Goal: Task Accomplishment & Management: Use online tool/utility

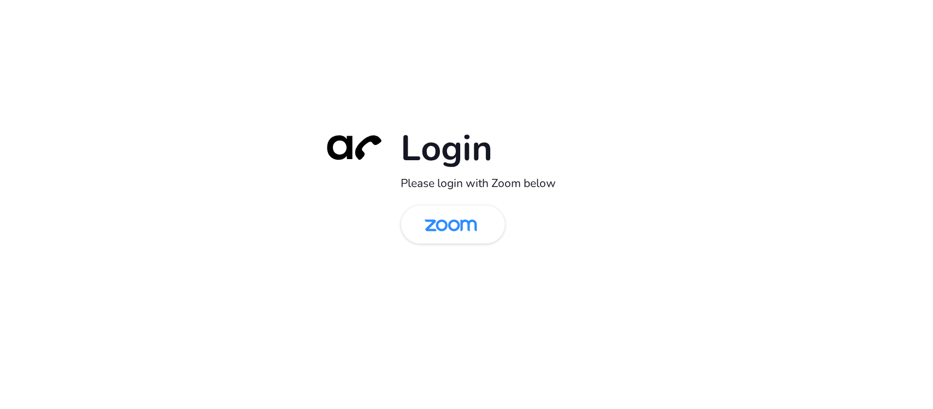
click at [454, 255] on div "Login Please login with Zoom below" at bounding box center [467, 204] width 306 height 157
click at [461, 231] on img at bounding box center [450, 226] width 75 height 36
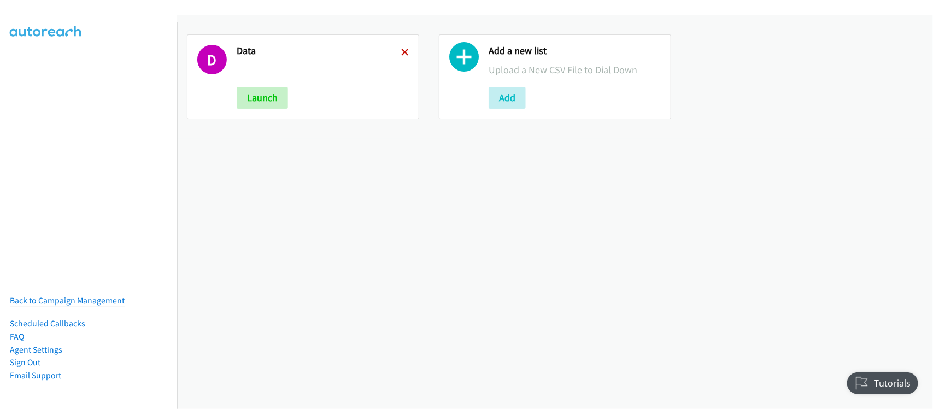
click at [401, 51] on icon at bounding box center [405, 53] width 8 height 8
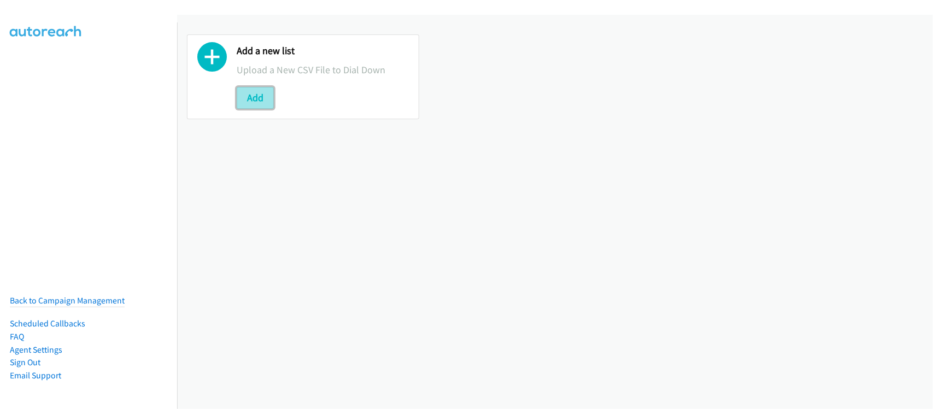
click at [267, 99] on button "Add" at bounding box center [255, 98] width 37 height 22
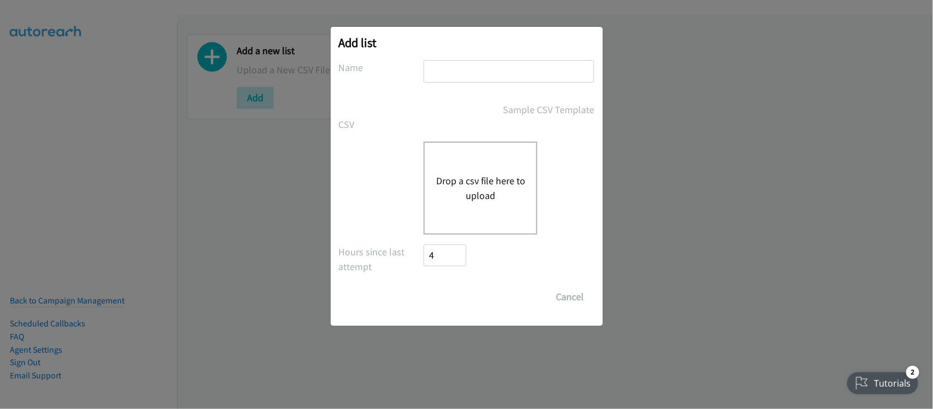
click at [520, 69] on input "text" at bounding box center [508, 71] width 170 height 22
type input "DATA"
click at [465, 175] on button "Drop a csv file here to upload" at bounding box center [480, 188] width 90 height 30
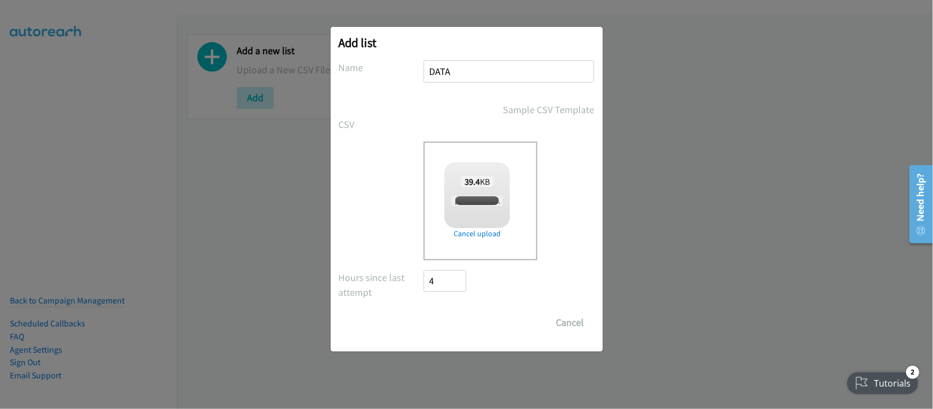
checkbox input "true"
click at [440, 321] on input "Save List" at bounding box center [452, 322] width 57 height 22
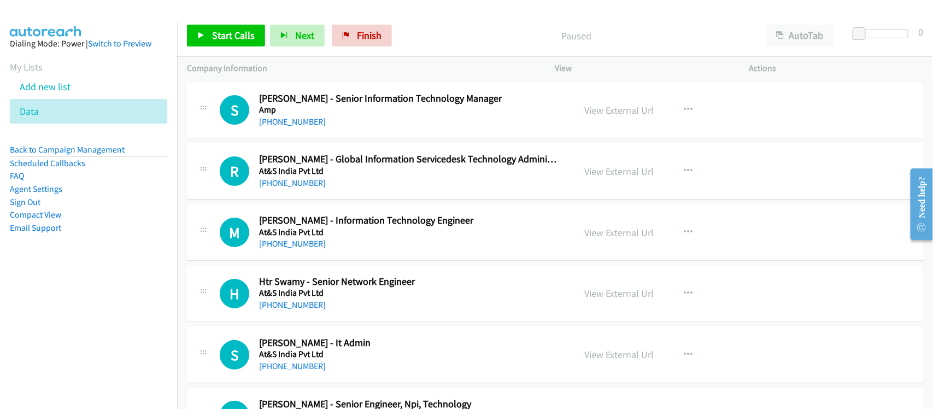
click at [350, 126] on div "[PHONE_NUMBER]" at bounding box center [409, 121] width 301 height 13
click at [300, 121] on link "[PHONE_NUMBER]" at bounding box center [292, 121] width 67 height 10
drag, startPoint x: 295, startPoint y: 115, endPoint x: 312, endPoint y: 115, distance: 17.5
click at [295, 116] on link "[PHONE_NUMBER]" at bounding box center [292, 121] width 67 height 10
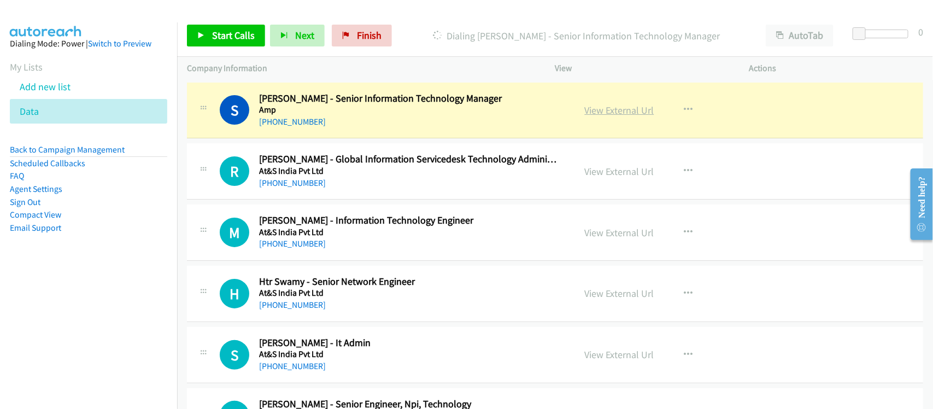
click at [621, 113] on link "View External Url" at bounding box center [619, 110] width 69 height 13
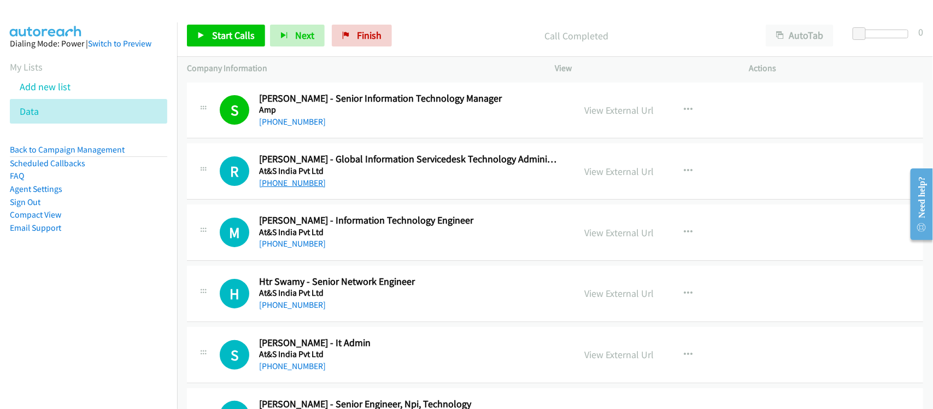
click at [297, 186] on link "[PHONE_NUMBER]" at bounding box center [292, 183] width 67 height 10
click at [272, 245] on link "[PHONE_NUMBER]" at bounding box center [292, 243] width 67 height 10
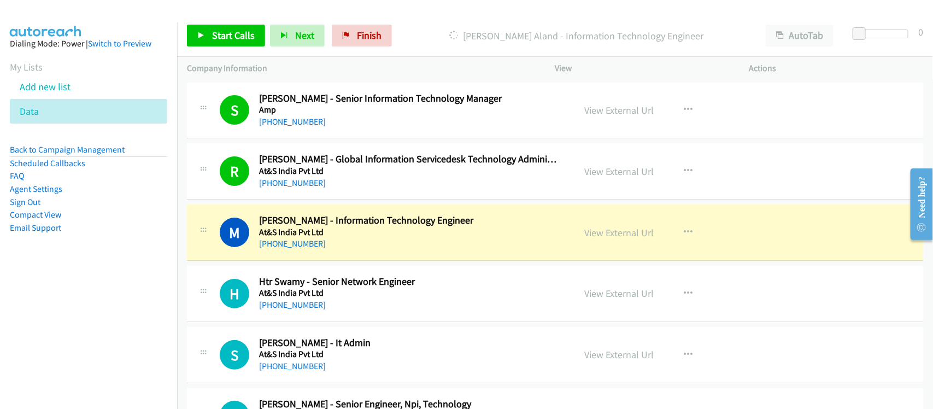
click at [347, 261] on td "M Callback Scheduled [PERSON_NAME] - Information Technology Engineer At&S India…" at bounding box center [555, 232] width 756 height 61
click at [367, 237] on div "[PHONE_NUMBER]" at bounding box center [409, 243] width 301 height 13
click at [598, 233] on link "View External Url" at bounding box center [619, 232] width 69 height 13
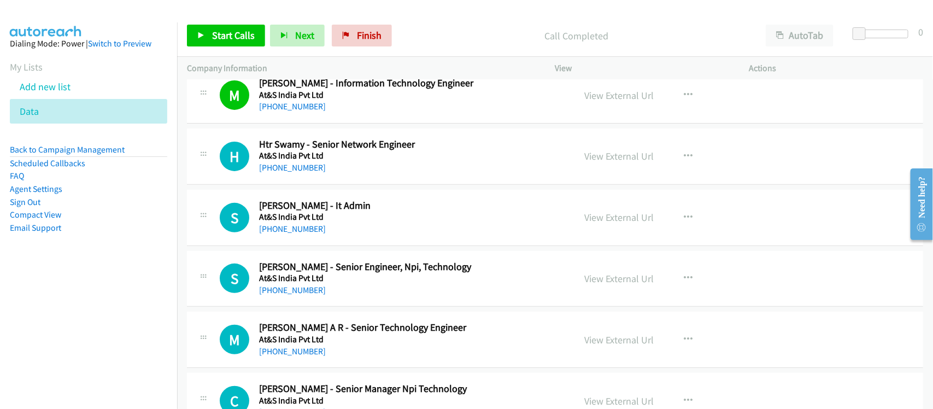
scroll to position [137, 0]
click at [298, 169] on link "[PHONE_NUMBER]" at bounding box center [292, 168] width 67 height 10
click at [299, 227] on link "[PHONE_NUMBER]" at bounding box center [292, 229] width 67 height 10
click at [290, 287] on link "[PHONE_NUMBER]" at bounding box center [292, 290] width 67 height 10
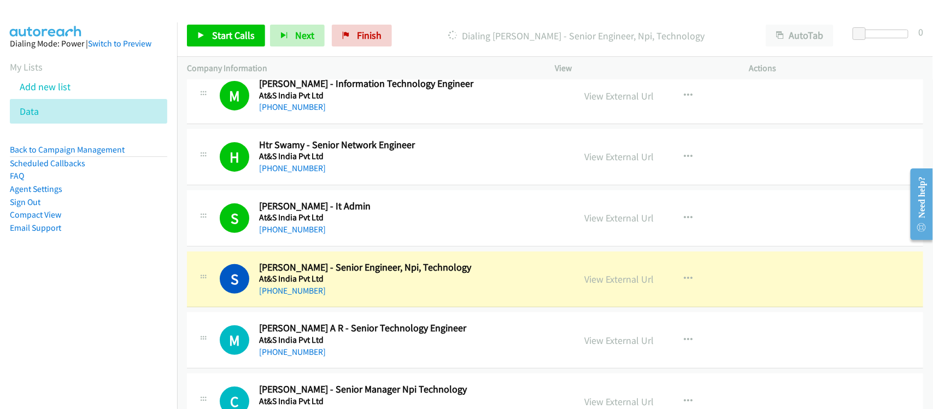
click at [328, 291] on div "[PHONE_NUMBER]" at bounding box center [409, 290] width 301 height 13
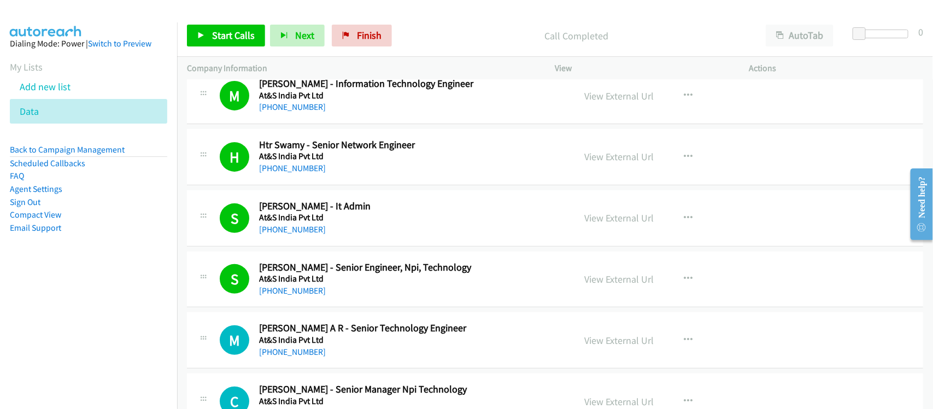
scroll to position [341, 0]
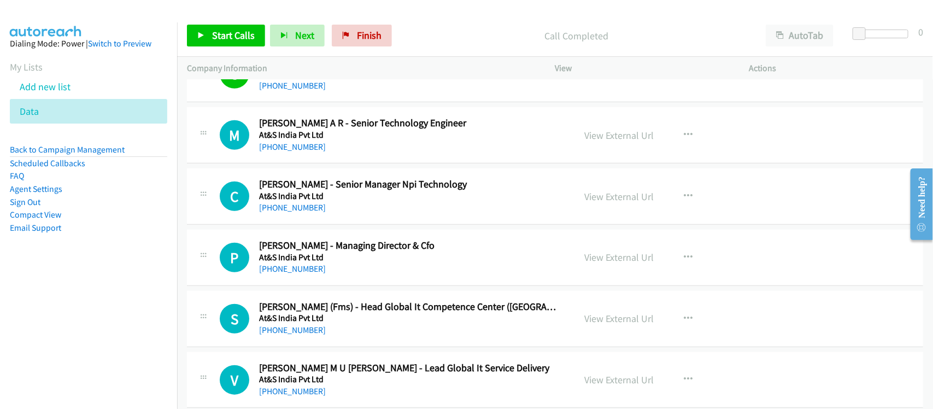
drag, startPoint x: 292, startPoint y: 150, endPoint x: 370, endPoint y: 156, distance: 78.4
click at [292, 150] on link "[PHONE_NUMBER]" at bounding box center [292, 146] width 67 height 10
click at [302, 212] on link "[PHONE_NUMBER]" at bounding box center [292, 207] width 67 height 10
drag, startPoint x: 298, startPoint y: 269, endPoint x: 511, endPoint y: 268, distance: 213.6
click at [306, 268] on link "[PHONE_NUMBER]" at bounding box center [292, 268] width 67 height 10
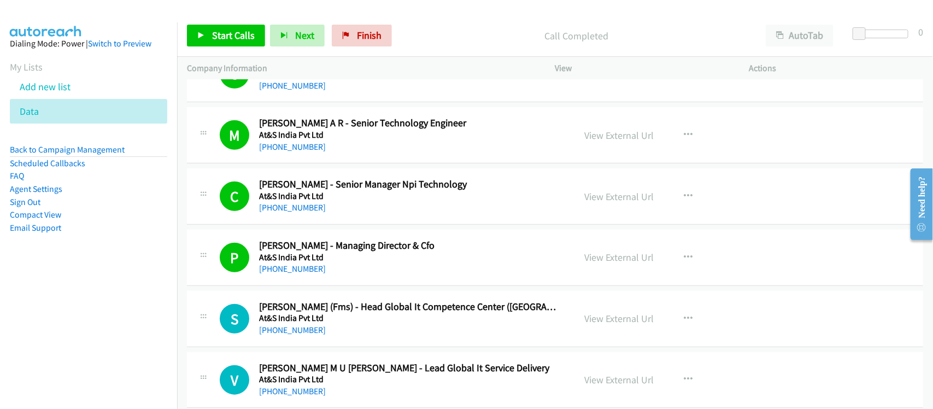
drag, startPoint x: 313, startPoint y: 269, endPoint x: 336, endPoint y: 250, distance: 30.2
click at [313, 269] on link "[PHONE_NUMBER]" at bounding box center [292, 268] width 67 height 10
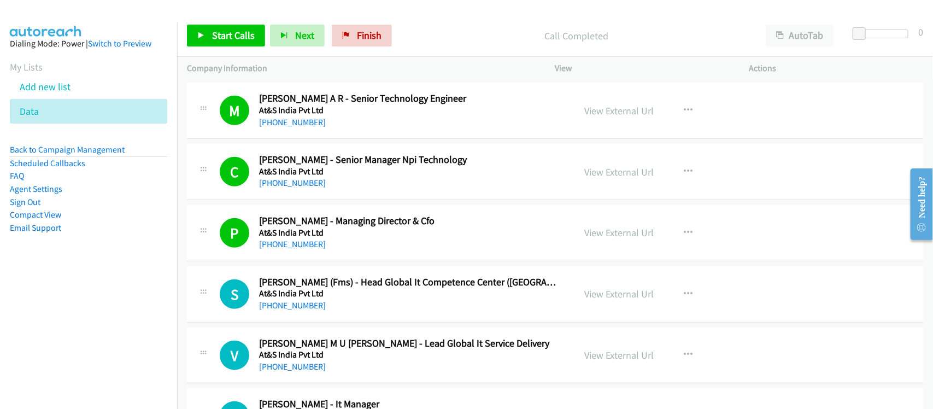
scroll to position [410, 0]
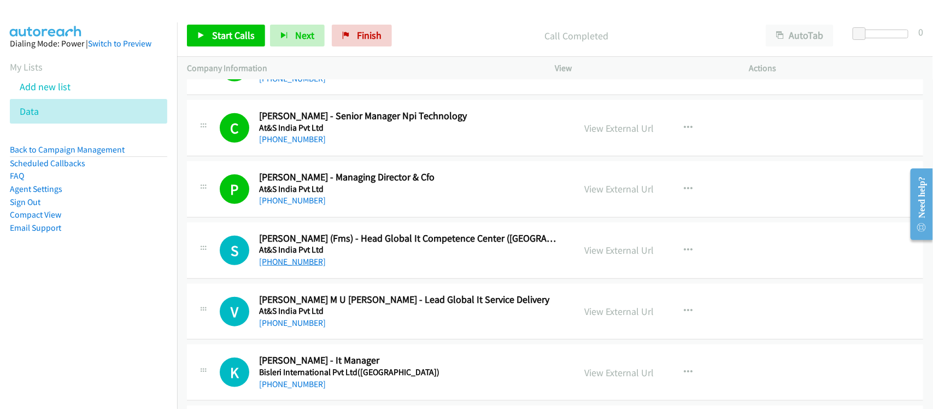
click at [287, 261] on link "[PHONE_NUMBER]" at bounding box center [292, 261] width 67 height 10
click at [319, 279] on div "S Callback Scheduled [PERSON_NAME] (Fms) - Head Global It Competence Center ([G…" at bounding box center [555, 250] width 736 height 56
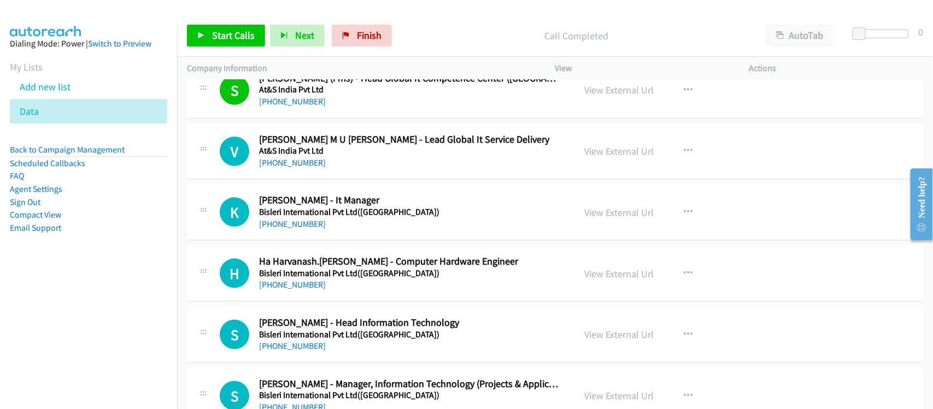
scroll to position [546, 0]
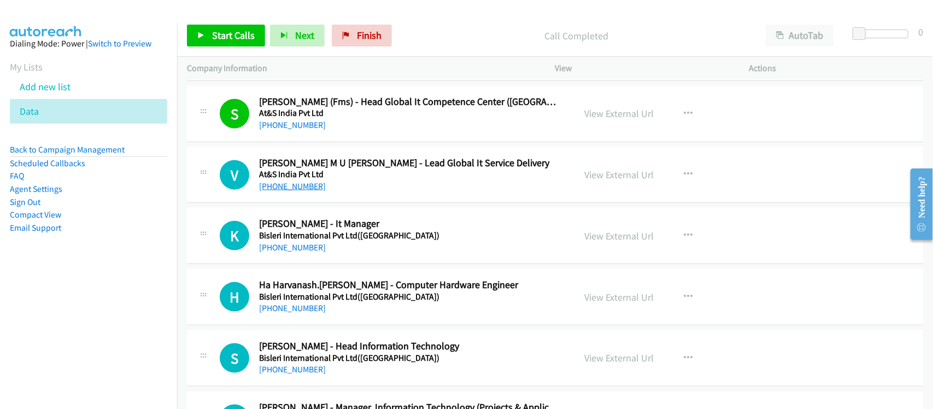
drag, startPoint x: 283, startPoint y: 173, endPoint x: 282, endPoint y: 181, distance: 8.8
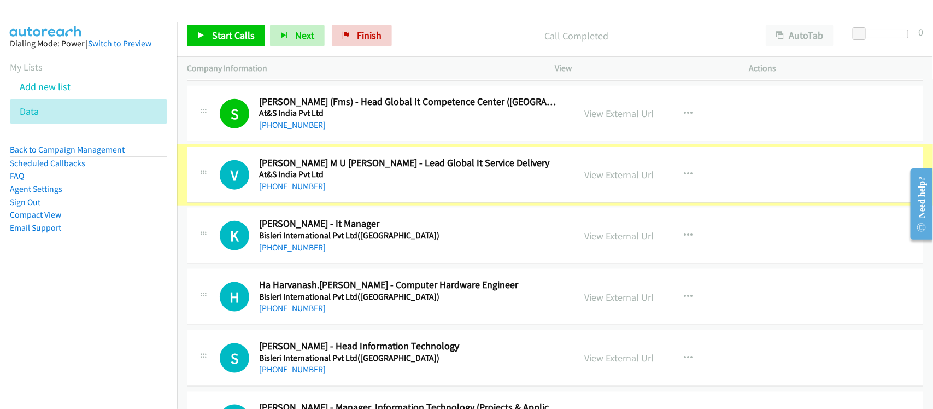
click at [282, 181] on link "[PHONE_NUMBER]" at bounding box center [292, 186] width 67 height 10
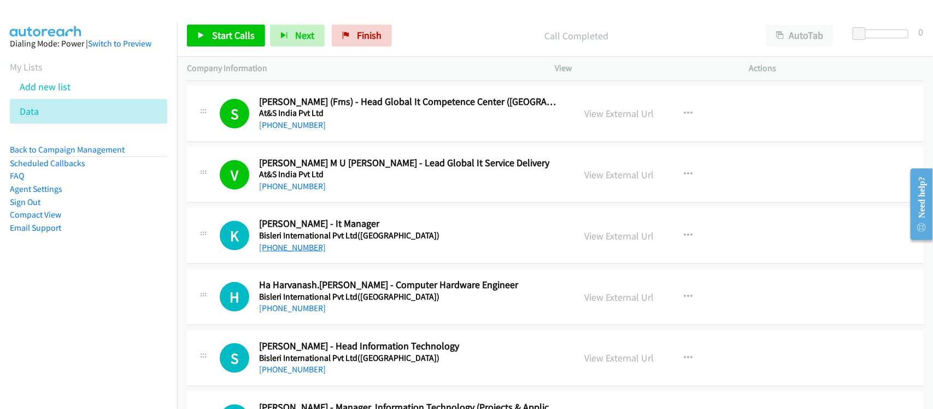
click at [282, 246] on link "[PHONE_NUMBER]" at bounding box center [292, 247] width 67 height 10
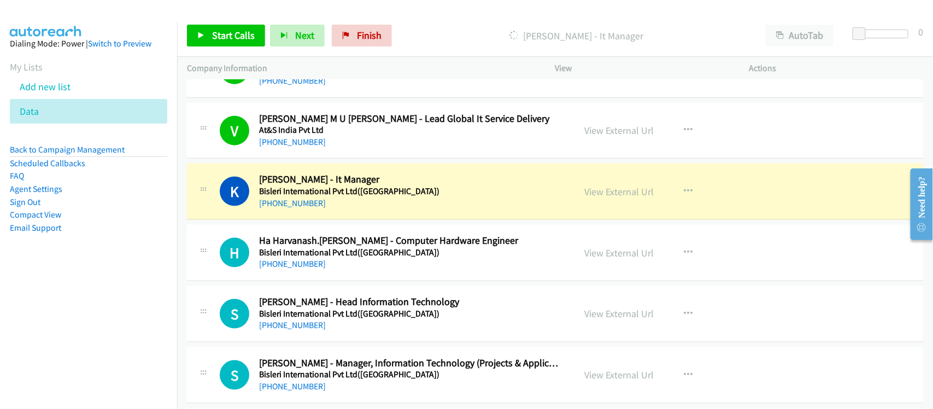
scroll to position [615, 0]
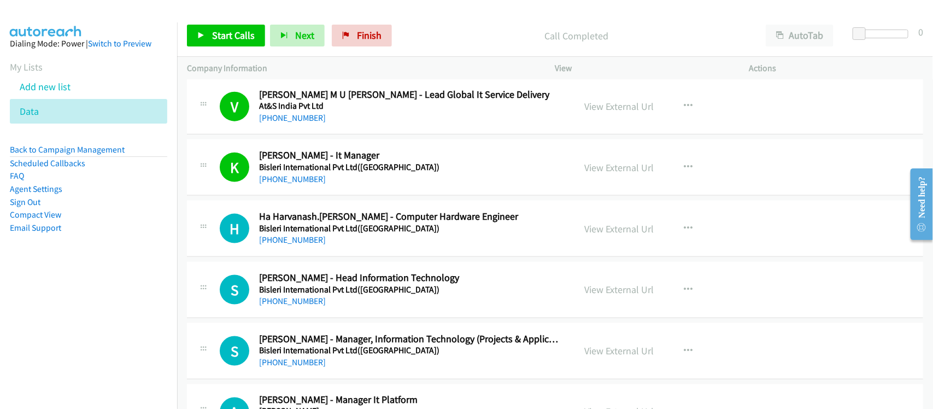
click at [295, 249] on div "H Callback Scheduled Ha Harvanash.[PERSON_NAME] - Computer Hardware Engineer Bi…" at bounding box center [555, 228] width 736 height 56
click at [296, 245] on link "[PHONE_NUMBER]" at bounding box center [292, 239] width 67 height 10
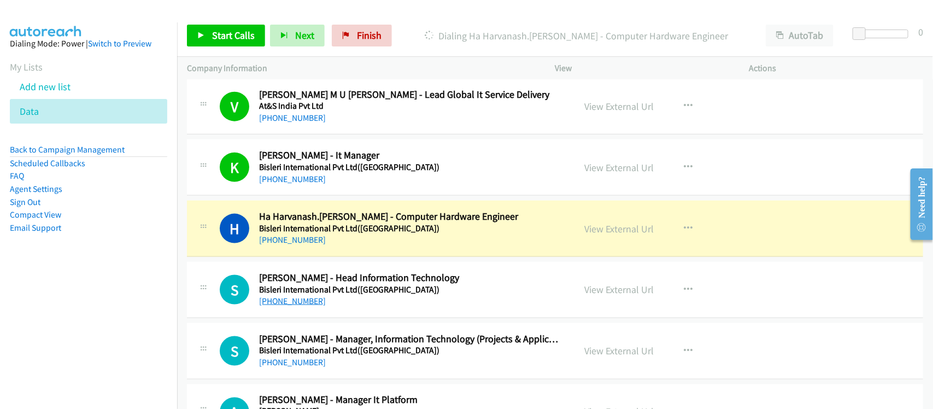
click at [301, 300] on link "[PHONE_NUMBER]" at bounding box center [292, 301] width 67 height 10
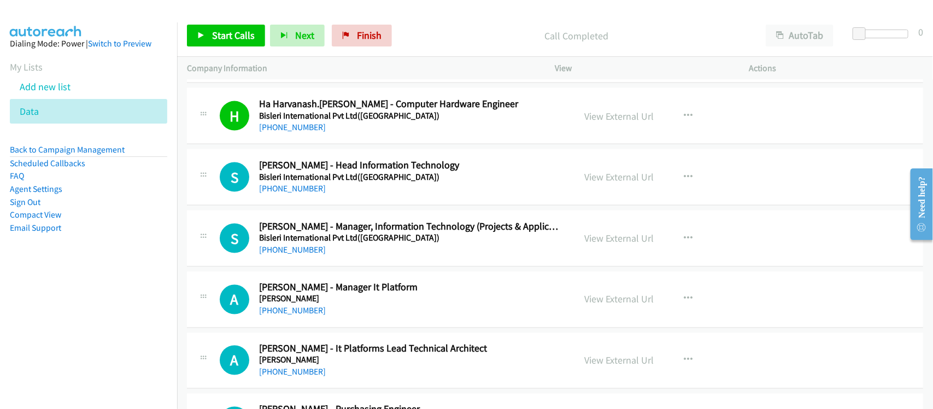
scroll to position [751, 0]
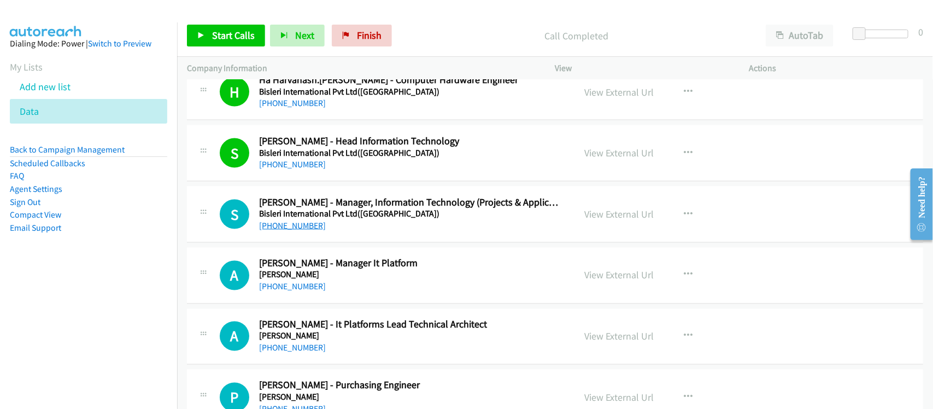
click at [288, 228] on link "[PHONE_NUMBER]" at bounding box center [292, 225] width 67 height 10
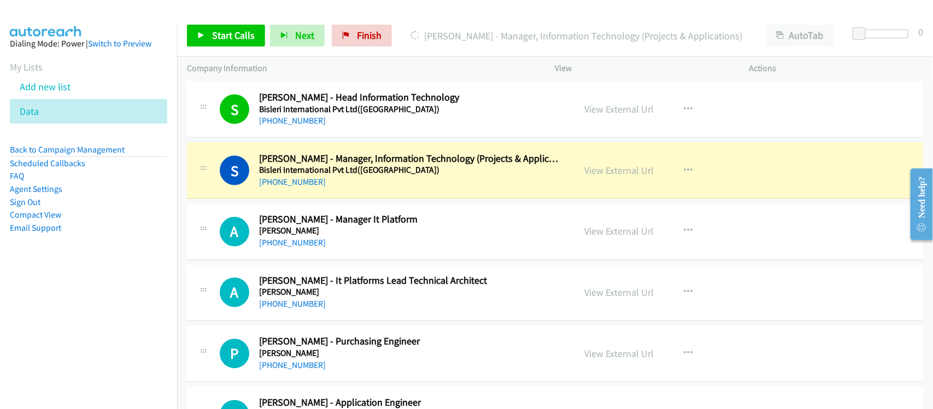
scroll to position [819, 0]
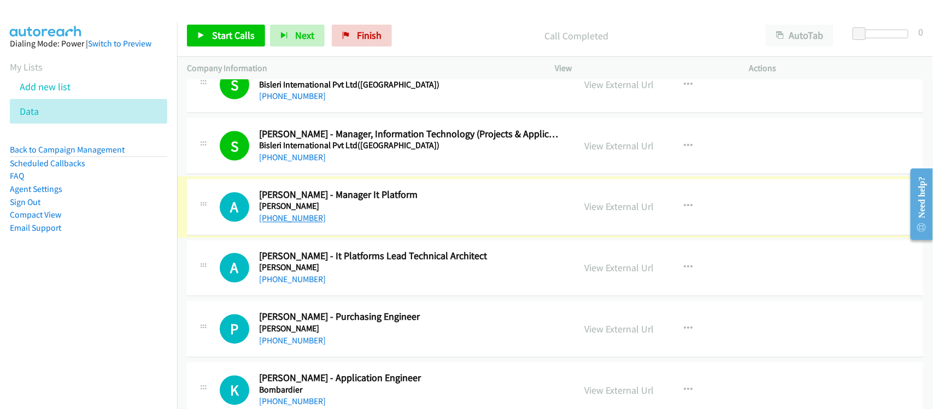
click at [301, 215] on link "[PHONE_NUMBER]" at bounding box center [292, 218] width 67 height 10
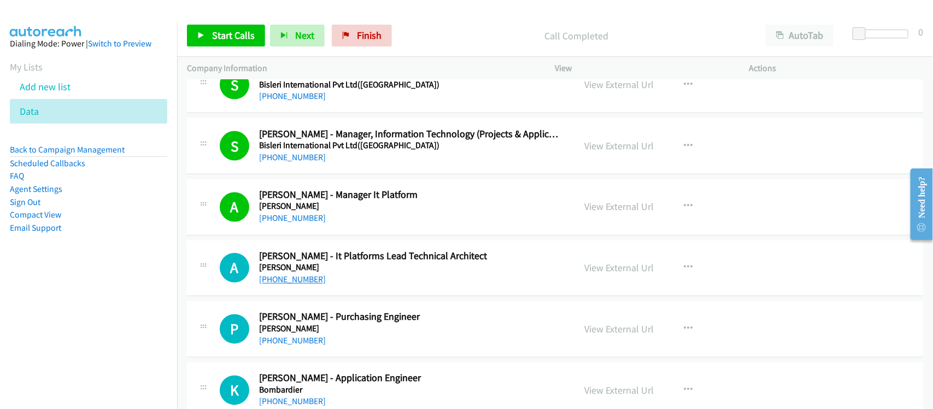
click at [298, 279] on link "[PHONE_NUMBER]" at bounding box center [292, 279] width 67 height 10
click at [368, 270] on h5 "[PERSON_NAME]" at bounding box center [409, 267] width 301 height 11
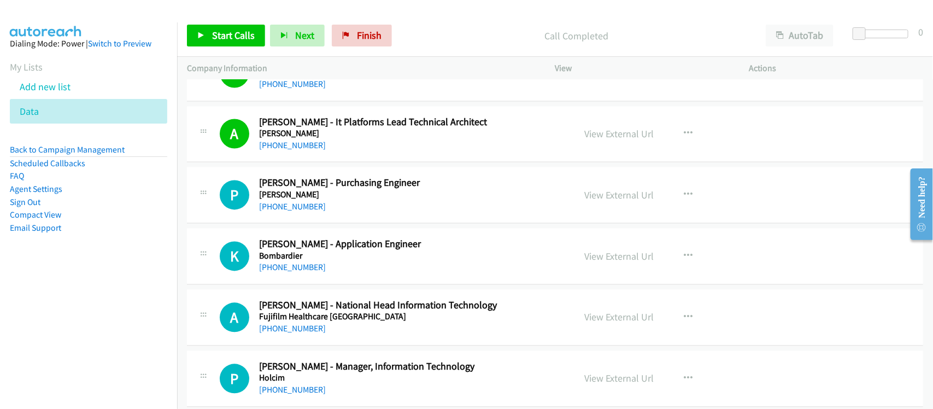
scroll to position [956, 0]
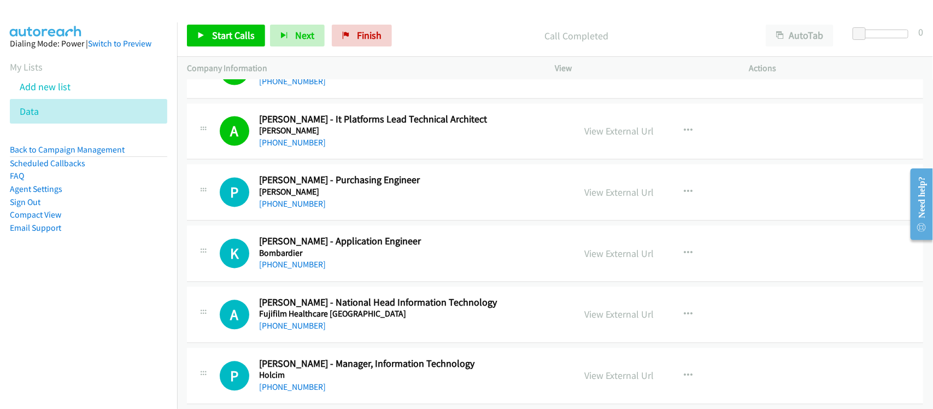
drag, startPoint x: 292, startPoint y: 206, endPoint x: 387, endPoint y: 224, distance: 96.2
click at [292, 206] on link "[PHONE_NUMBER]" at bounding box center [292, 204] width 67 height 10
click at [362, 200] on div "[PHONE_NUMBER]" at bounding box center [409, 204] width 301 height 13
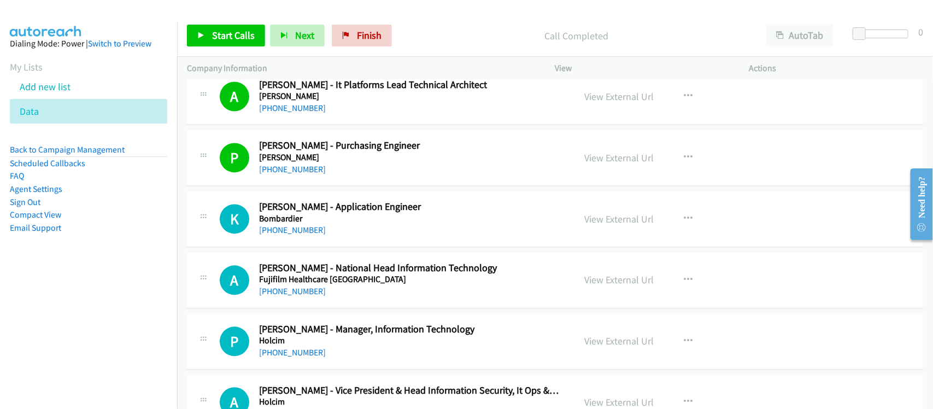
scroll to position [1024, 0]
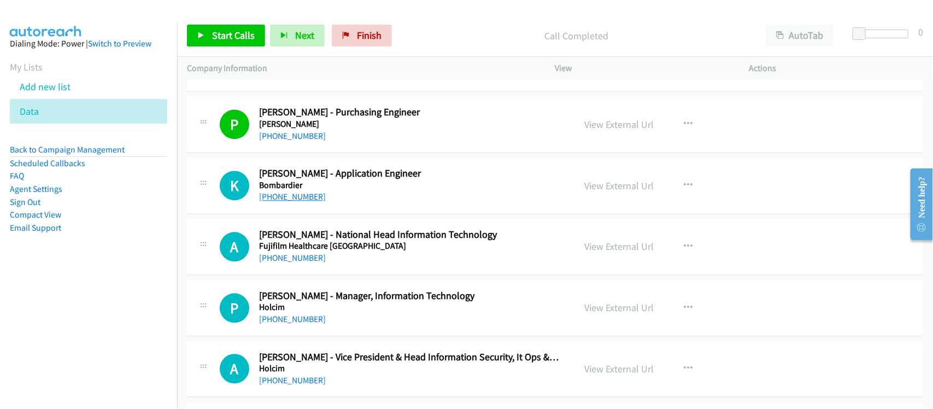
click at [305, 200] on link "[PHONE_NUMBER]" at bounding box center [292, 196] width 67 height 10
drag, startPoint x: 274, startPoint y: 260, endPoint x: 298, endPoint y: 257, distance: 23.6
click at [274, 260] on link "[PHONE_NUMBER]" at bounding box center [292, 257] width 67 height 10
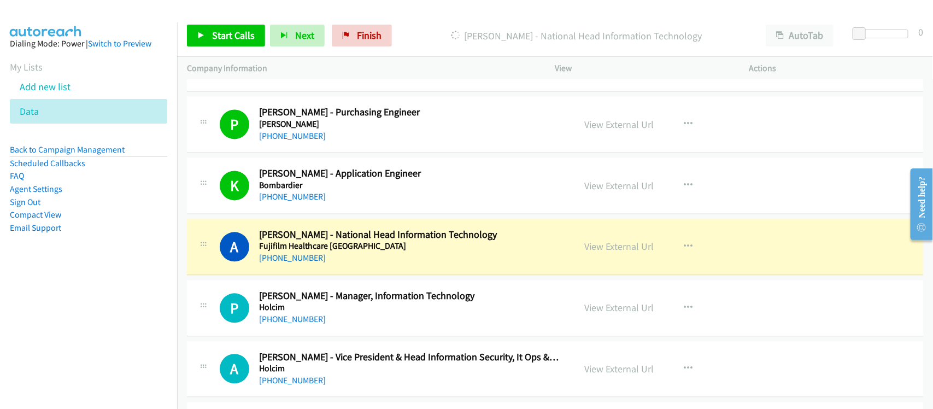
click at [353, 266] on div "A Callback Scheduled [PERSON_NAME] - National Head Information Technology Fujif…" at bounding box center [555, 247] width 736 height 56
click at [626, 249] on link "View External Url" at bounding box center [619, 246] width 69 height 13
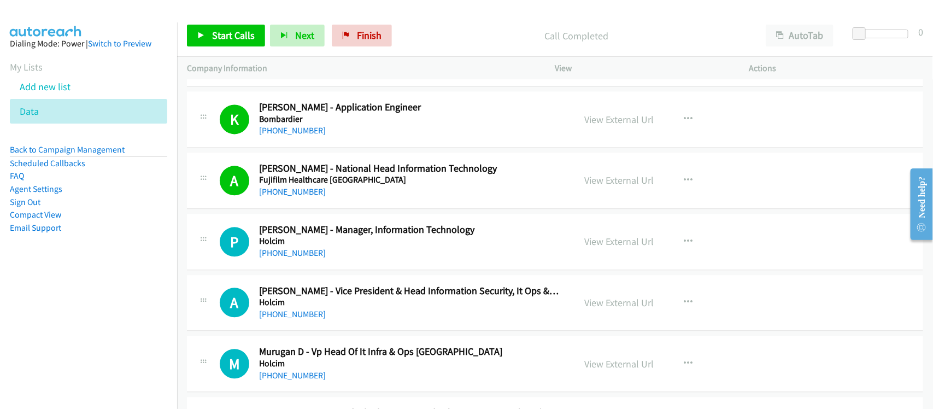
scroll to position [1093, 0]
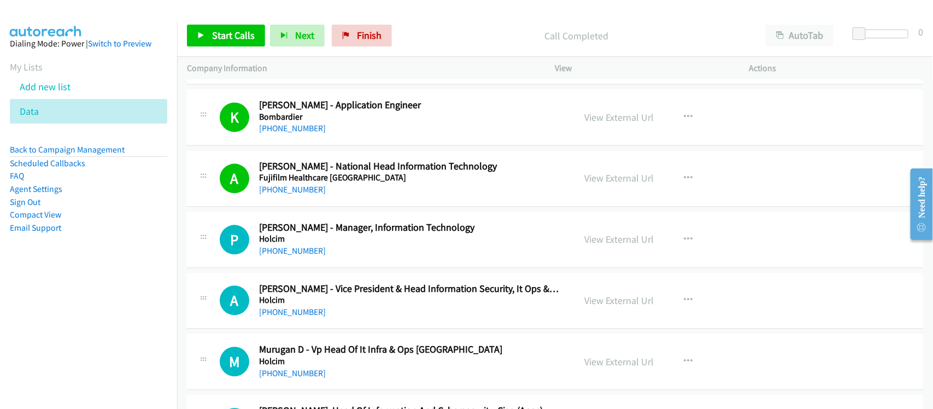
drag, startPoint x: 282, startPoint y: 249, endPoint x: 415, endPoint y: 253, distance: 132.8
click at [282, 249] on link "[PHONE_NUMBER]" at bounding box center [292, 250] width 67 height 10
click at [323, 250] on div "[PHONE_NUMBER]" at bounding box center [409, 250] width 301 height 13
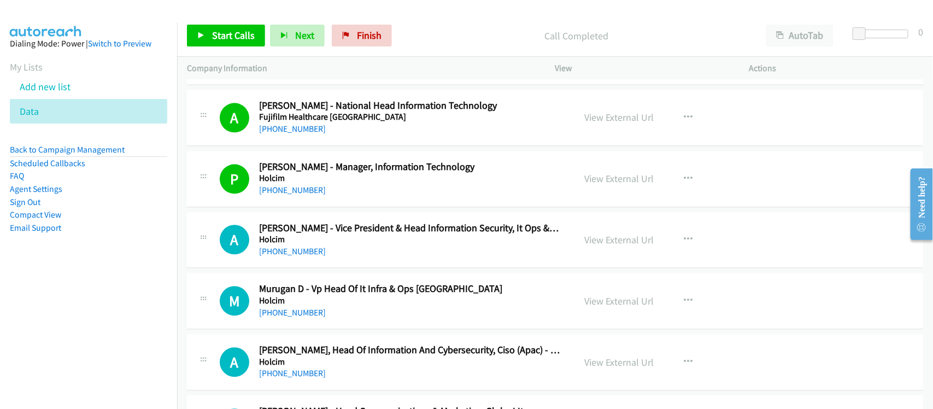
scroll to position [1229, 0]
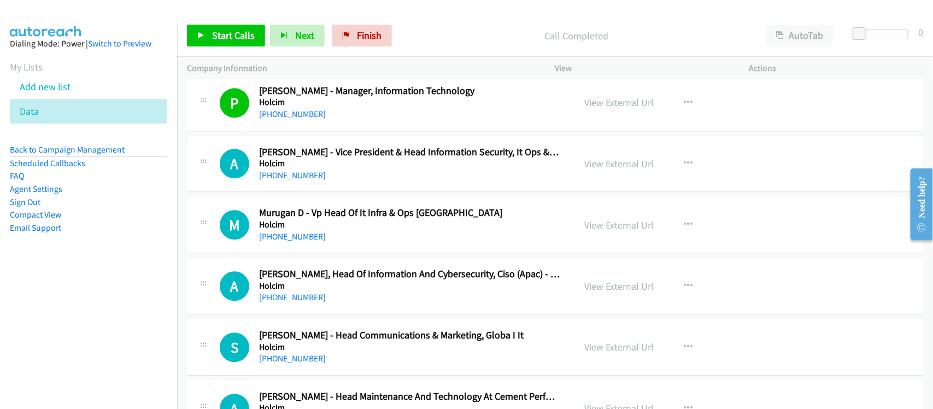
click at [305, 182] on div "[PHONE_NUMBER]" at bounding box center [409, 175] width 301 height 13
drag, startPoint x: 305, startPoint y: 178, endPoint x: 378, endPoint y: 186, distance: 73.1
click at [301, 172] on link "[PHONE_NUMBER]" at bounding box center [292, 175] width 67 height 10
click at [294, 179] on link "[PHONE_NUMBER]" at bounding box center [292, 175] width 67 height 10
drag, startPoint x: 281, startPoint y: 242, endPoint x: 316, endPoint y: 244, distance: 34.5
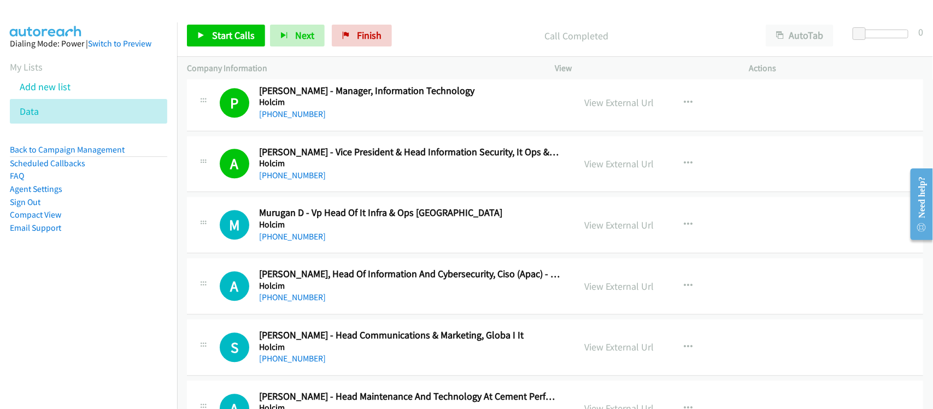
click at [281, 241] on link "[PHONE_NUMBER]" at bounding box center [292, 236] width 67 height 10
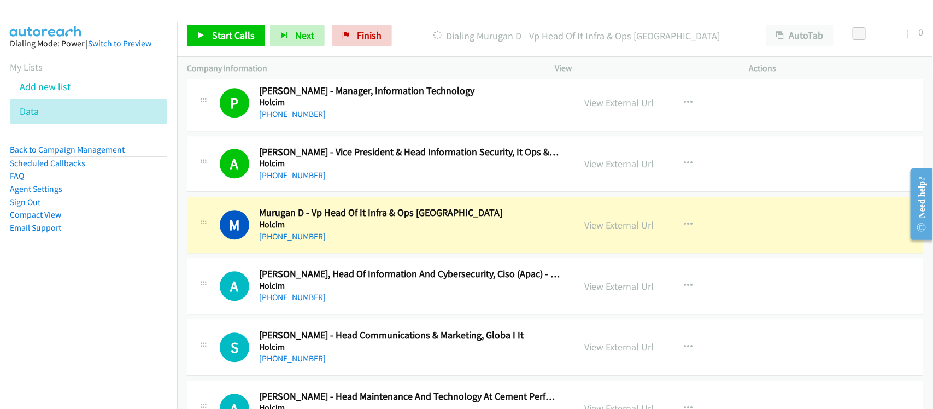
click at [363, 249] on div "M Callback Scheduled Murugan D - Vp Head Of It Infra & Ops Asia Holcim [GEOGRAP…" at bounding box center [555, 225] width 736 height 56
click at [601, 226] on link "View External Url" at bounding box center [619, 225] width 69 height 13
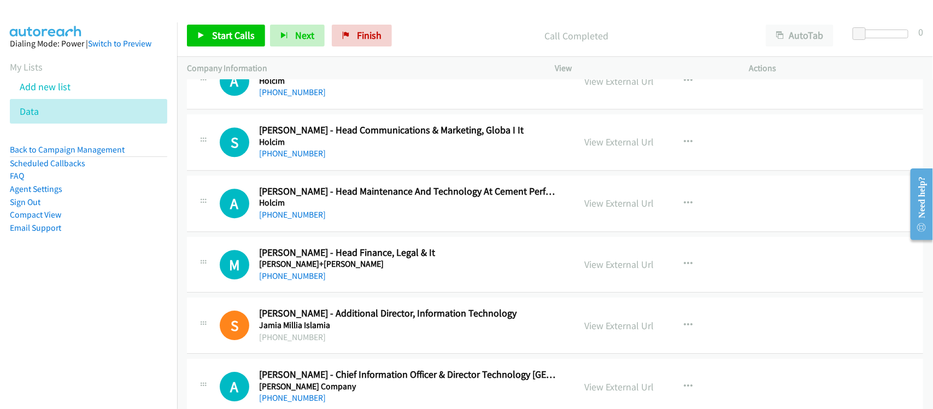
scroll to position [1366, 0]
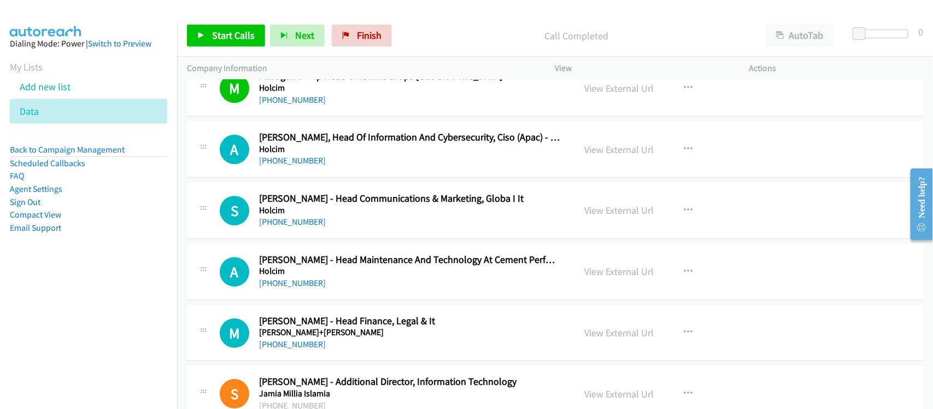
drag, startPoint x: 272, startPoint y: 160, endPoint x: 337, endPoint y: 160, distance: 65.6
click at [272, 160] on link "[PHONE_NUMBER]" at bounding box center [292, 160] width 67 height 10
click at [302, 221] on link "[PHONE_NUMBER]" at bounding box center [292, 221] width 67 height 10
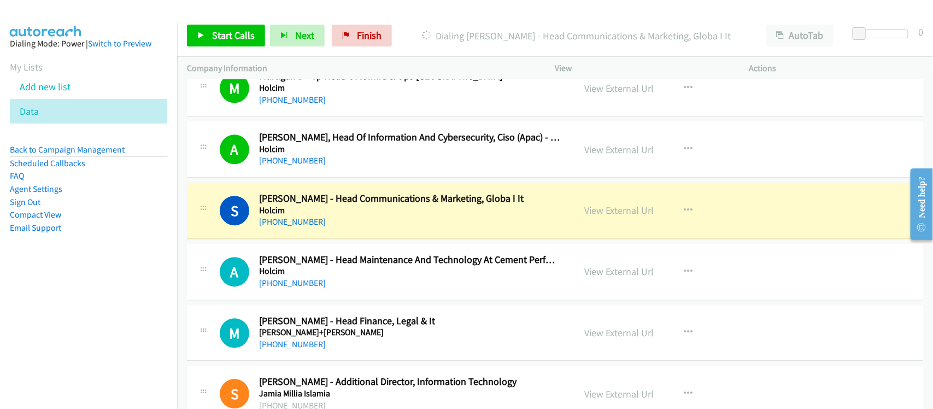
click at [157, 260] on aside "Dialing Mode: Power | Switch to Preview My Lists Add new list Data Back to Camp…" at bounding box center [88, 152] width 177 height 261
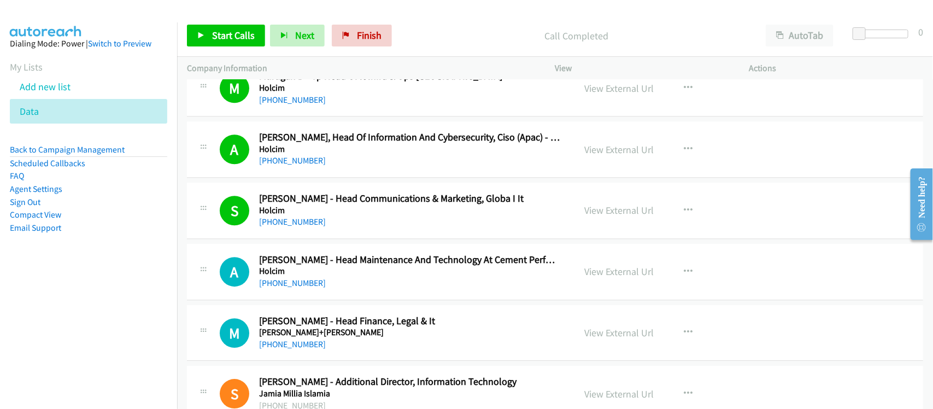
click at [326, 275] on h5 "Holcim" at bounding box center [409, 271] width 301 height 11
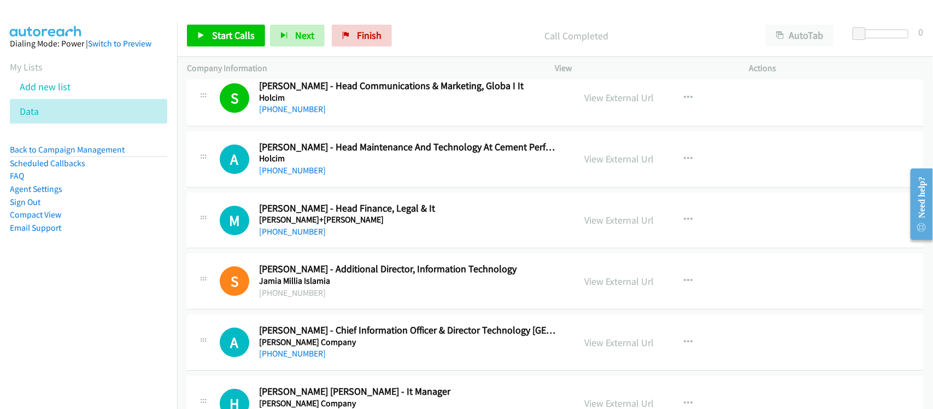
scroll to position [1502, 0]
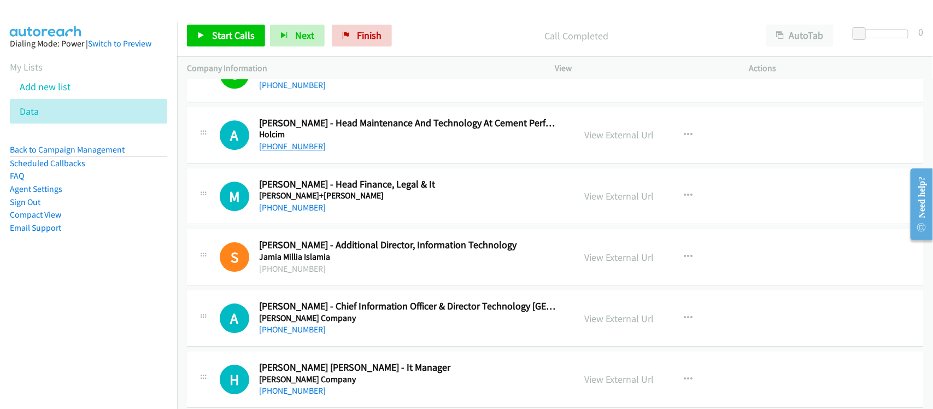
click at [291, 145] on link "[PHONE_NUMBER]" at bounding box center [292, 146] width 67 height 10
click at [287, 213] on link "[PHONE_NUMBER]" at bounding box center [292, 207] width 67 height 10
click at [339, 201] on h5 "[PERSON_NAME]+[PERSON_NAME]" at bounding box center [409, 195] width 301 height 11
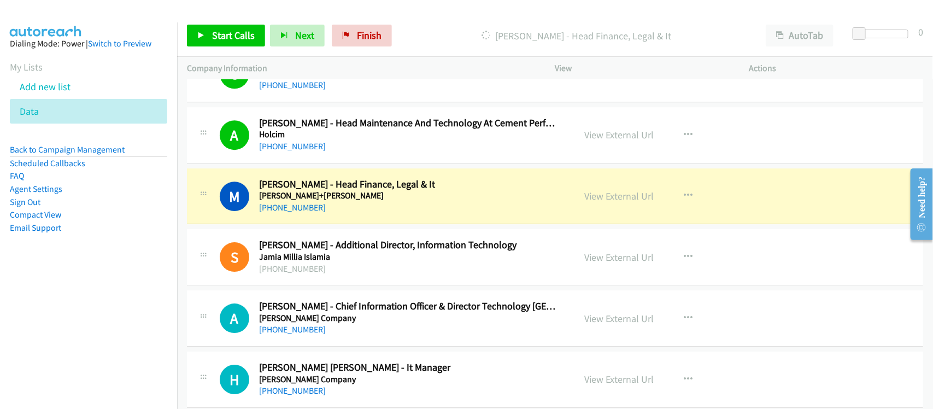
click at [361, 219] on div "M Callback Scheduled [PERSON_NAME] - Head Finance, Legal & It [PERSON_NAME]+[PE…" at bounding box center [555, 196] width 736 height 56
click at [593, 197] on link "View External Url" at bounding box center [619, 196] width 69 height 13
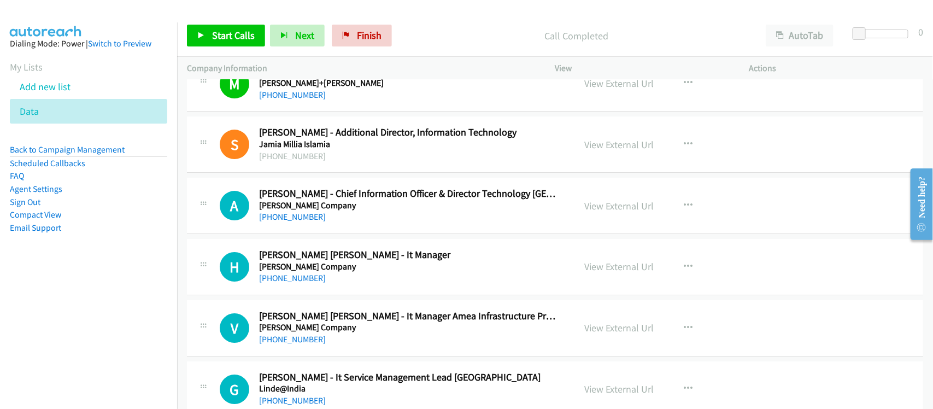
scroll to position [1639, 0]
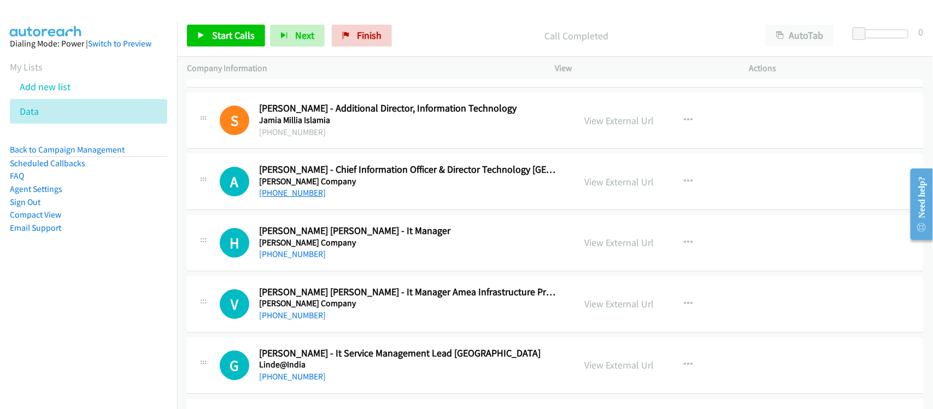
click at [305, 195] on link "[PHONE_NUMBER]" at bounding box center [292, 192] width 67 height 10
click at [296, 253] on link "[PHONE_NUMBER]" at bounding box center [292, 254] width 67 height 10
click at [355, 260] on div "[PHONE_NUMBER]" at bounding box center [409, 253] width 301 height 13
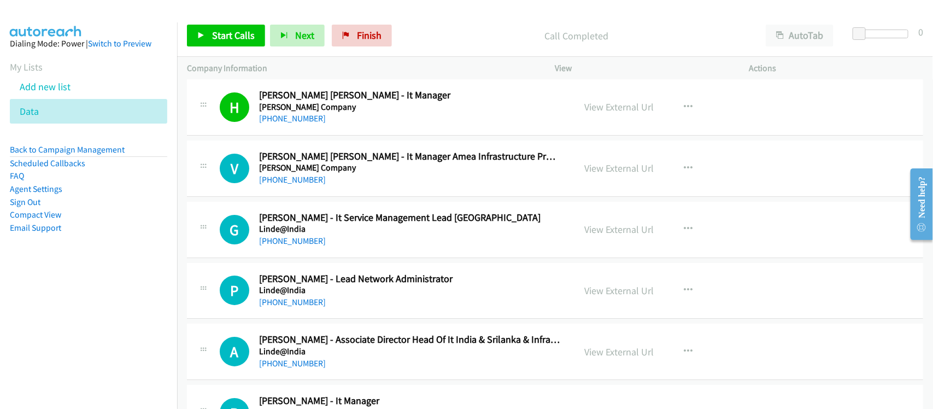
scroll to position [1776, 0]
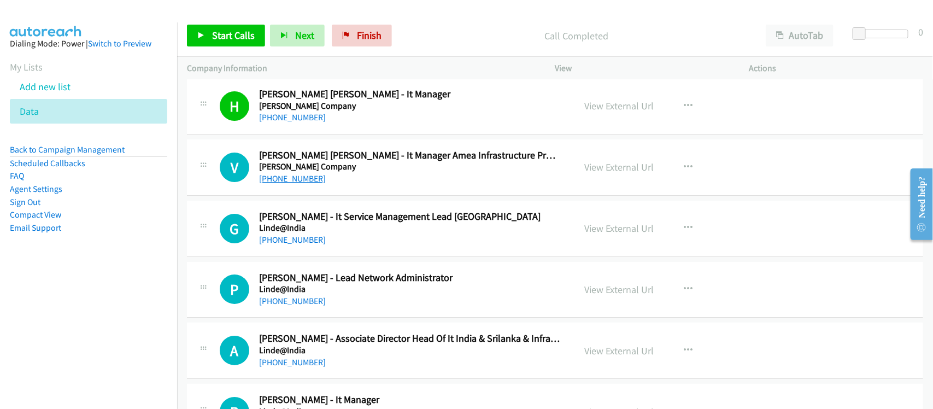
click at [275, 184] on link "[PHONE_NUMBER]" at bounding box center [292, 178] width 67 height 10
click at [307, 241] on link "[PHONE_NUMBER]" at bounding box center [292, 239] width 67 height 10
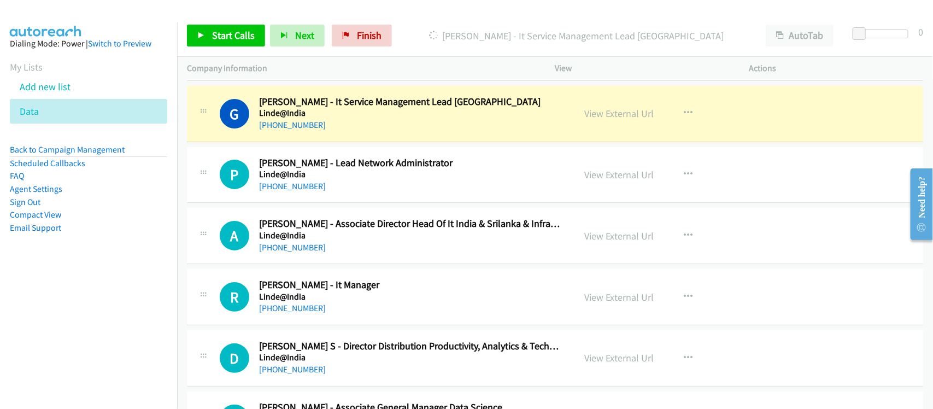
scroll to position [1912, 0]
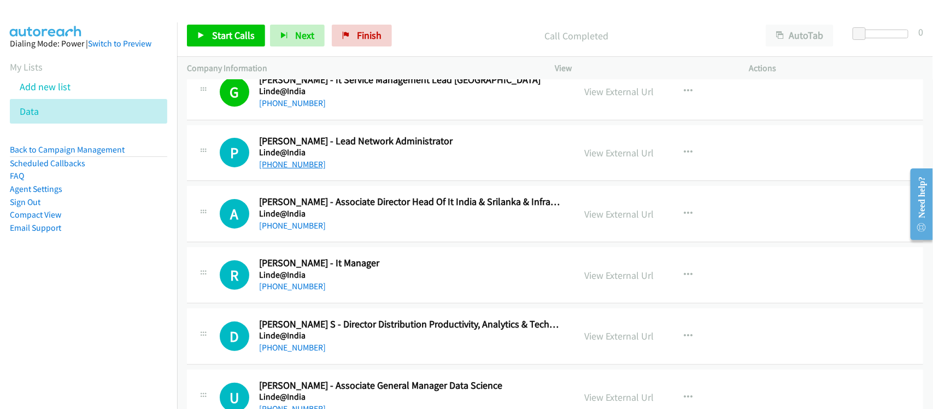
drag, startPoint x: 303, startPoint y: 167, endPoint x: 310, endPoint y: 167, distance: 6.6
click at [303, 167] on link "[PHONE_NUMBER]" at bounding box center [292, 164] width 67 height 10
click at [286, 227] on link "[PHONE_NUMBER]" at bounding box center [292, 225] width 67 height 10
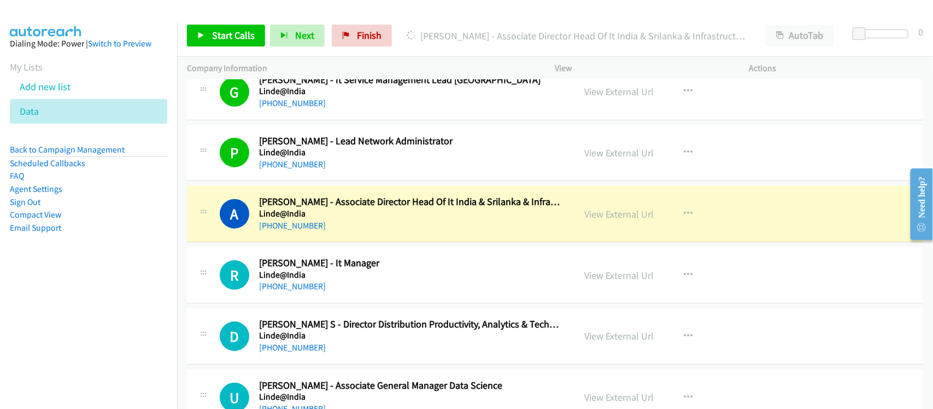
click at [363, 219] on h5 "Linde@India" at bounding box center [409, 213] width 301 height 11
click at [588, 214] on link "View External Url" at bounding box center [619, 214] width 69 height 13
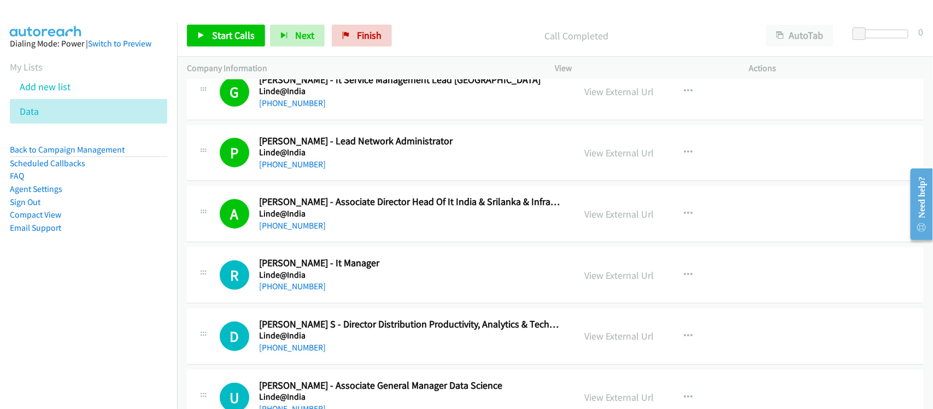
drag, startPoint x: 288, startPoint y: 286, endPoint x: 314, endPoint y: 281, distance: 26.6
click at [288, 286] on link "[PHONE_NUMBER]" at bounding box center [292, 286] width 67 height 10
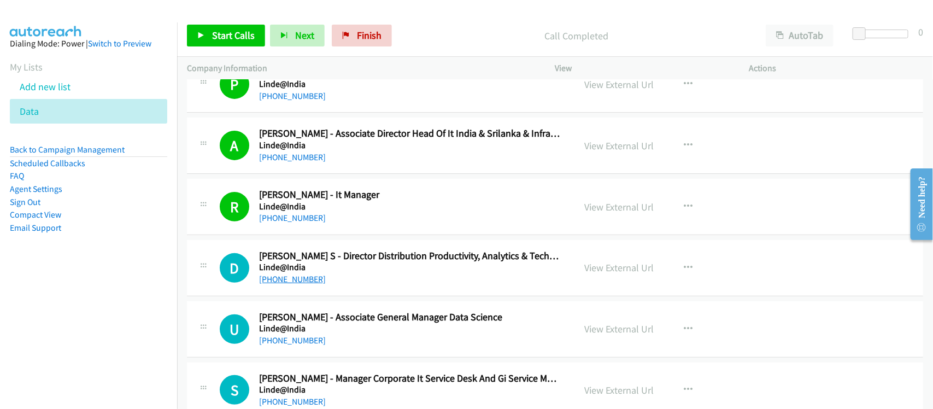
click at [296, 284] on link "[PHONE_NUMBER]" at bounding box center [292, 279] width 67 height 10
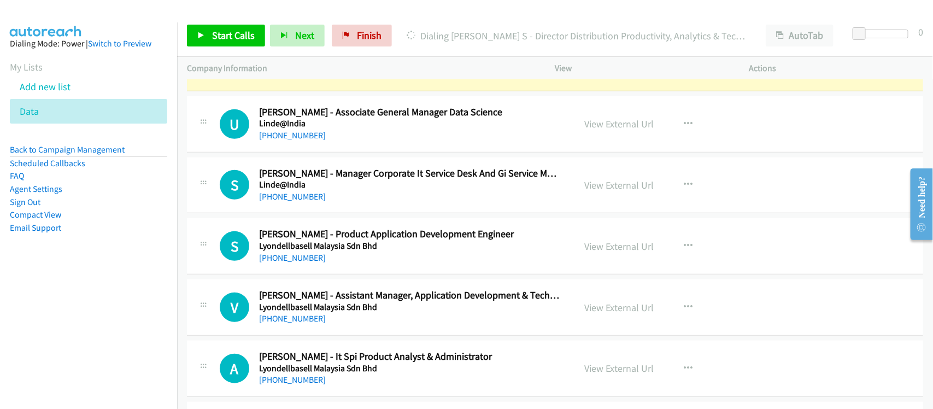
scroll to position [2117, 0]
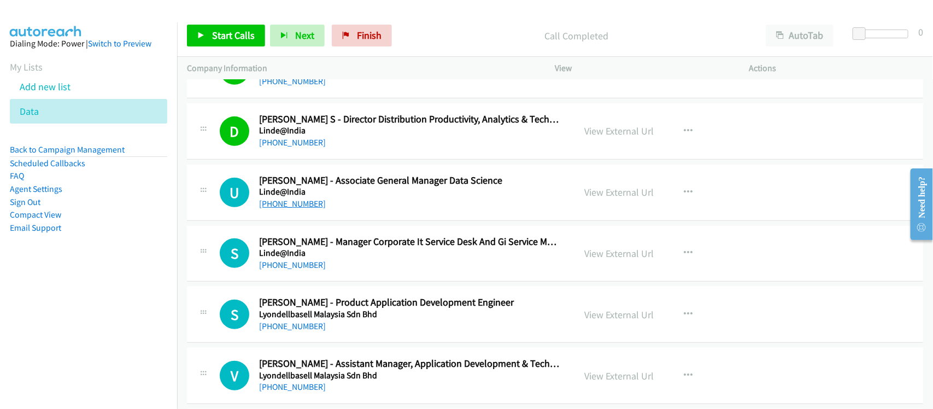
click at [297, 205] on link "[PHONE_NUMBER]" at bounding box center [292, 203] width 67 height 10
click at [282, 263] on link "[PHONE_NUMBER]" at bounding box center [292, 265] width 67 height 10
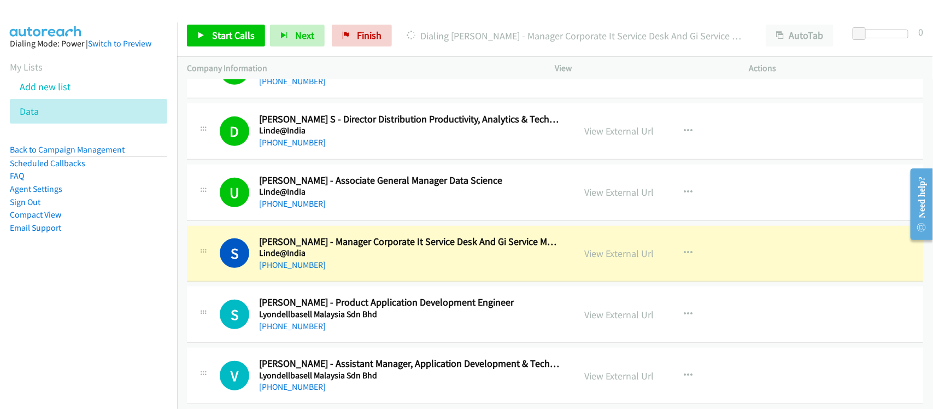
click at [340, 279] on div "S Callback Scheduled [PERSON_NAME] - Manager Corporate It Service Desk And Gi S…" at bounding box center [555, 254] width 736 height 56
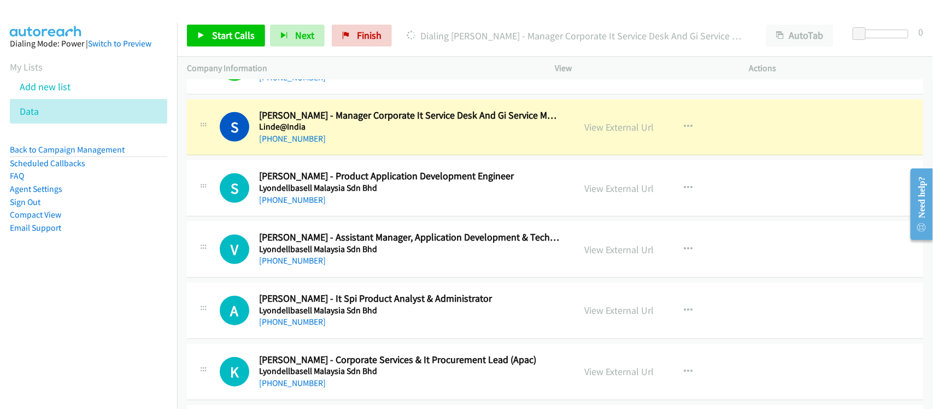
scroll to position [2254, 0]
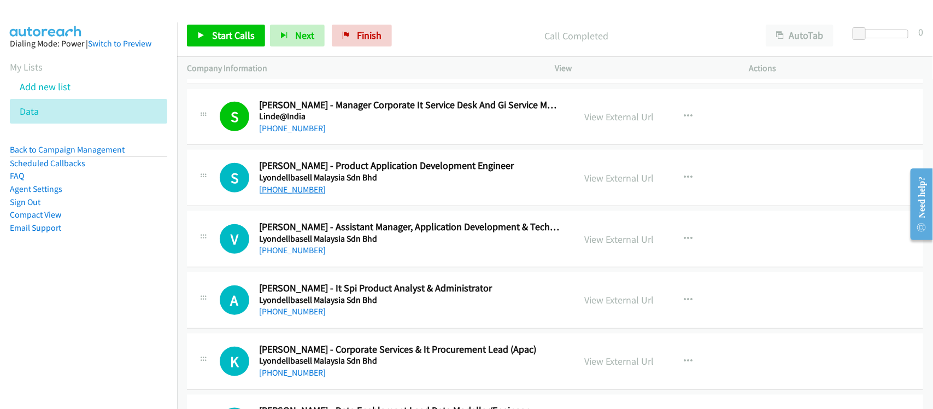
click at [310, 187] on link "[PHONE_NUMBER]" at bounding box center [292, 189] width 67 height 10
drag, startPoint x: 315, startPoint y: 251, endPoint x: 321, endPoint y: 246, distance: 7.3
click at [315, 251] on link "[PHONE_NUMBER]" at bounding box center [292, 250] width 67 height 10
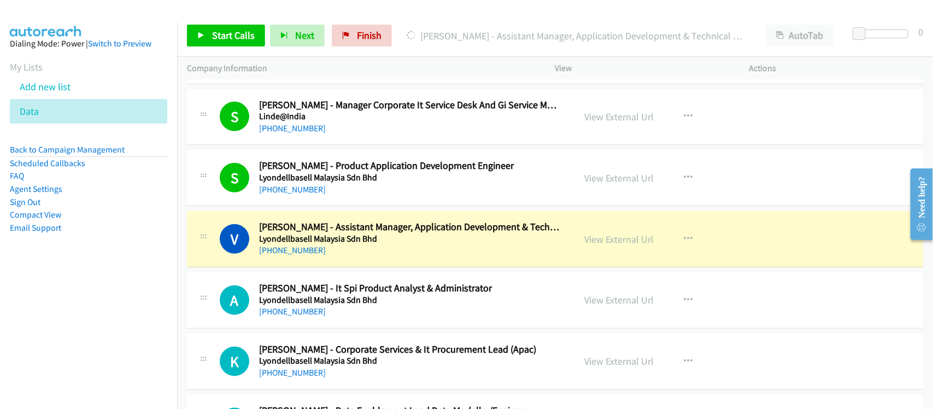
click at [350, 256] on div "[PHONE_NUMBER]" at bounding box center [409, 250] width 301 height 13
click at [634, 238] on link "View External Url" at bounding box center [619, 239] width 69 height 13
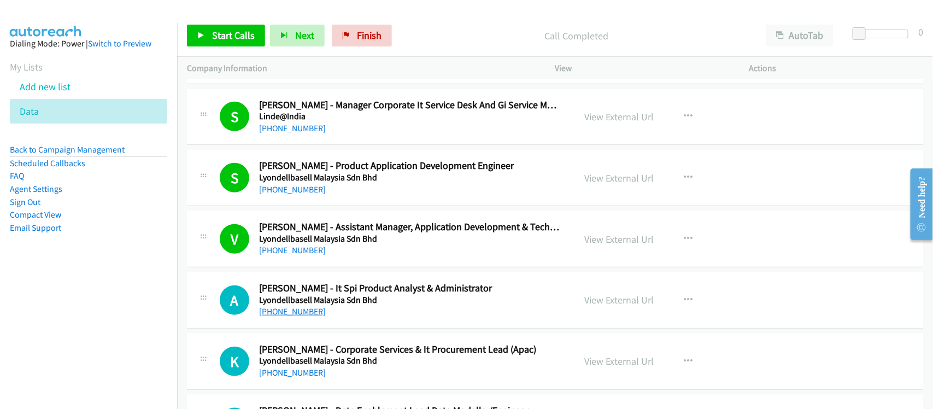
click at [307, 313] on link "[PHONE_NUMBER]" at bounding box center [292, 311] width 67 height 10
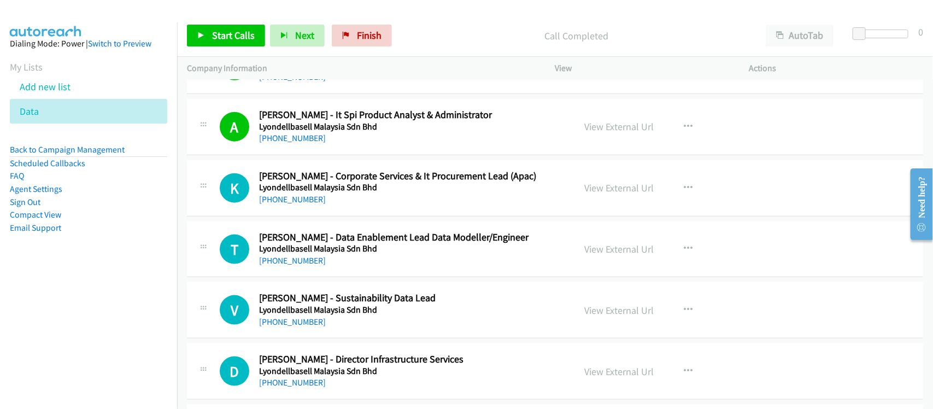
scroll to position [2458, 0]
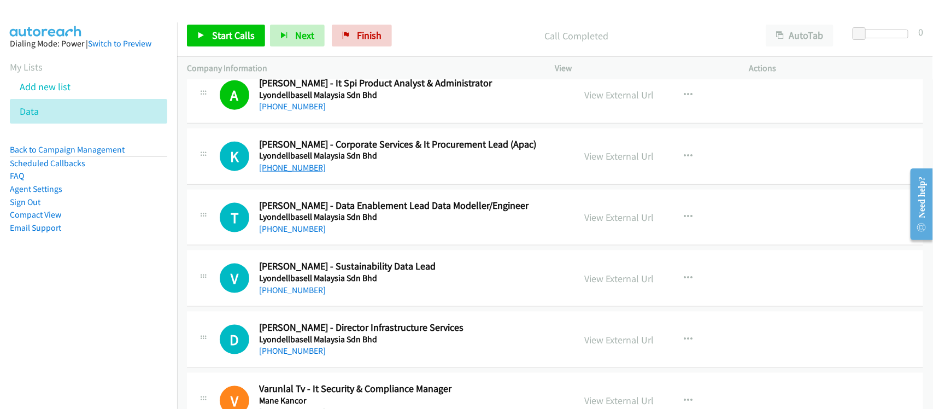
click at [299, 169] on link "[PHONE_NUMBER]" at bounding box center [292, 167] width 67 height 10
click at [291, 230] on link "[PHONE_NUMBER]" at bounding box center [292, 228] width 67 height 10
click at [288, 295] on link "[PHONE_NUMBER]" at bounding box center [292, 290] width 67 height 10
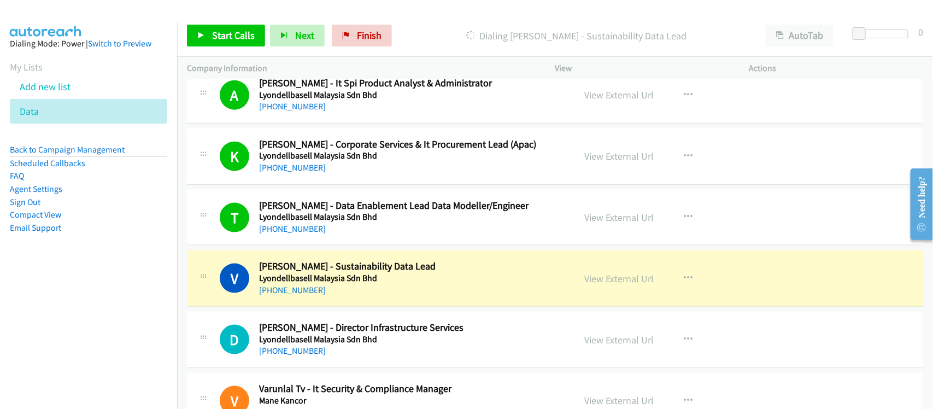
drag, startPoint x: 339, startPoint y: 304, endPoint x: 367, endPoint y: 300, distance: 27.5
click at [610, 285] on link "View External Url" at bounding box center [619, 278] width 69 height 13
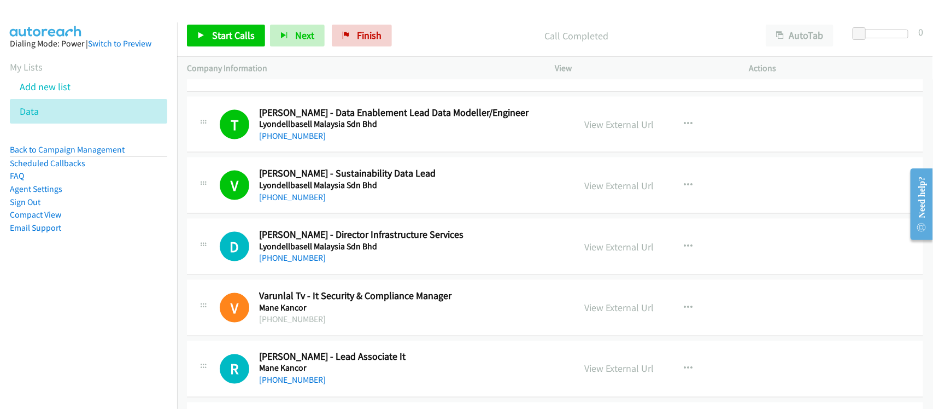
scroll to position [2595, 0]
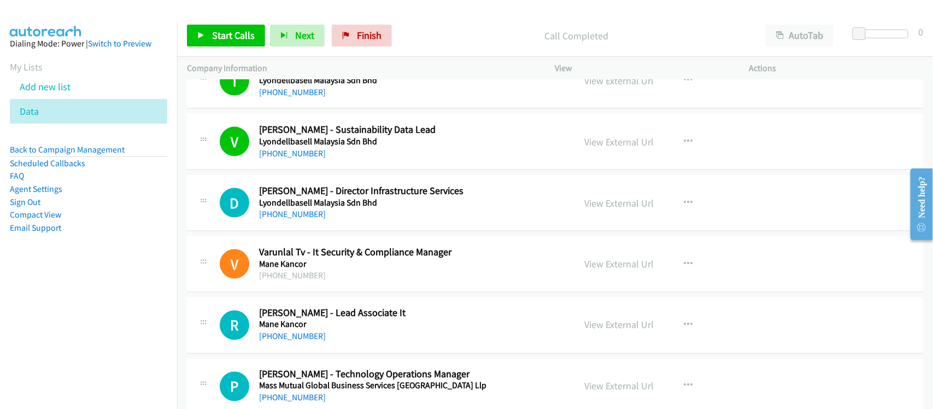
click at [303, 213] on link "[PHONE_NUMBER]" at bounding box center [292, 214] width 67 height 10
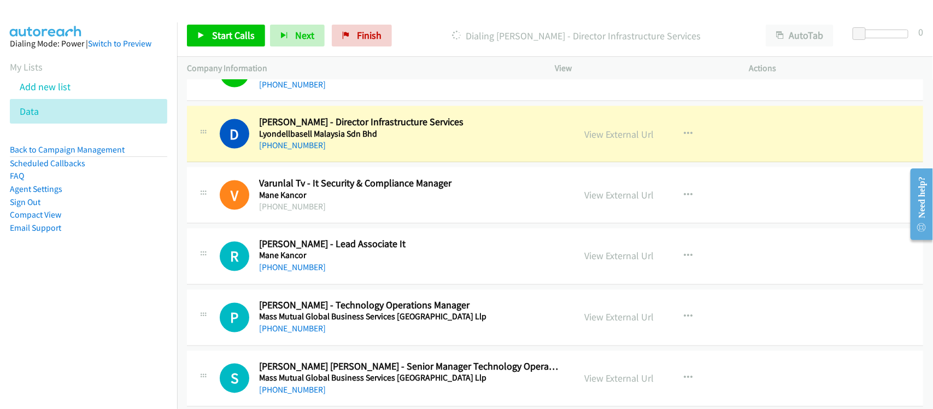
scroll to position [2732, 0]
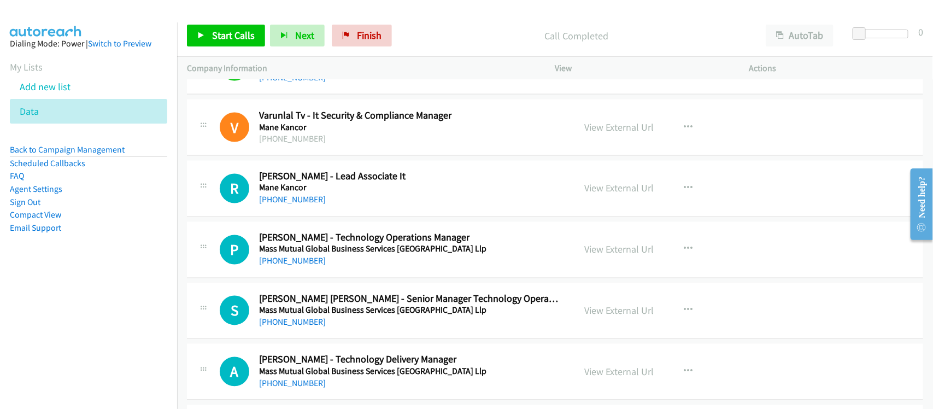
click at [296, 202] on link "[PHONE_NUMBER]" at bounding box center [292, 199] width 67 height 10
click at [358, 280] on td "P Callback Scheduled [PERSON_NAME] - Technology Operations Manager Mass Mutual …" at bounding box center [555, 249] width 756 height 61
drag, startPoint x: 301, startPoint y: 263, endPoint x: 333, endPoint y: 262, distance: 32.3
click at [301, 263] on link "[PHONE_NUMBER]" at bounding box center [292, 261] width 67 height 10
drag, startPoint x: 312, startPoint y: 328, endPoint x: 342, endPoint y: 328, distance: 29.5
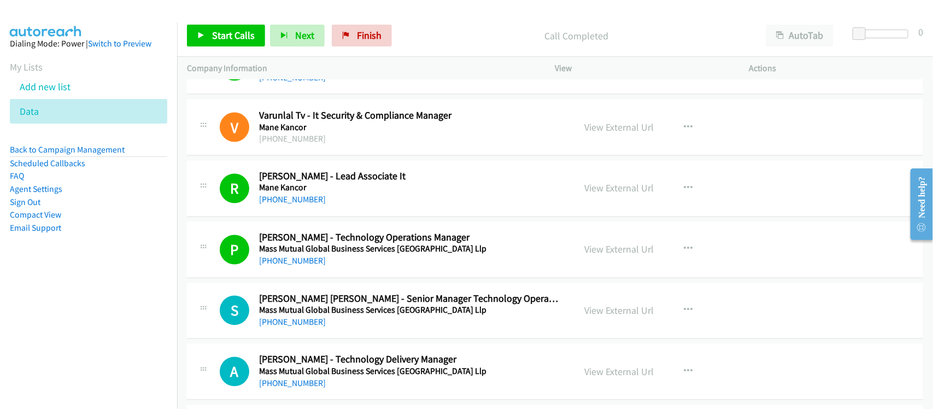
click at [312, 327] on link "[PHONE_NUMBER]" at bounding box center [292, 322] width 67 height 10
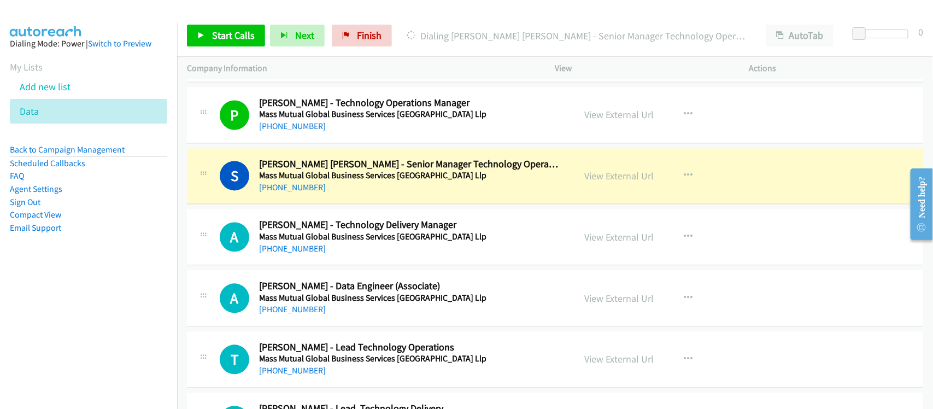
scroll to position [2868, 0]
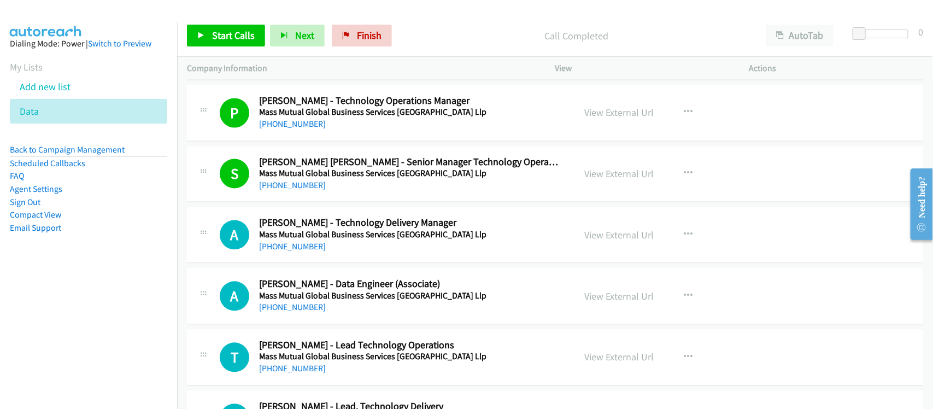
drag, startPoint x: 309, startPoint y: 247, endPoint x: 332, endPoint y: 246, distance: 23.5
click at [309, 247] on link "[PHONE_NUMBER]" at bounding box center [292, 246] width 67 height 10
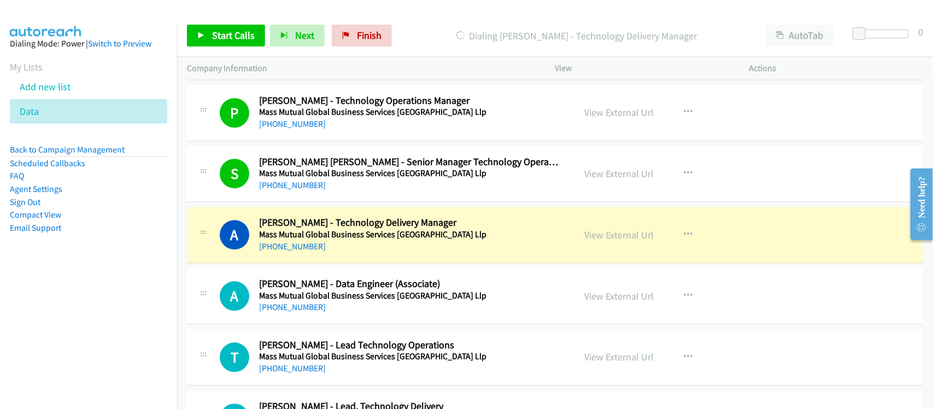
click at [369, 260] on div "A Callback Scheduled [PERSON_NAME] - Technology Delivery Manager Mass Mutual Gl…" at bounding box center [555, 235] width 736 height 56
click at [605, 241] on link "View External Url" at bounding box center [619, 235] width 69 height 13
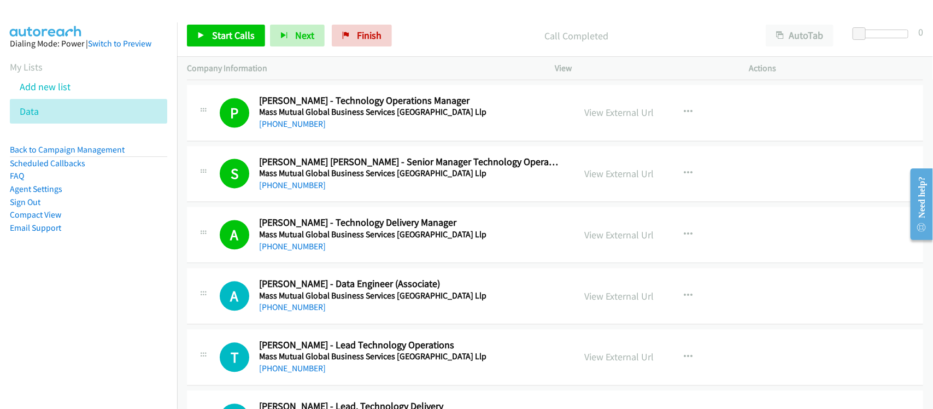
click at [290, 312] on link "[PHONE_NUMBER]" at bounding box center [292, 307] width 67 height 10
click at [337, 263] on div "A Callback Scheduled [PERSON_NAME] - Technology Delivery Manager Mass Mutual Gl…" at bounding box center [555, 235] width 736 height 56
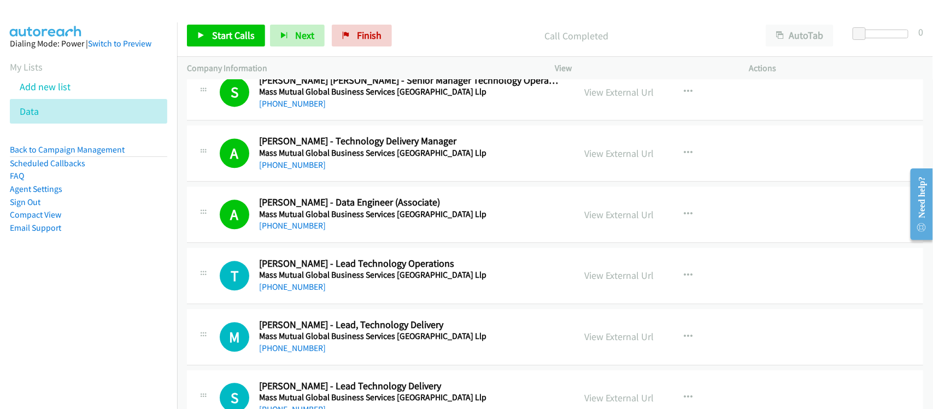
scroll to position [3005, 0]
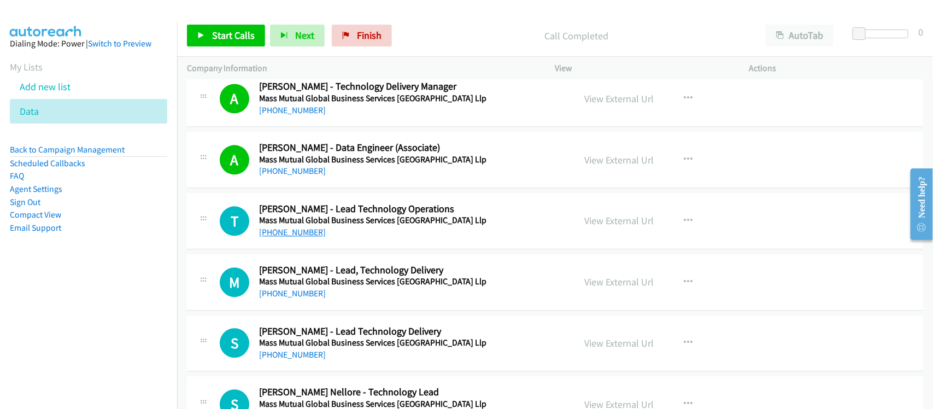
click at [300, 231] on link "[PHONE_NUMBER]" at bounding box center [292, 232] width 67 height 10
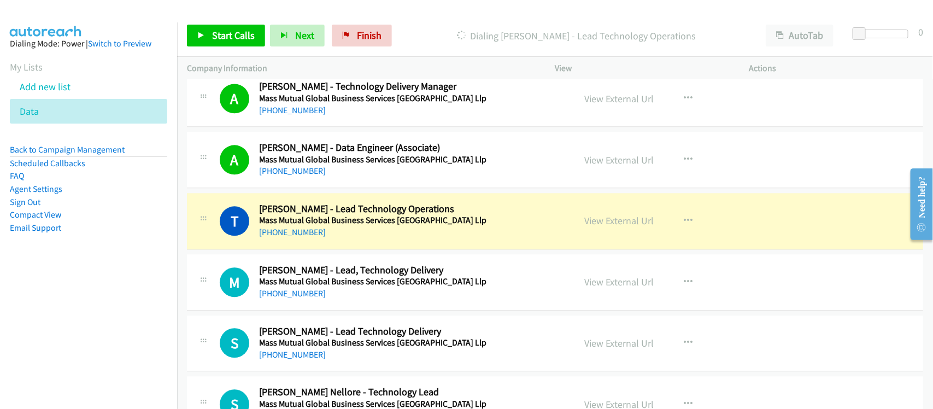
click at [367, 239] on div "[PHONE_NUMBER]" at bounding box center [409, 232] width 301 height 13
click at [620, 227] on link "View External Url" at bounding box center [619, 220] width 69 height 13
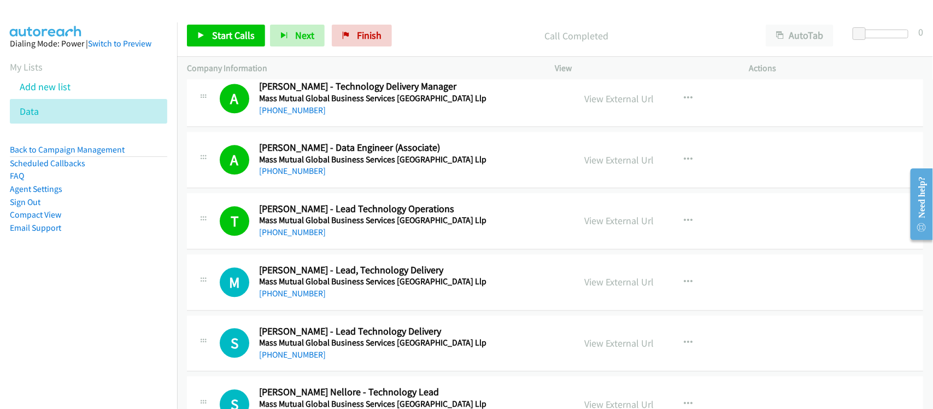
drag, startPoint x: 299, startPoint y: 299, endPoint x: 345, endPoint y: 299, distance: 45.3
click at [299, 298] on link "[PHONE_NUMBER]" at bounding box center [292, 293] width 67 height 10
click at [344, 306] on div "M Callback Scheduled [PERSON_NAME] - Lead, Technology Delivery Mass Mutual Glob…" at bounding box center [555, 282] width 736 height 56
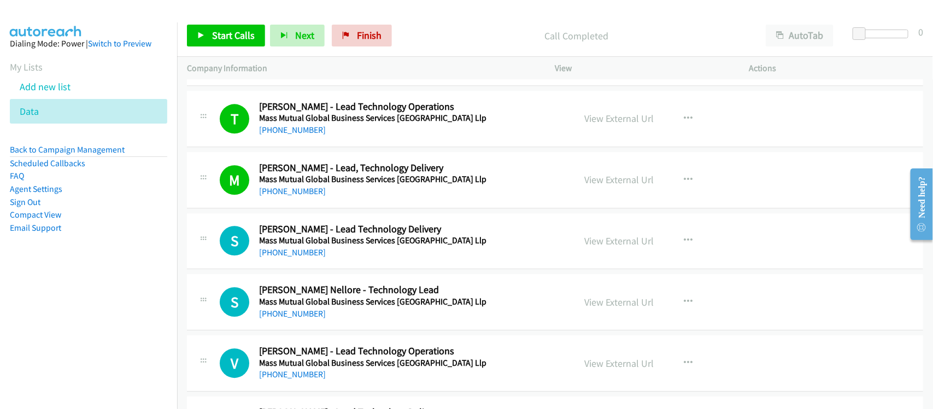
scroll to position [3141, 0]
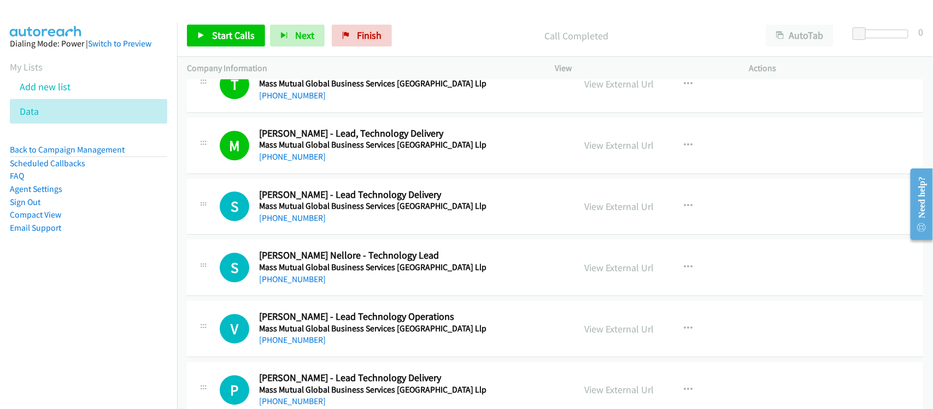
click at [296, 223] on link "[PHONE_NUMBER]" at bounding box center [292, 218] width 67 height 10
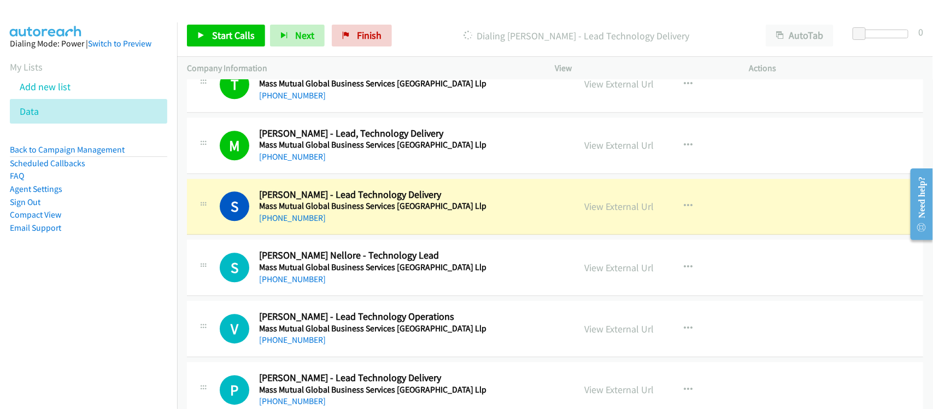
click at [352, 246] on div "S Callback Scheduled [PERSON_NAME] Nellore - Technology Lead Mass Mutual Global…" at bounding box center [555, 267] width 736 height 56
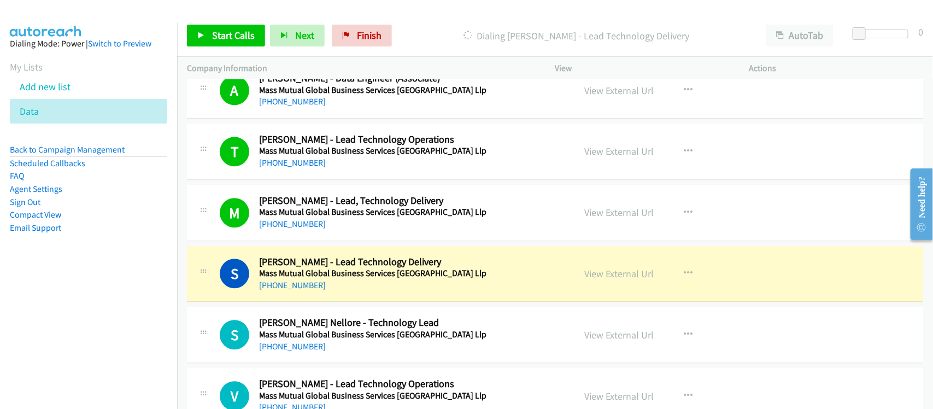
scroll to position [3073, 0]
click at [627, 279] on link "View External Url" at bounding box center [619, 274] width 69 height 13
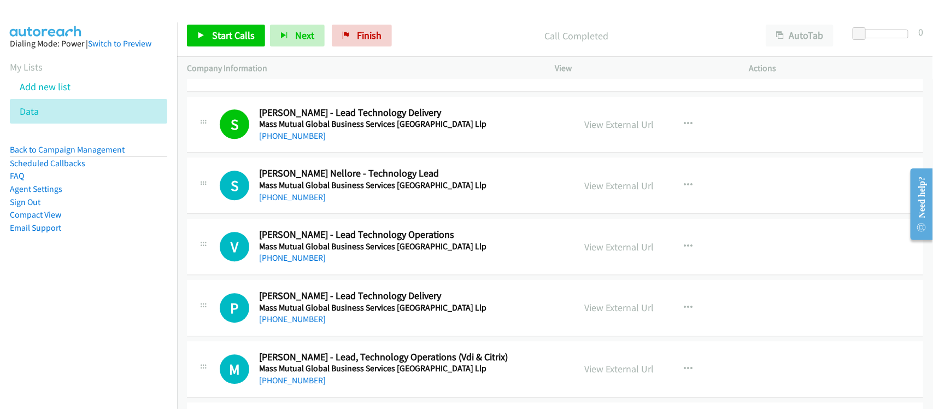
scroll to position [3210, 0]
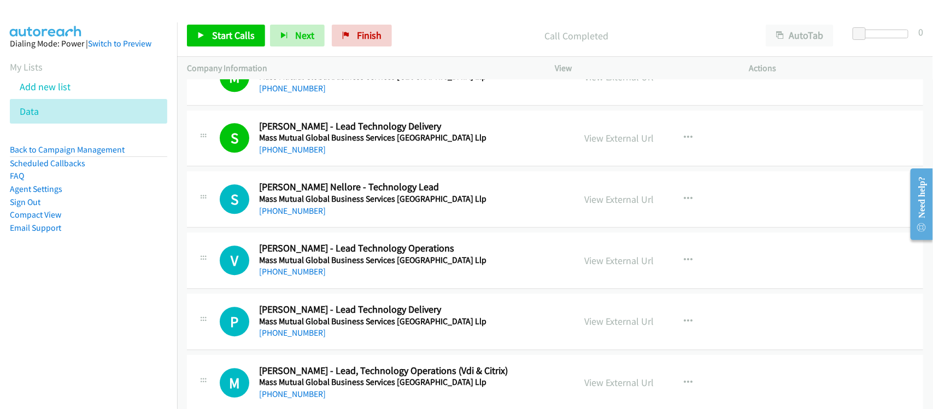
drag, startPoint x: 306, startPoint y: 217, endPoint x: 380, endPoint y: 219, distance: 74.3
click at [306, 216] on link "[PHONE_NUMBER]" at bounding box center [292, 210] width 67 height 10
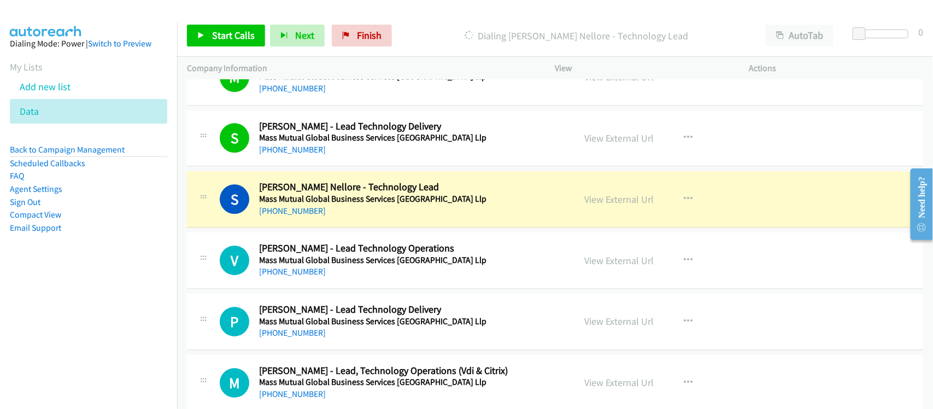
drag, startPoint x: 358, startPoint y: 225, endPoint x: 368, endPoint y: 225, distance: 9.8
click at [358, 225] on div "S Callback Scheduled [PERSON_NAME] Nellore - Technology Lead Mass Mutual Global…" at bounding box center [555, 199] width 736 height 56
click at [614, 205] on link "View External Url" at bounding box center [619, 199] width 69 height 13
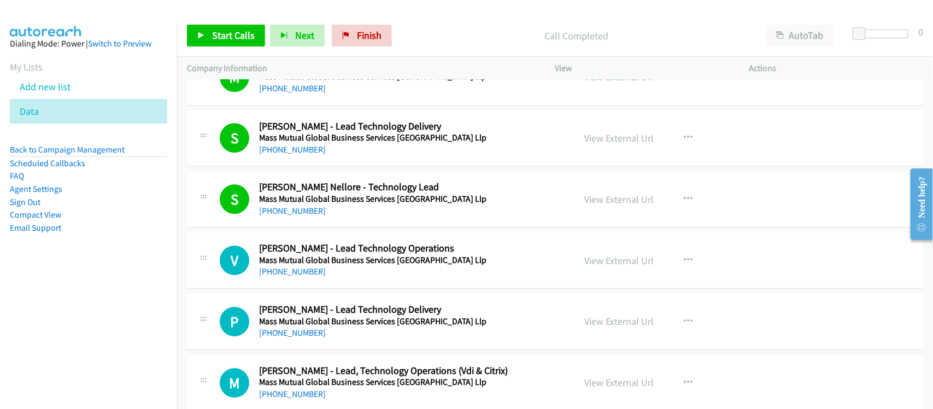
drag, startPoint x: 304, startPoint y: 277, endPoint x: 351, endPoint y: 281, distance: 46.6
click at [304, 276] on link "[PHONE_NUMBER]" at bounding box center [292, 271] width 67 height 10
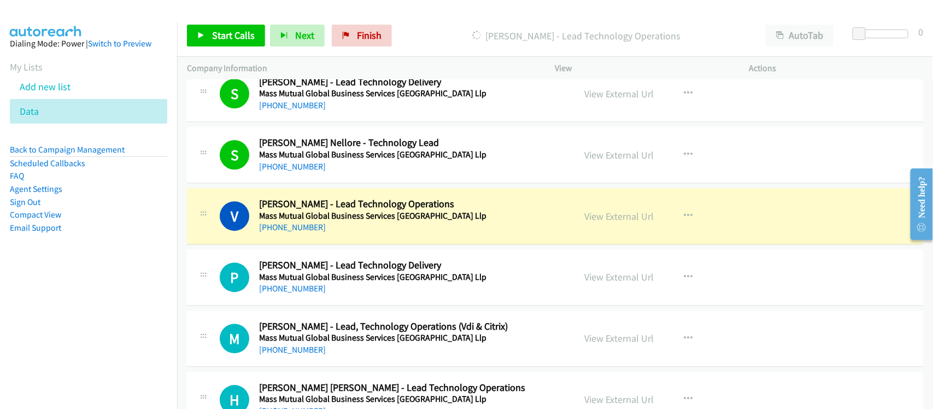
scroll to position [3278, 0]
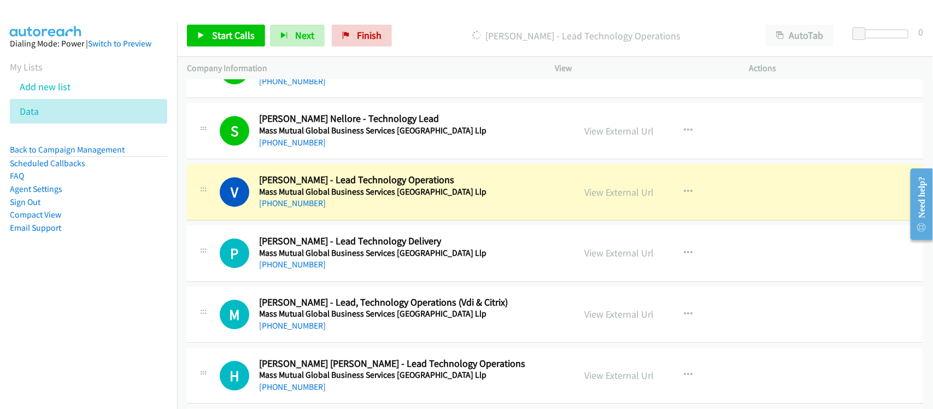
click at [351, 205] on div "[PHONE_NUMBER]" at bounding box center [409, 203] width 301 height 13
click at [616, 196] on link "View External Url" at bounding box center [619, 192] width 69 height 13
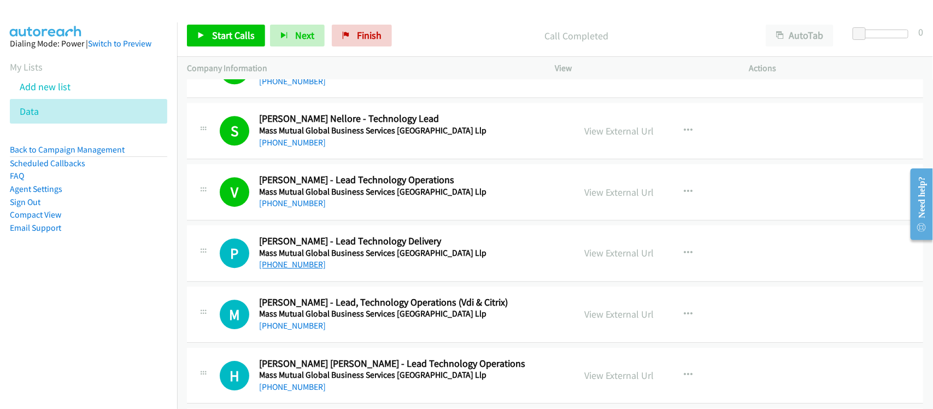
click at [290, 269] on link "[PHONE_NUMBER]" at bounding box center [292, 264] width 67 height 10
click at [349, 271] on div "[PHONE_NUMBER]" at bounding box center [409, 264] width 301 height 13
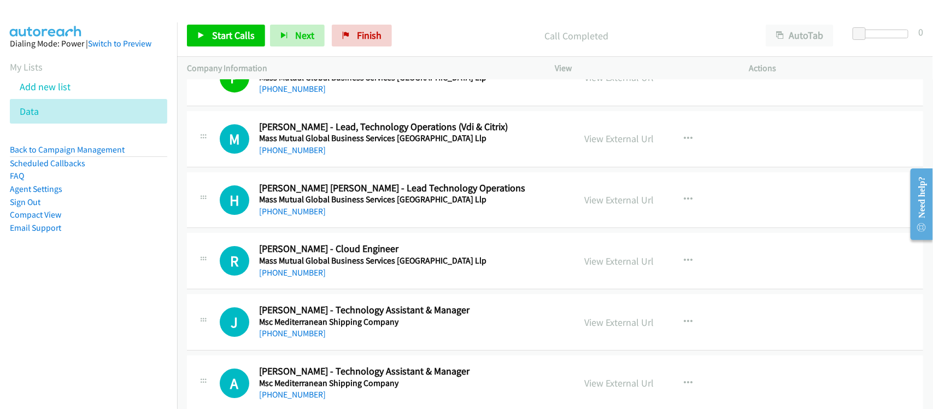
scroll to position [3414, 0]
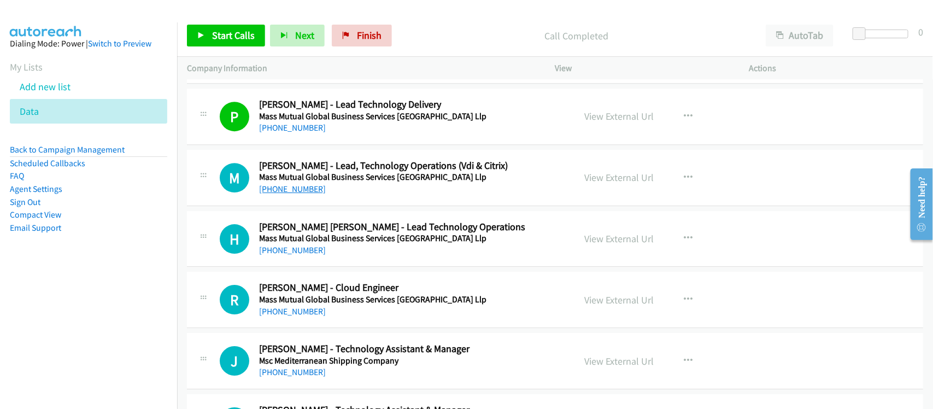
click at [299, 194] on link "[PHONE_NUMBER]" at bounding box center [292, 189] width 67 height 10
click at [307, 191] on link "[PHONE_NUMBER]" at bounding box center [292, 189] width 67 height 10
click at [282, 189] on link "[PHONE_NUMBER]" at bounding box center [292, 189] width 67 height 10
click at [350, 195] on div "[PHONE_NUMBER]" at bounding box center [409, 188] width 301 height 13
click at [308, 252] on link "[PHONE_NUMBER]" at bounding box center [292, 250] width 67 height 10
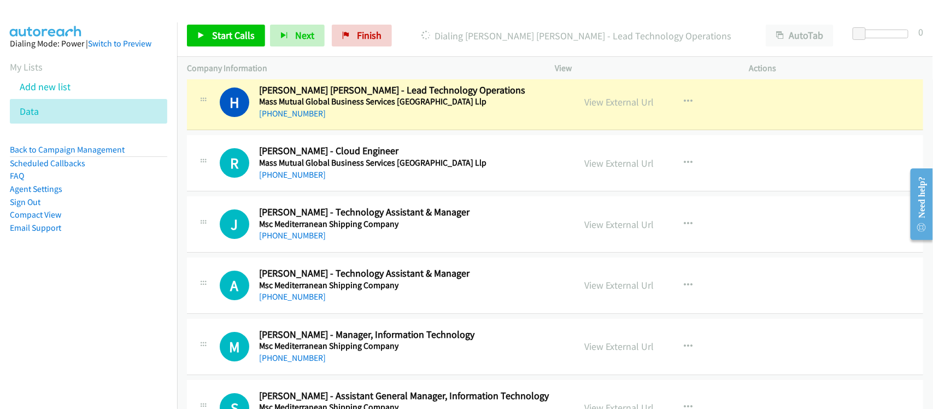
scroll to position [3483, 0]
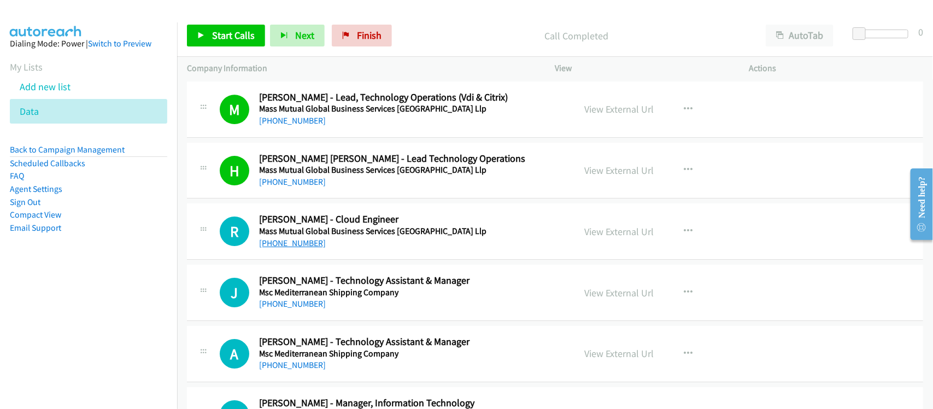
click at [305, 248] on link "[PHONE_NUMBER]" at bounding box center [292, 243] width 67 height 10
click at [288, 306] on link "[PHONE_NUMBER]" at bounding box center [292, 303] width 67 height 10
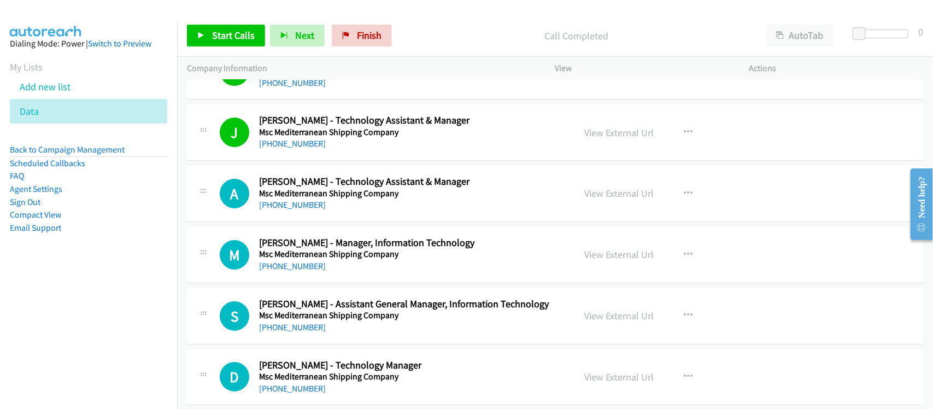
scroll to position [3619, 0]
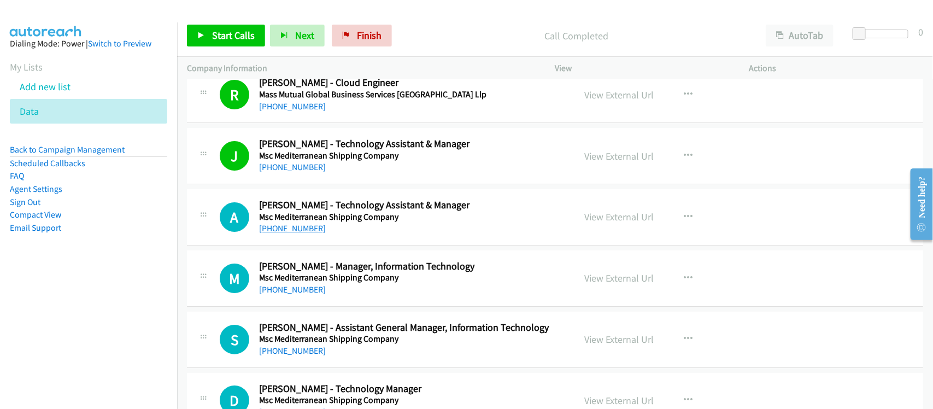
click at [298, 233] on link "[PHONE_NUMBER]" at bounding box center [292, 228] width 67 height 10
click at [256, 75] on div "Company Information" at bounding box center [361, 68] width 368 height 23
click at [286, 233] on link "[PHONE_NUMBER]" at bounding box center [292, 228] width 67 height 10
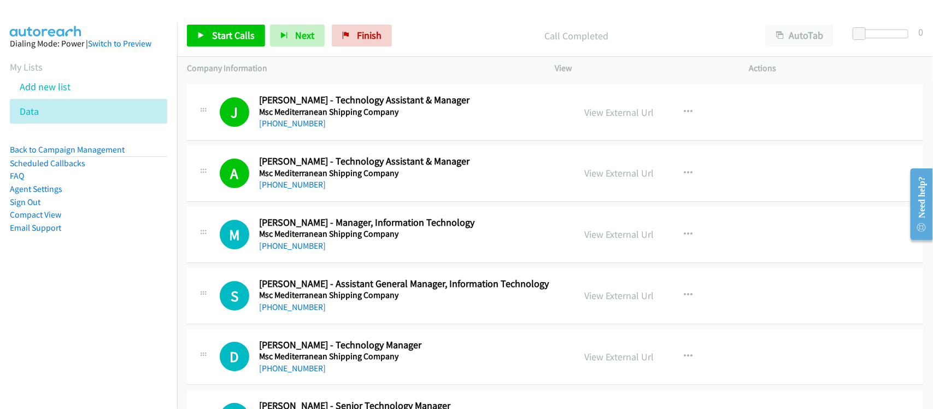
scroll to position [3688, 0]
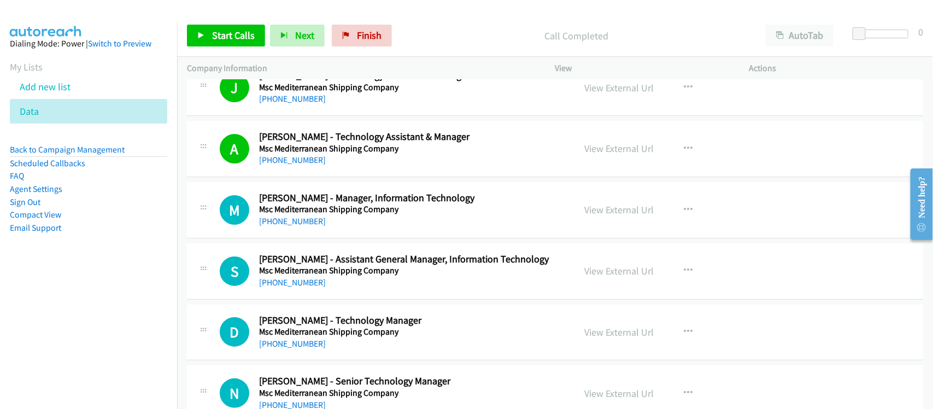
drag, startPoint x: 305, startPoint y: 225, endPoint x: 321, endPoint y: 222, distance: 16.6
click at [305, 225] on link "[PHONE_NUMBER]" at bounding box center [292, 221] width 67 height 10
click at [293, 285] on link "[PHONE_NUMBER]" at bounding box center [292, 282] width 67 height 10
click at [317, 285] on link "[PHONE_NUMBER]" at bounding box center [292, 282] width 67 height 10
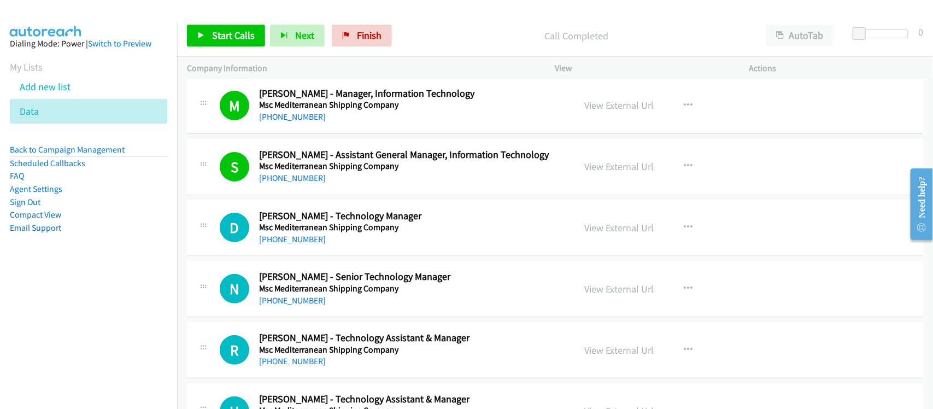
scroll to position [3824, 0]
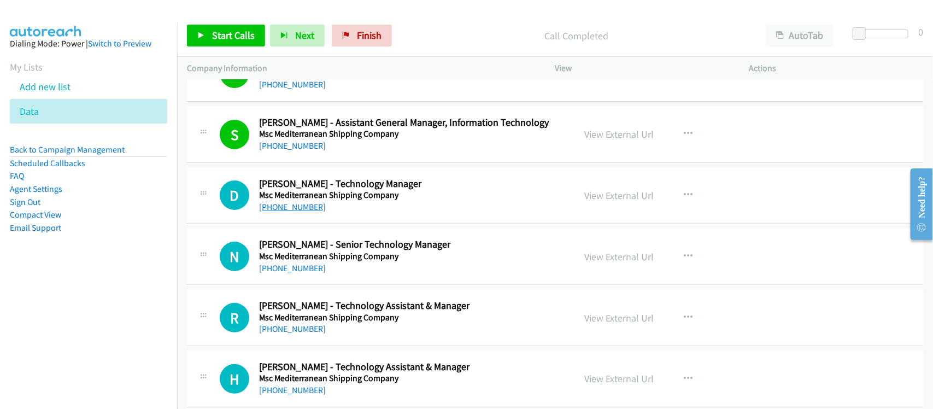
drag, startPoint x: 298, startPoint y: 212, endPoint x: 317, endPoint y: 209, distance: 19.4
click at [298, 212] on link "[PHONE_NUMBER]" at bounding box center [292, 207] width 67 height 10
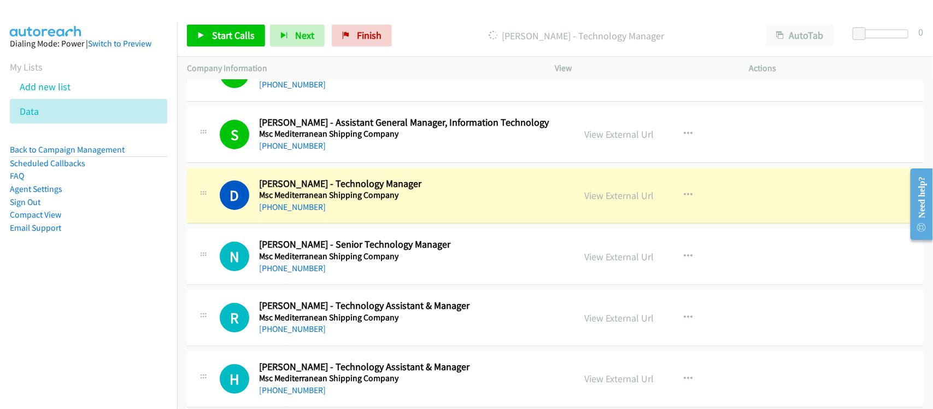
click at [338, 224] on div "D Callback Scheduled [PERSON_NAME] - Technology Manager Msc Mediterranean Shipp…" at bounding box center [555, 196] width 736 height 56
click at [616, 201] on link "View External Url" at bounding box center [619, 195] width 69 height 13
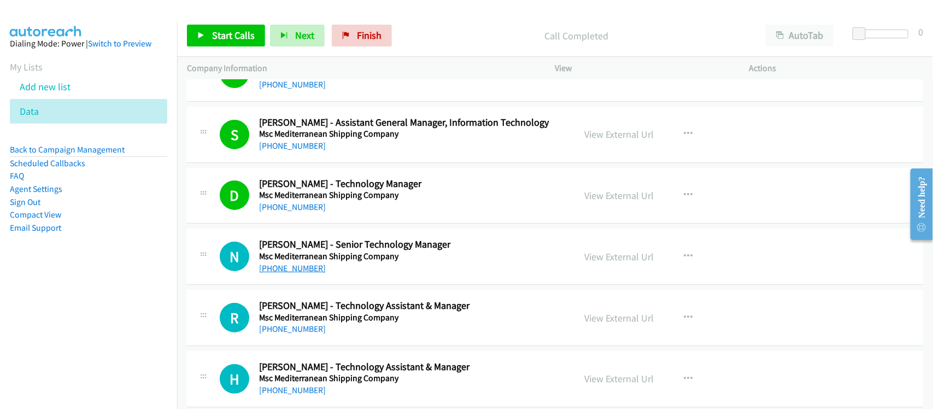
click at [285, 273] on link "[PHONE_NUMBER]" at bounding box center [292, 268] width 67 height 10
click at [328, 275] on div "[PHONE_NUMBER]" at bounding box center [409, 268] width 301 height 13
click at [294, 269] on link "[PHONE_NUMBER]" at bounding box center [292, 268] width 67 height 10
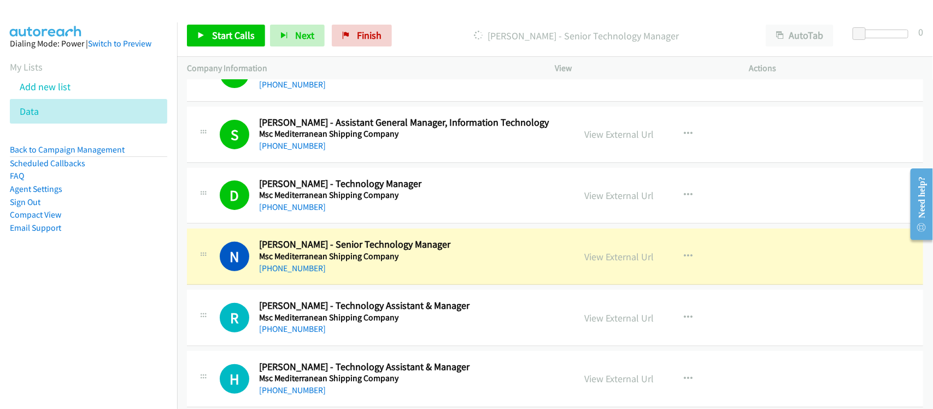
click at [354, 283] on div "N Callback Scheduled [PERSON_NAME] - Senior Technology Manager Msc Mediterranea…" at bounding box center [555, 256] width 736 height 56
click at [596, 263] on link "View External Url" at bounding box center [619, 256] width 69 height 13
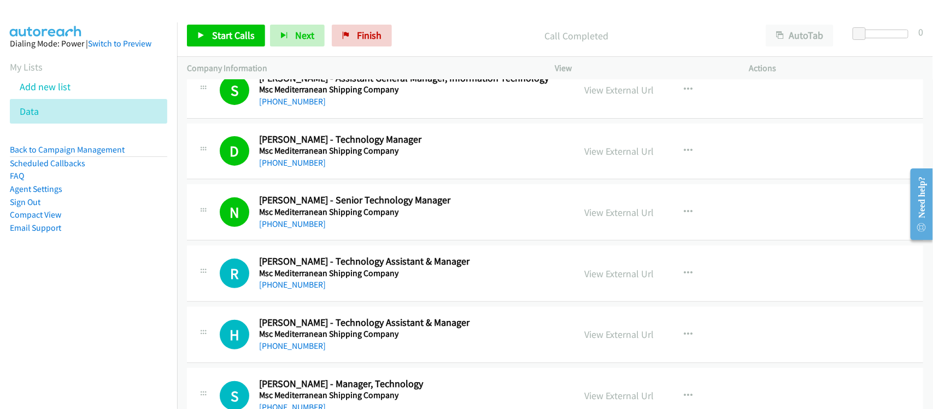
scroll to position [3893, 0]
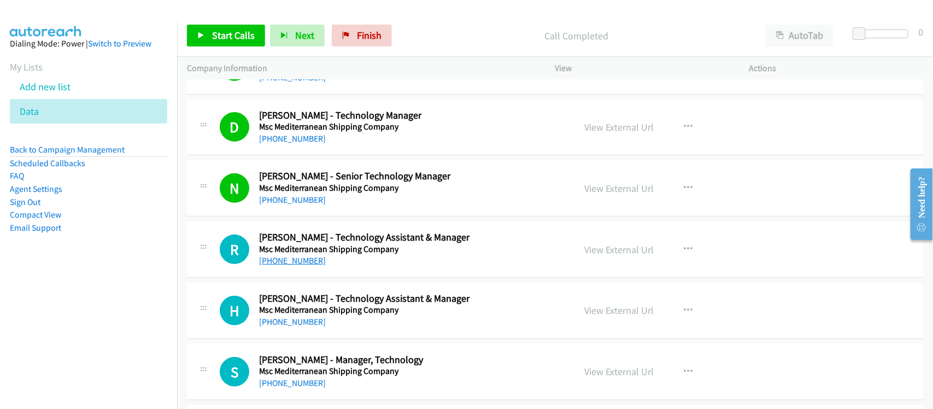
drag, startPoint x: 287, startPoint y: 268, endPoint x: 345, endPoint y: 272, distance: 58.0
click at [287, 266] on link "[PHONE_NUMBER]" at bounding box center [292, 260] width 67 height 10
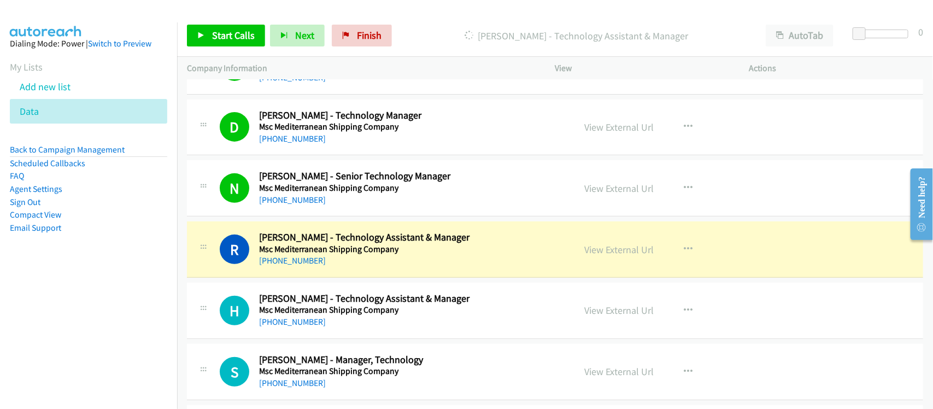
click at [329, 274] on div "R Callback Scheduled [PERSON_NAME] - Technology Assistant & Manager Msc Mediter…" at bounding box center [555, 249] width 736 height 56
click at [642, 251] on link "View External Url" at bounding box center [619, 249] width 69 height 13
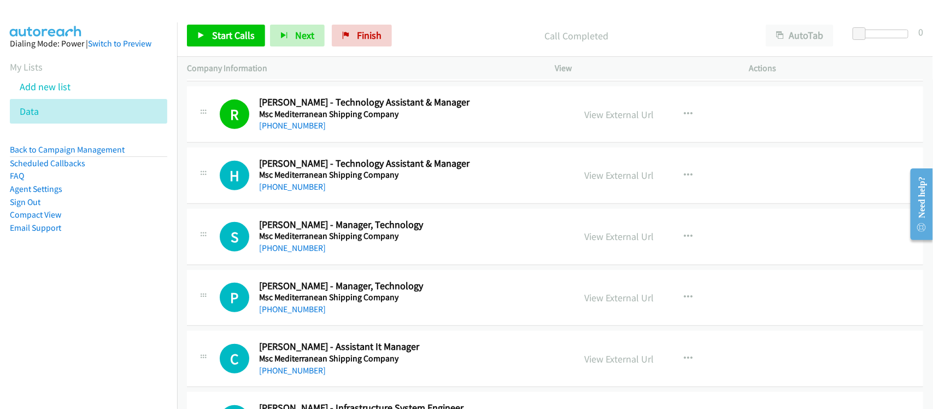
scroll to position [4029, 0]
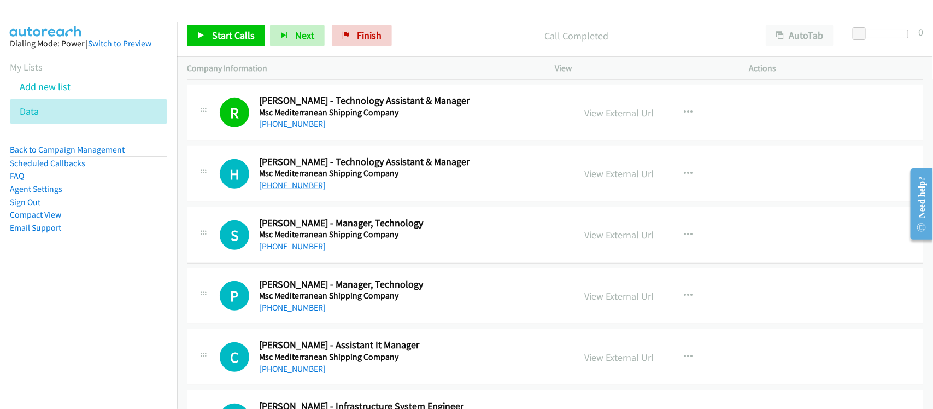
click at [287, 186] on link "[PHONE_NUMBER]" at bounding box center [292, 185] width 67 height 10
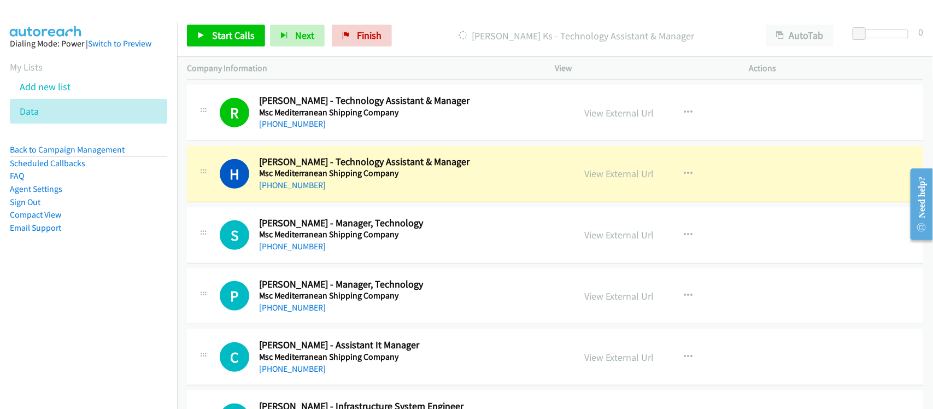
click at [348, 192] on div "[PHONE_NUMBER]" at bounding box center [409, 185] width 301 height 13
click at [615, 180] on link "View External Url" at bounding box center [619, 173] width 69 height 13
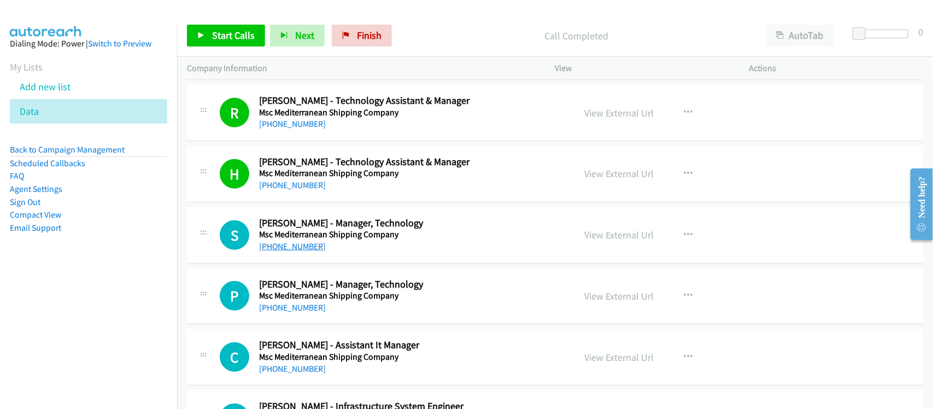
click at [314, 251] on link "[PHONE_NUMBER]" at bounding box center [292, 246] width 67 height 10
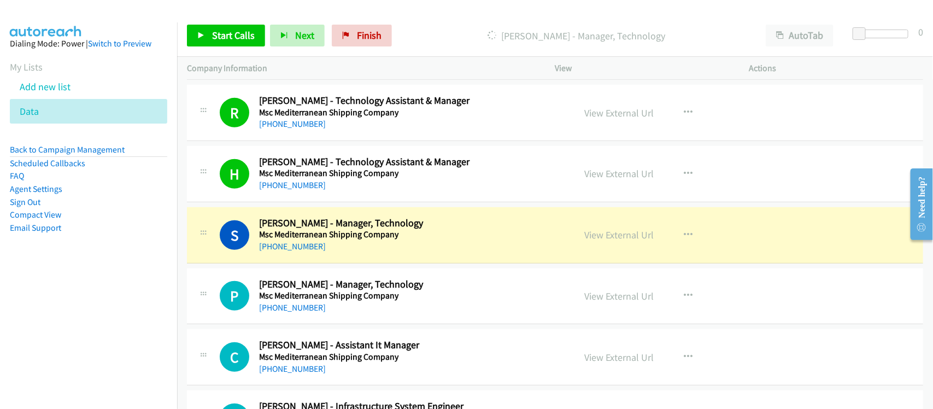
click at [353, 261] on div "S Callback Scheduled [PERSON_NAME] - Manager, Technology Msc Mediterranean Ship…" at bounding box center [555, 235] width 736 height 56
click at [612, 241] on link "View External Url" at bounding box center [619, 234] width 69 height 13
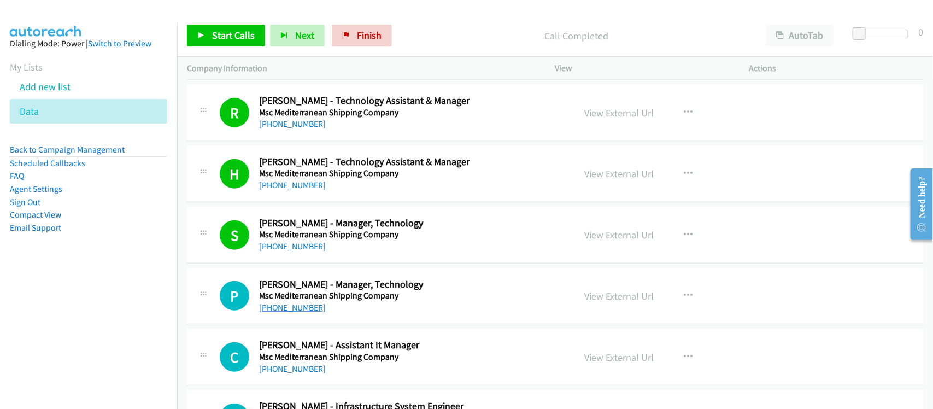
drag, startPoint x: 299, startPoint y: 311, endPoint x: 306, endPoint y: 311, distance: 6.6
click at [299, 311] on link "[PHONE_NUMBER]" at bounding box center [292, 307] width 67 height 10
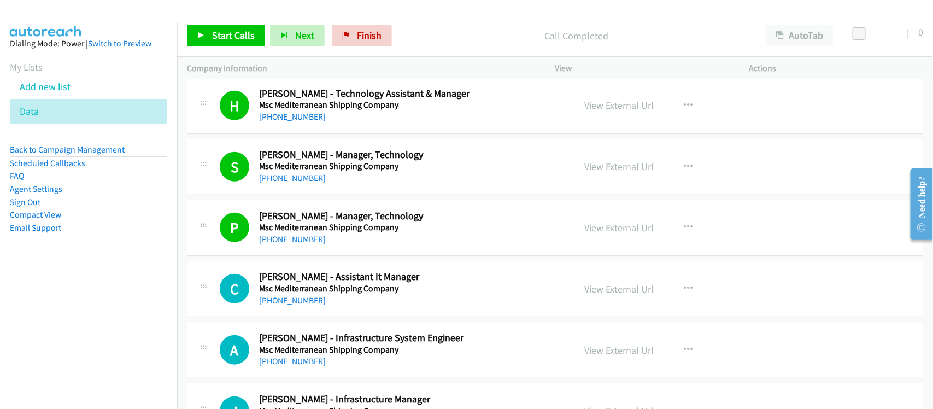
scroll to position [4166, 0]
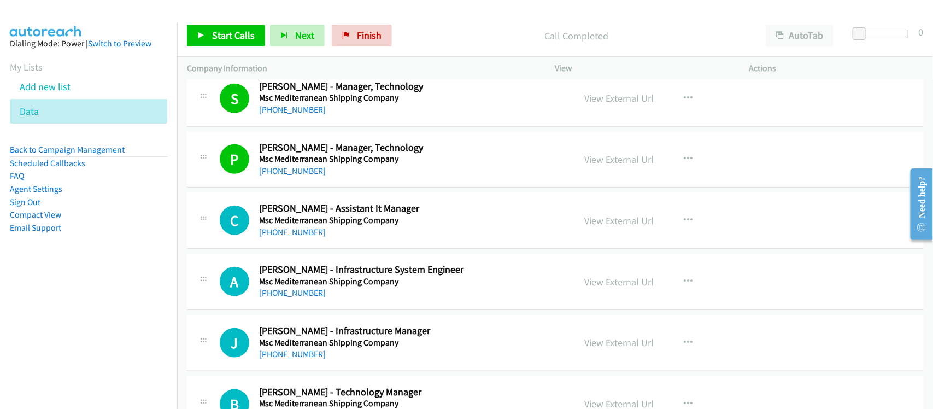
drag, startPoint x: 304, startPoint y: 238, endPoint x: 497, endPoint y: 268, distance: 195.1
click at [304, 237] on link "[PHONE_NUMBER]" at bounding box center [292, 232] width 67 height 10
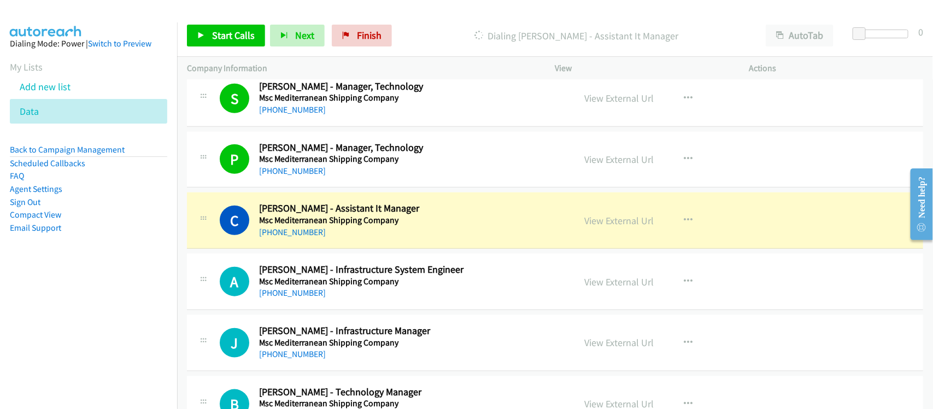
click at [358, 247] on div "C Callback Scheduled [PERSON_NAME] - Assistant It Manager Msc Mediterranean Shi…" at bounding box center [555, 220] width 736 height 56
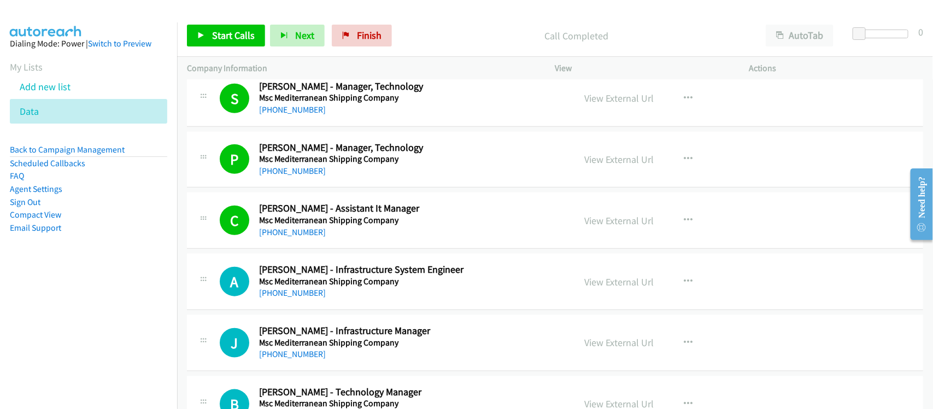
drag, startPoint x: 302, startPoint y: 242, endPoint x: 394, endPoint y: 252, distance: 93.5
click at [302, 237] on link "[PHONE_NUMBER]" at bounding box center [292, 232] width 67 height 10
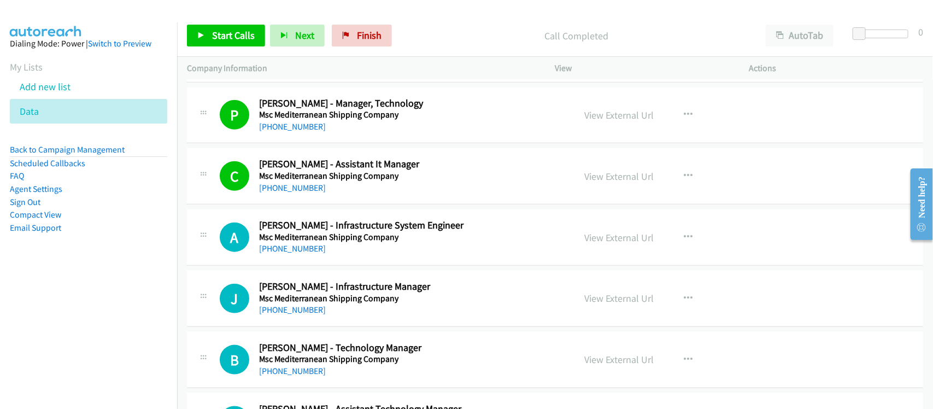
scroll to position [4234, 0]
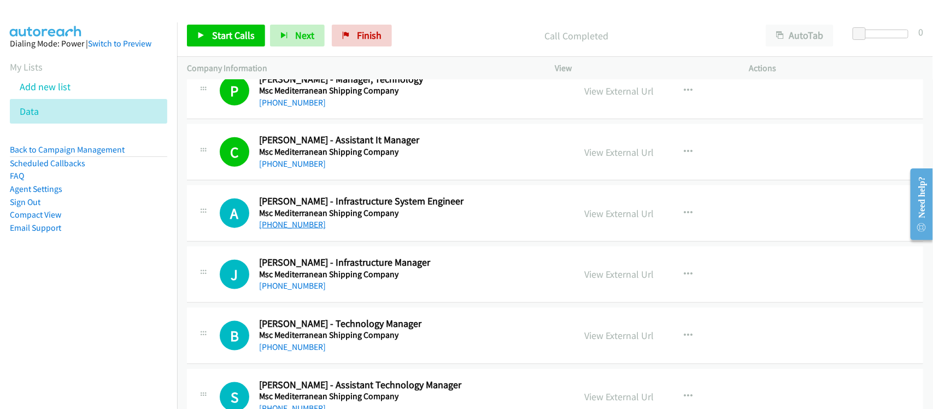
click at [286, 229] on link "[PHONE_NUMBER]" at bounding box center [292, 224] width 67 height 10
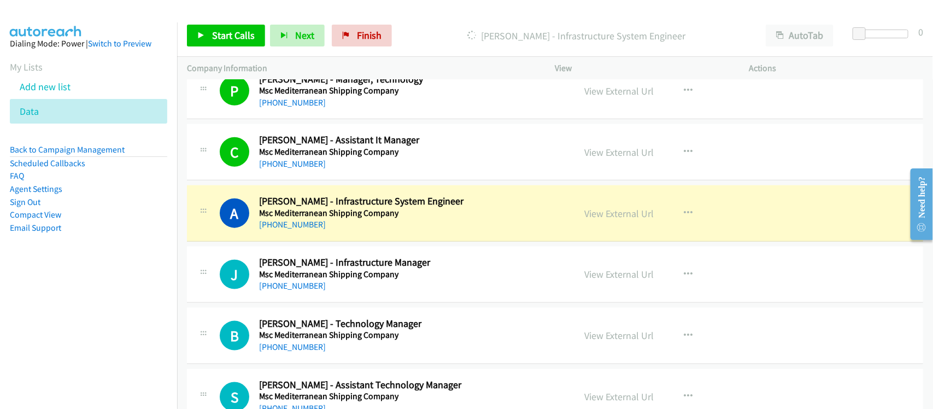
click at [361, 231] on div "[PHONE_NUMBER]" at bounding box center [409, 224] width 301 height 13
click at [594, 220] on link "View External Url" at bounding box center [619, 213] width 69 height 13
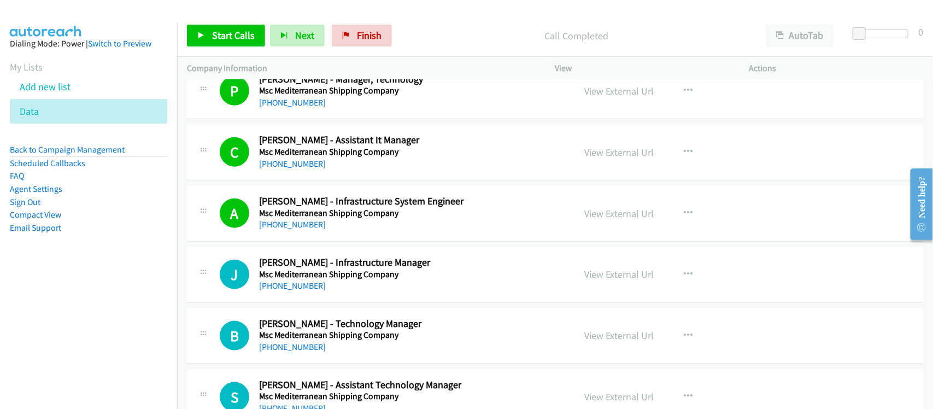
drag, startPoint x: 263, startPoint y: 288, endPoint x: 420, endPoint y: 287, distance: 156.3
click at [263, 288] on link "[PHONE_NUMBER]" at bounding box center [292, 285] width 67 height 10
click at [364, 241] on div "A Callback Scheduled [PERSON_NAME] - Infrastructure System Engineer Msc Mediter…" at bounding box center [555, 213] width 736 height 56
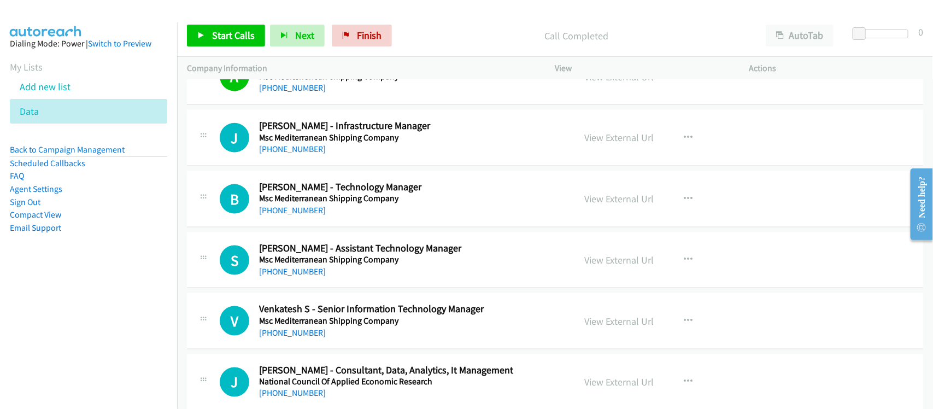
drag, startPoint x: 302, startPoint y: 160, endPoint x: 493, endPoint y: 208, distance: 197.7
click at [302, 154] on link "[PHONE_NUMBER]" at bounding box center [292, 149] width 67 height 10
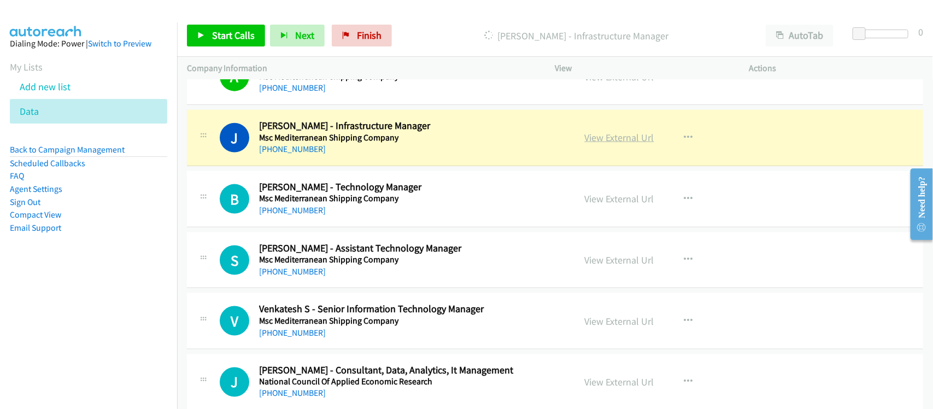
click at [627, 144] on link "View External Url" at bounding box center [619, 137] width 69 height 13
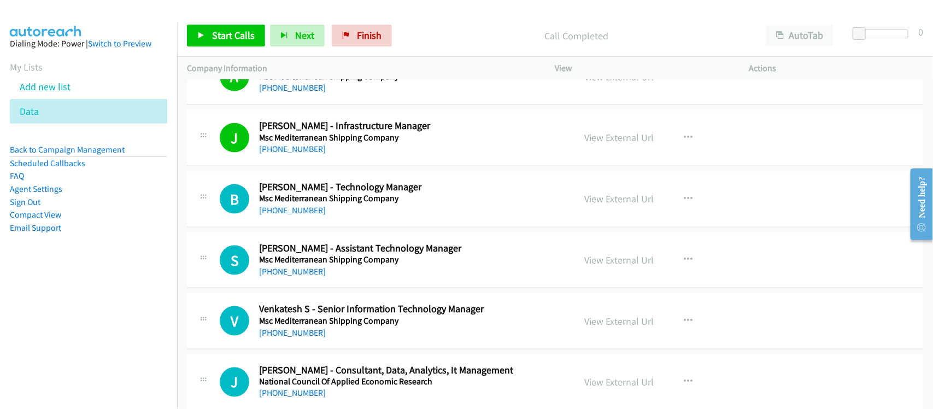
drag, startPoint x: 299, startPoint y: 216, endPoint x: 337, endPoint y: 214, distance: 38.3
click at [299, 215] on link "[PHONE_NUMBER]" at bounding box center [292, 210] width 67 height 10
click at [151, 309] on nav "Dialing Mode: Power | Switch to Preview My Lists Add new list Data Back to Camp…" at bounding box center [89, 226] width 178 height 409
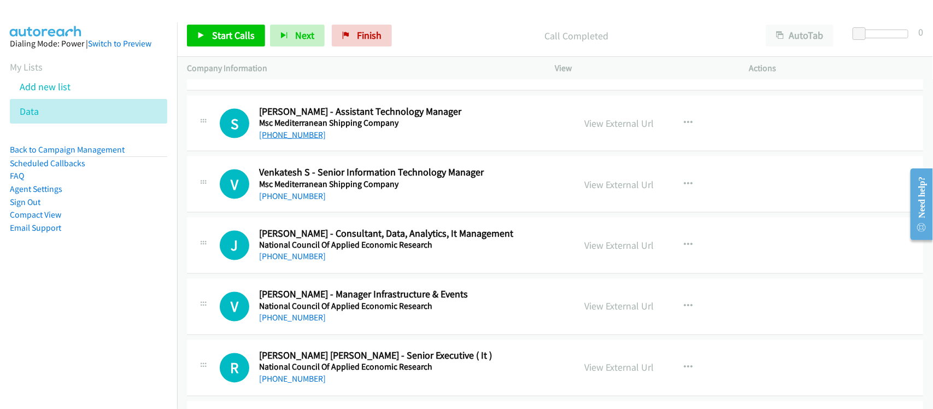
click at [292, 140] on link "[PHONE_NUMBER]" at bounding box center [292, 134] width 67 height 10
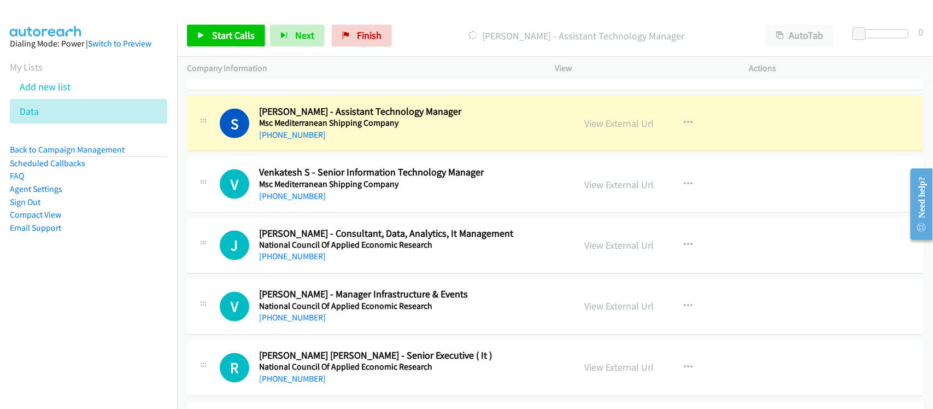
click at [340, 213] on div "V Callback Scheduled Venkatesh S - Senior Information Technology Manager Msc Me…" at bounding box center [555, 184] width 736 height 56
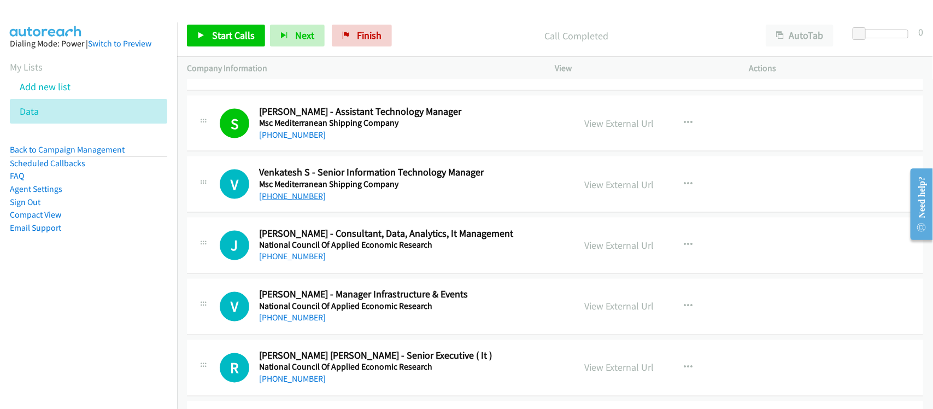
click at [287, 201] on link "[PHONE_NUMBER]" at bounding box center [292, 196] width 67 height 10
click at [314, 262] on link "[PHONE_NUMBER]" at bounding box center [292, 256] width 67 height 10
click at [353, 272] on div "J Callback Scheduled [PERSON_NAME] - Consultant, Data, Analytics, It Management…" at bounding box center [555, 245] width 736 height 56
click at [301, 262] on link "[PHONE_NUMBER]" at bounding box center [292, 256] width 67 height 10
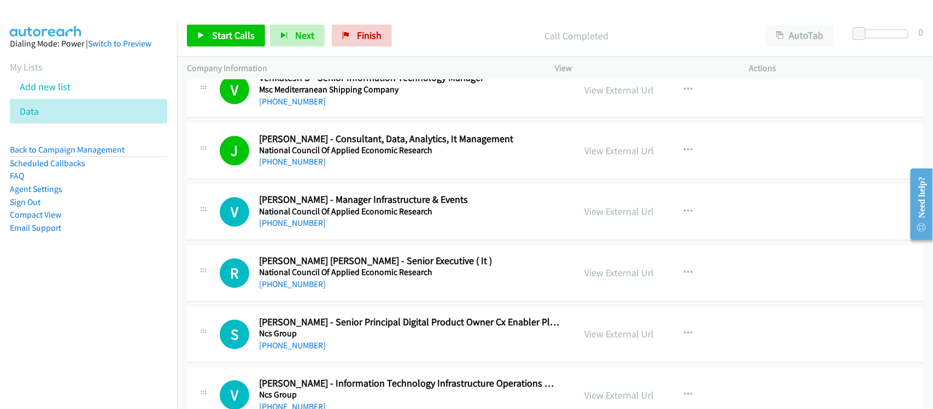
scroll to position [4644, 0]
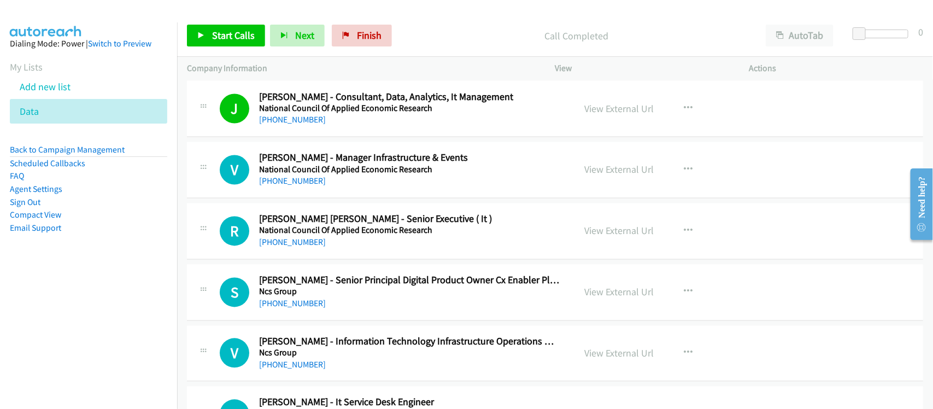
drag, startPoint x: 287, startPoint y: 190, endPoint x: 362, endPoint y: 199, distance: 75.4
click at [287, 186] on link "[PHONE_NUMBER]" at bounding box center [292, 181] width 67 height 10
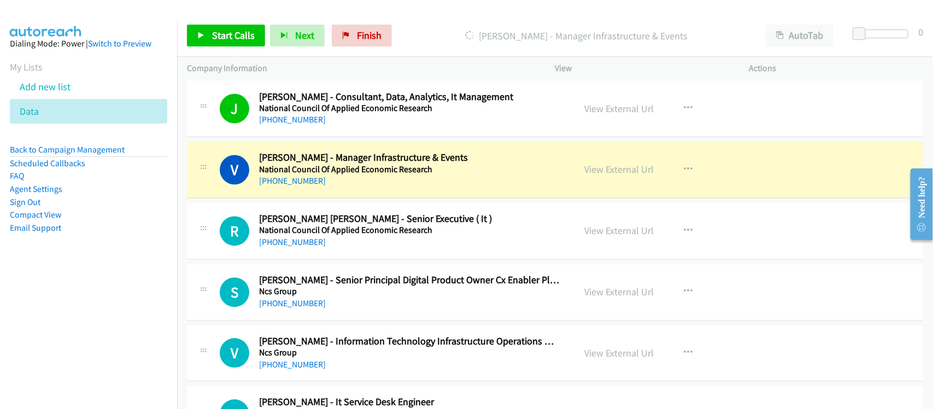
drag, startPoint x: 126, startPoint y: 284, endPoint x: 138, endPoint y: 274, distance: 15.1
click at [126, 284] on nav "Dialing Mode: Power | Switch to Preview My Lists Add new list Data Back to Camp…" at bounding box center [89, 226] width 178 height 409
click at [359, 188] on div "[PHONE_NUMBER]" at bounding box center [409, 181] width 301 height 13
click at [613, 176] on link "View External Url" at bounding box center [619, 169] width 69 height 13
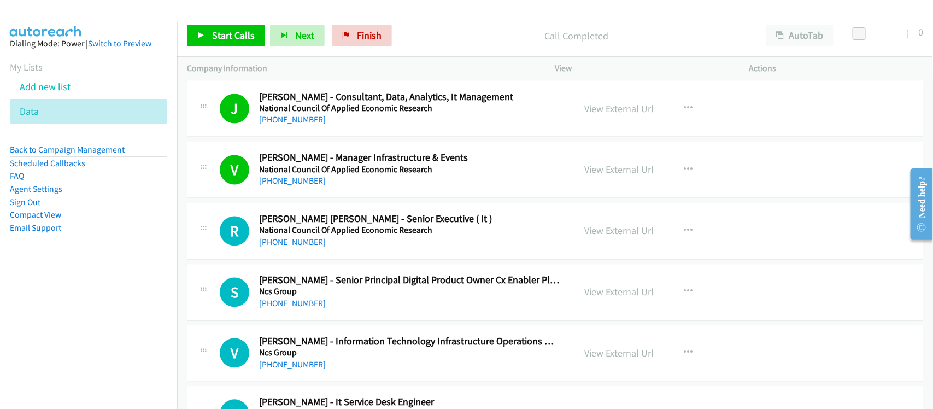
click at [281, 246] on link "[PHONE_NUMBER]" at bounding box center [292, 242] width 67 height 10
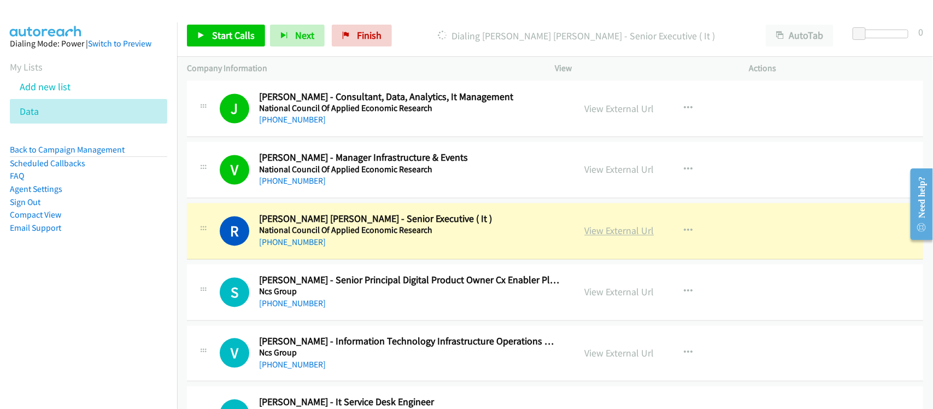
click at [632, 234] on link "View External Url" at bounding box center [619, 231] width 69 height 13
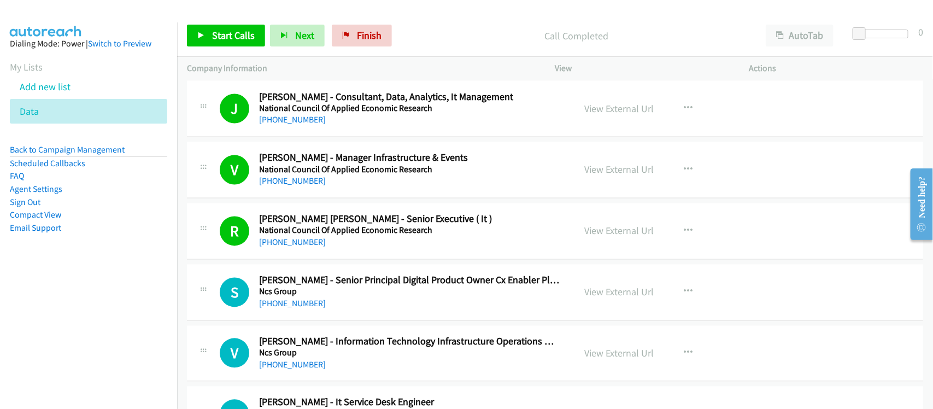
scroll to position [4712, 0]
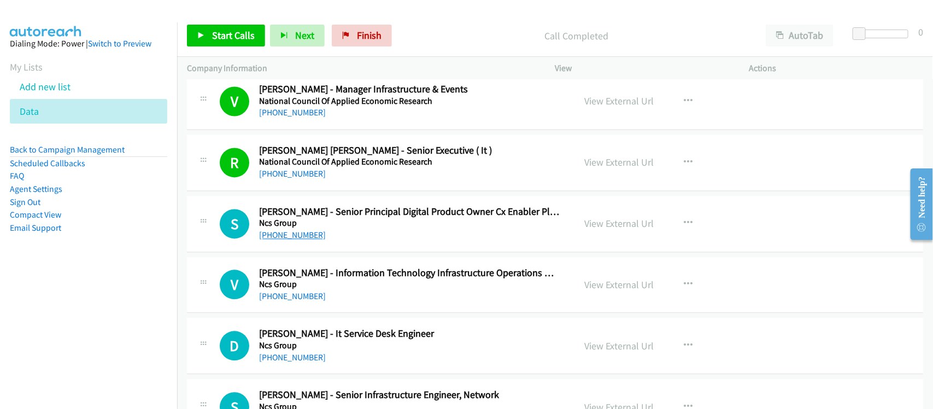
click at [296, 240] on link "[PHONE_NUMBER]" at bounding box center [292, 235] width 67 height 10
click at [370, 255] on td "S Callback Scheduled [PERSON_NAME] - Senior Principal Digital Product Owner Cx …" at bounding box center [555, 223] width 756 height 61
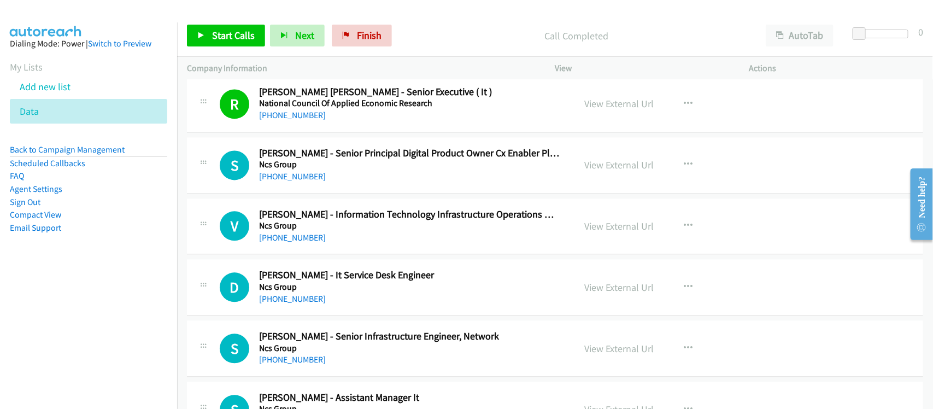
scroll to position [4849, 0]
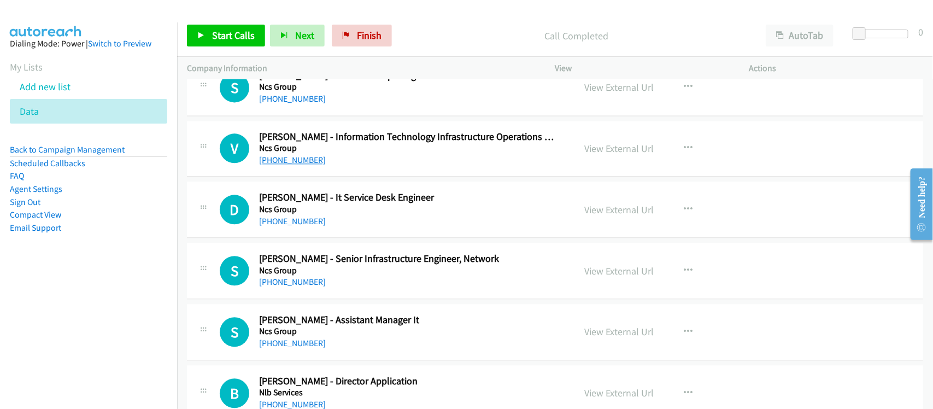
click at [299, 165] on link "[PHONE_NUMBER]" at bounding box center [292, 160] width 67 height 10
drag, startPoint x: 281, startPoint y: 233, endPoint x: 300, endPoint y: 236, distance: 19.4
click at [281, 226] on link "[PHONE_NUMBER]" at bounding box center [292, 221] width 67 height 10
click at [308, 287] on link "[PHONE_NUMBER]" at bounding box center [292, 281] width 67 height 10
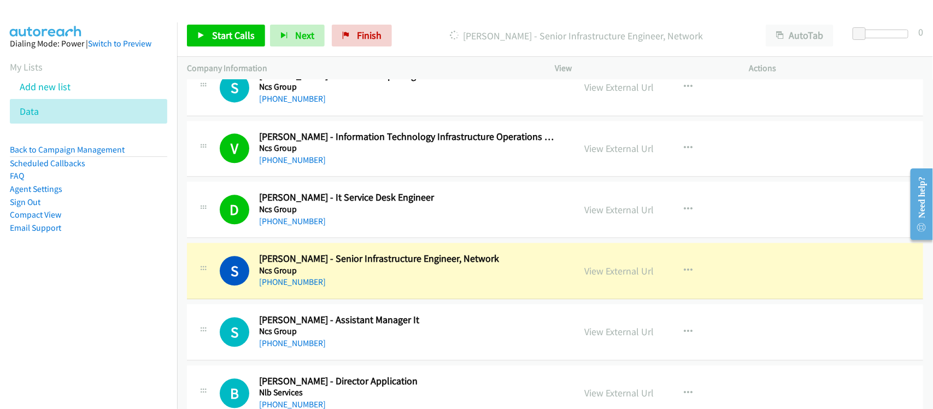
click at [352, 288] on div "[PHONE_NUMBER]" at bounding box center [409, 281] width 301 height 13
click at [345, 288] on div "[PHONE_NUMBER]" at bounding box center [409, 281] width 301 height 13
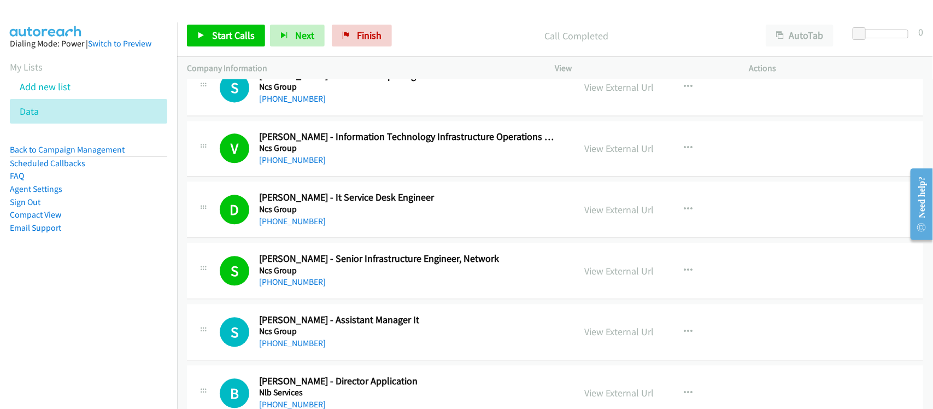
drag, startPoint x: 119, startPoint y: 333, endPoint x: 443, endPoint y: 66, distance: 420.3
click at [119, 334] on nav "Dialing Mode: Power | Switch to Preview My Lists Add new list Data Back to Camp…" at bounding box center [89, 226] width 178 height 409
click at [313, 287] on link "[PHONE_NUMBER]" at bounding box center [292, 281] width 67 height 10
click at [345, 299] on div "S Callback Scheduled [PERSON_NAME] - Senior Infrastructure Engineer, Network Nc…" at bounding box center [555, 271] width 736 height 56
click at [610, 277] on link "View External Url" at bounding box center [619, 270] width 69 height 13
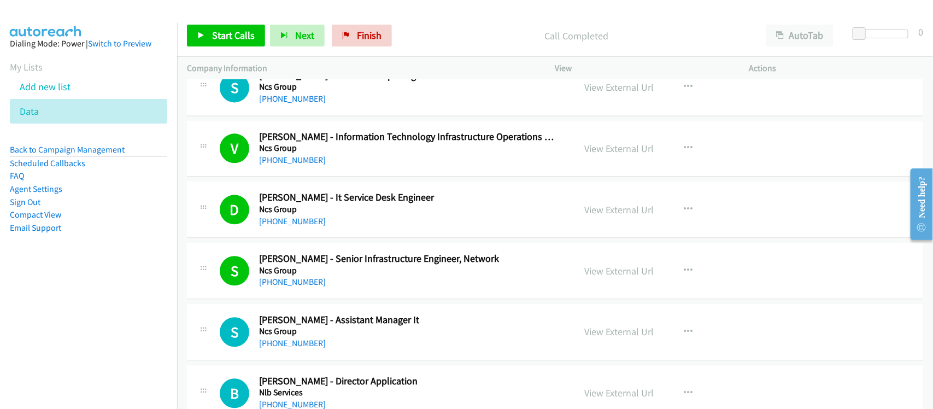
scroll to position [4985, 0]
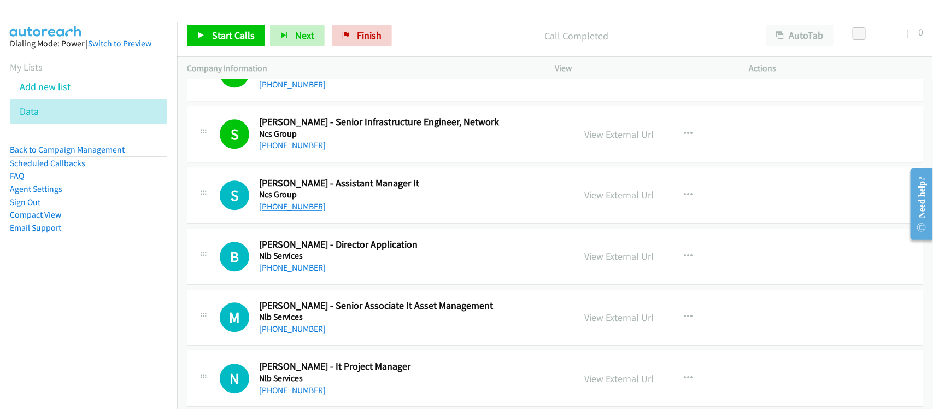
click at [294, 209] on link "[PHONE_NUMBER]" at bounding box center [292, 206] width 67 height 10
click at [347, 261] on h5 "Nlb Services" at bounding box center [409, 255] width 301 height 11
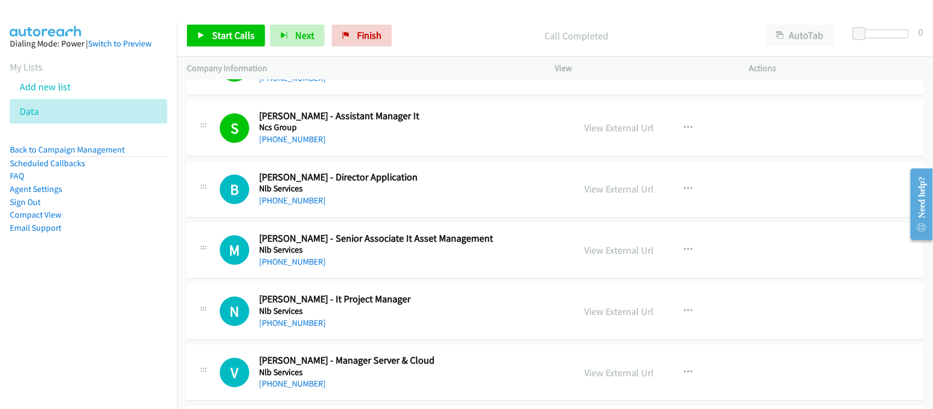
scroll to position [5053, 0]
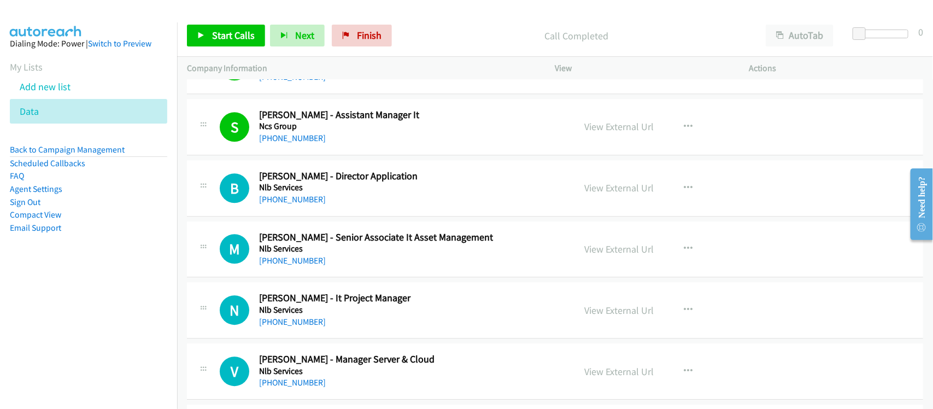
click at [300, 204] on link "[PHONE_NUMBER]" at bounding box center [292, 199] width 67 height 10
click at [298, 266] on link "[PHONE_NUMBER]" at bounding box center [292, 260] width 67 height 10
drag, startPoint x: 294, startPoint y: 331, endPoint x: 299, endPoint y: 331, distance: 5.5
click at [294, 327] on link "[PHONE_NUMBER]" at bounding box center [292, 321] width 67 height 10
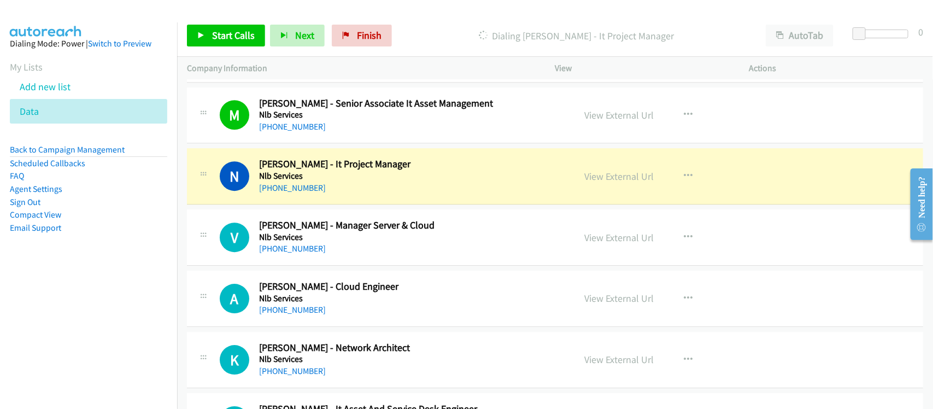
scroll to position [5190, 0]
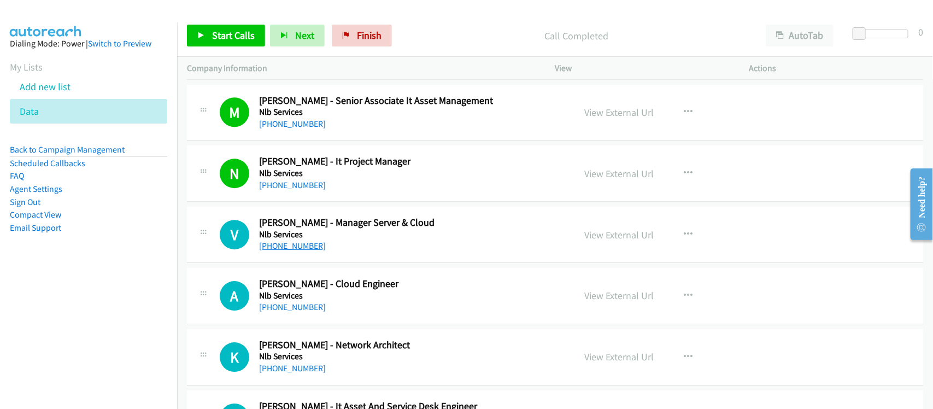
click at [298, 251] on link "[PHONE_NUMBER]" at bounding box center [292, 245] width 67 height 10
click at [355, 314] on div "[PHONE_NUMBER]" at bounding box center [409, 306] width 301 height 13
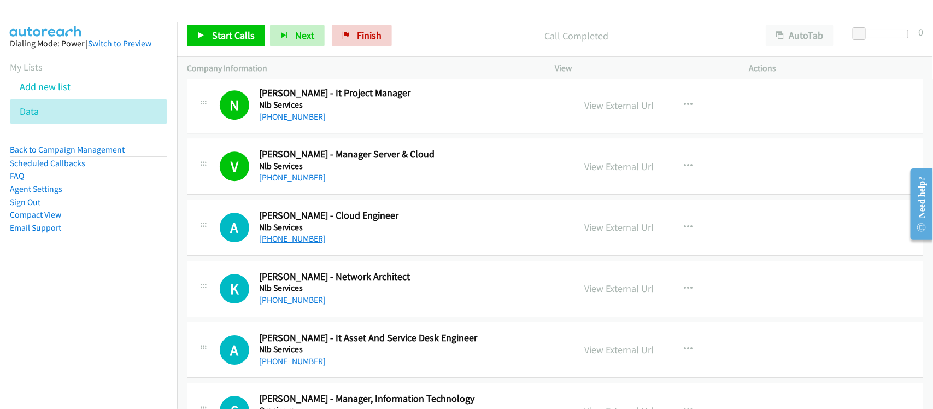
drag, startPoint x: 299, startPoint y: 245, endPoint x: 309, endPoint y: 244, distance: 10.4
click at [299, 244] on link "[PHONE_NUMBER]" at bounding box center [292, 238] width 67 height 10
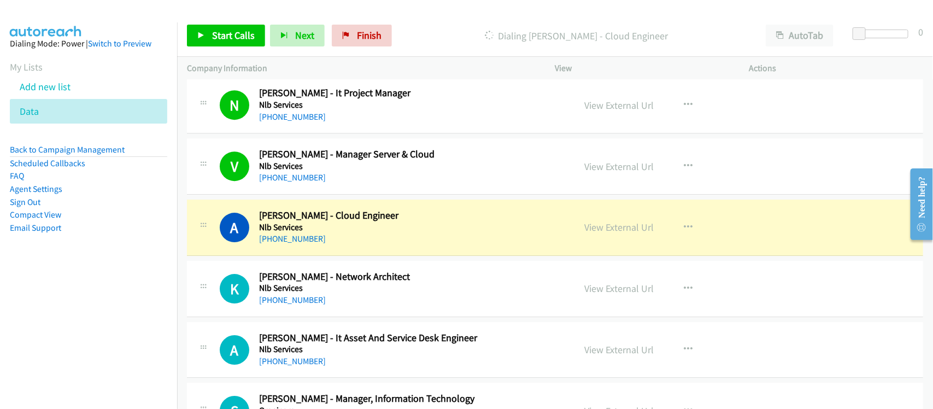
click at [333, 245] on div "[PHONE_NUMBER]" at bounding box center [409, 238] width 301 height 13
click at [632, 233] on link "View External Url" at bounding box center [619, 227] width 69 height 13
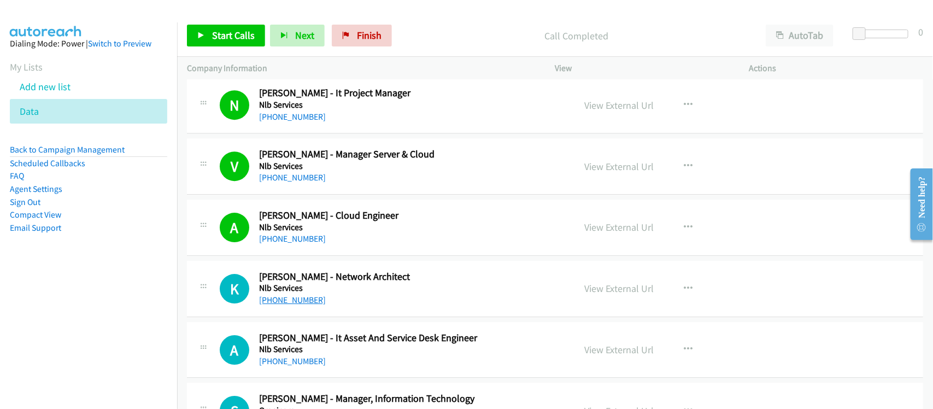
click at [295, 305] on link "[PHONE_NUMBER]" at bounding box center [292, 299] width 67 height 10
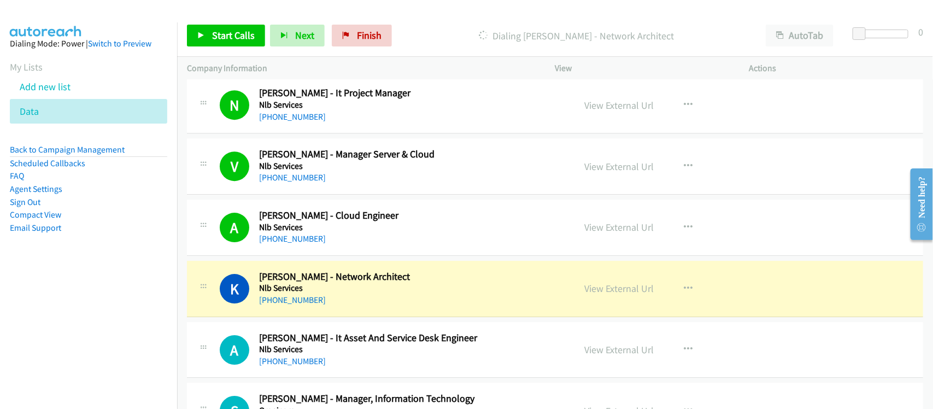
click at [373, 306] on div "[PHONE_NUMBER]" at bounding box center [409, 299] width 301 height 13
click at [592, 293] on link "View External Url" at bounding box center [619, 288] width 69 height 13
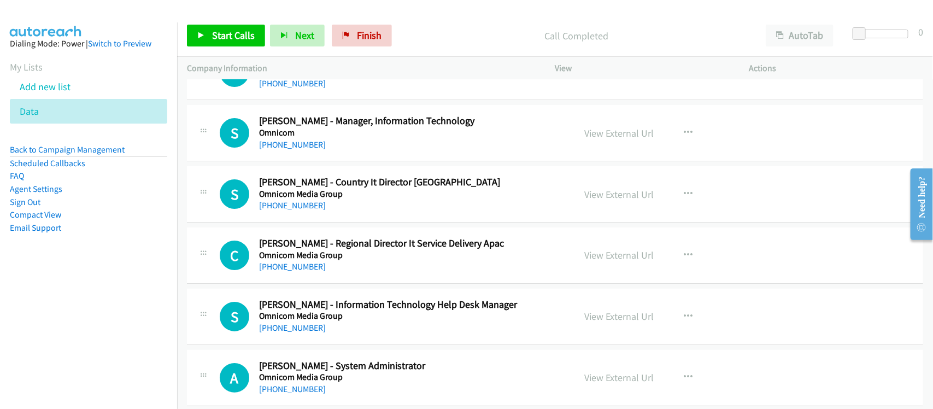
scroll to position [5395, 0]
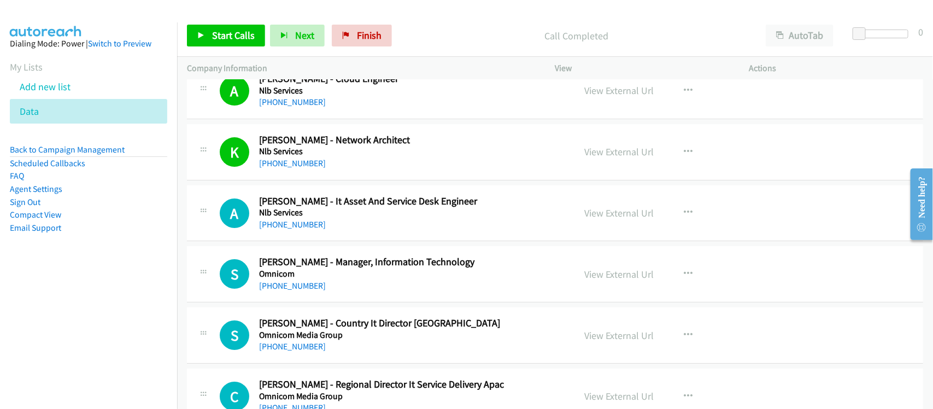
drag, startPoint x: 299, startPoint y: 231, endPoint x: 359, endPoint y: 233, distance: 60.1
click at [299, 229] on link "[PHONE_NUMBER]" at bounding box center [292, 224] width 67 height 10
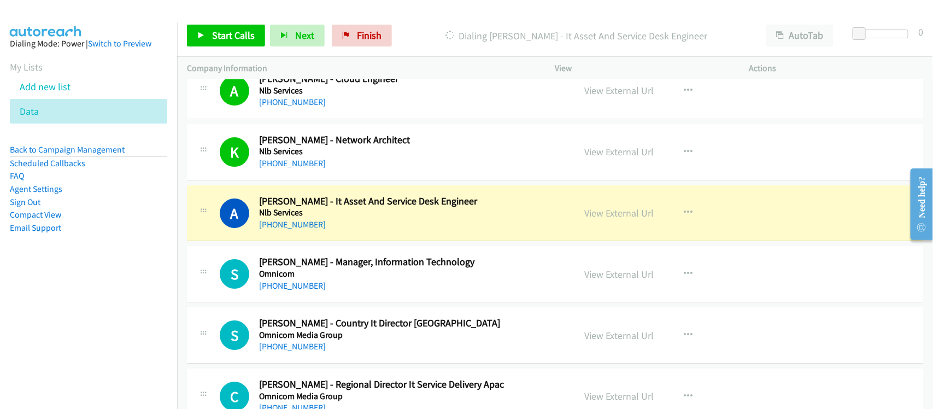
click at [351, 231] on div "[PHONE_NUMBER]" at bounding box center [409, 224] width 301 height 13
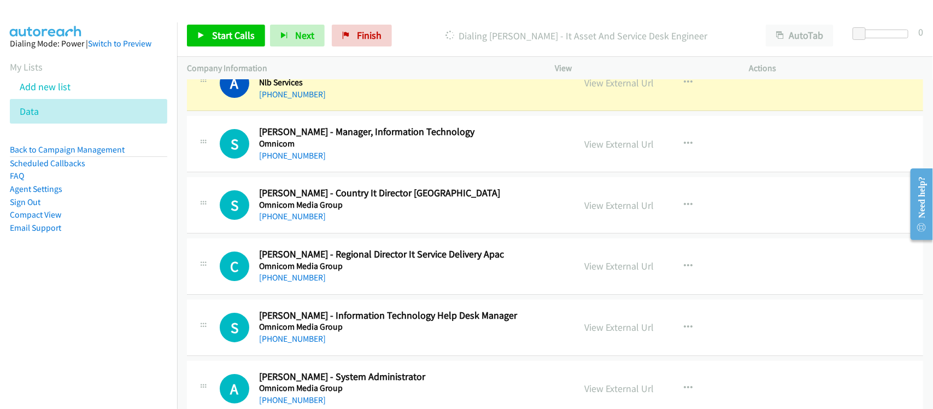
scroll to position [5531, 0]
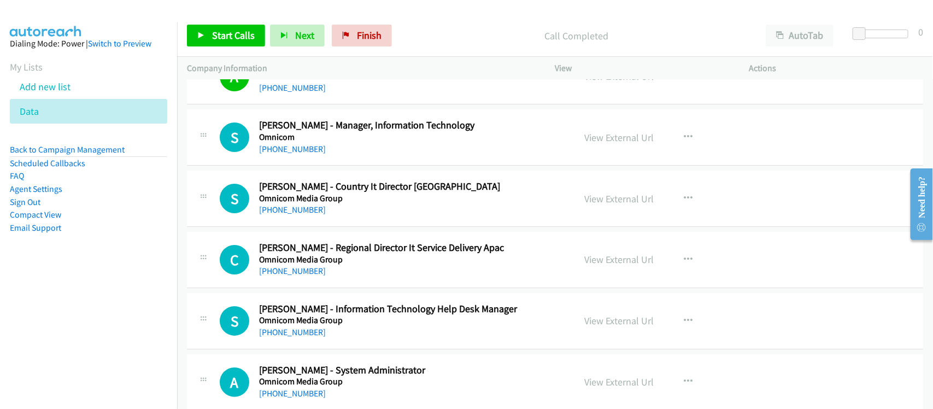
drag, startPoint x: 293, startPoint y: 153, endPoint x: 368, endPoint y: 157, distance: 74.4
click at [293, 153] on link "[PHONE_NUMBER]" at bounding box center [292, 149] width 67 height 10
click at [299, 215] on link "[PHONE_NUMBER]" at bounding box center [292, 209] width 67 height 10
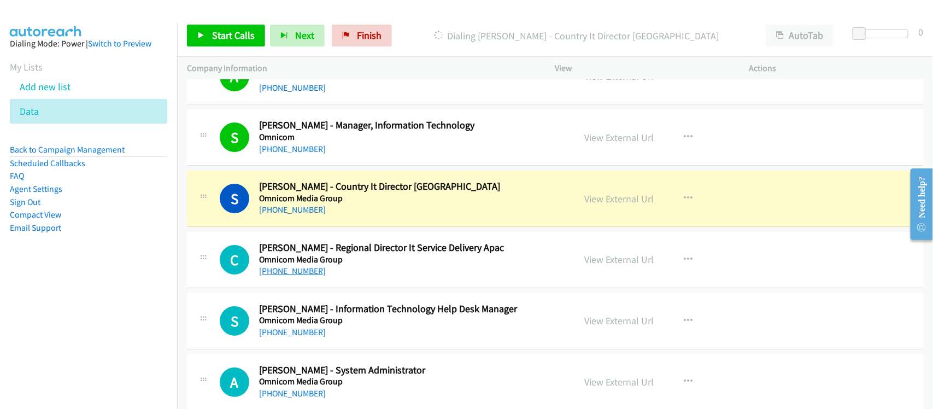
click at [299, 276] on link "[PHONE_NUMBER]" at bounding box center [292, 271] width 67 height 10
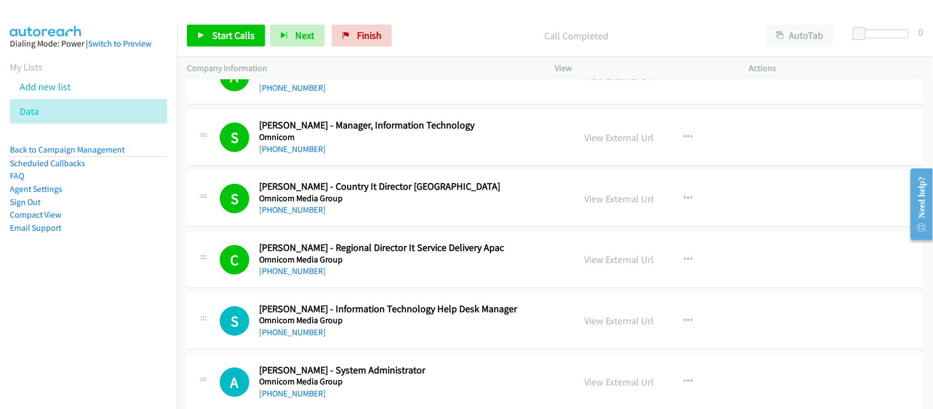
click at [365, 278] on div "[PHONE_NUMBER]" at bounding box center [409, 270] width 301 height 13
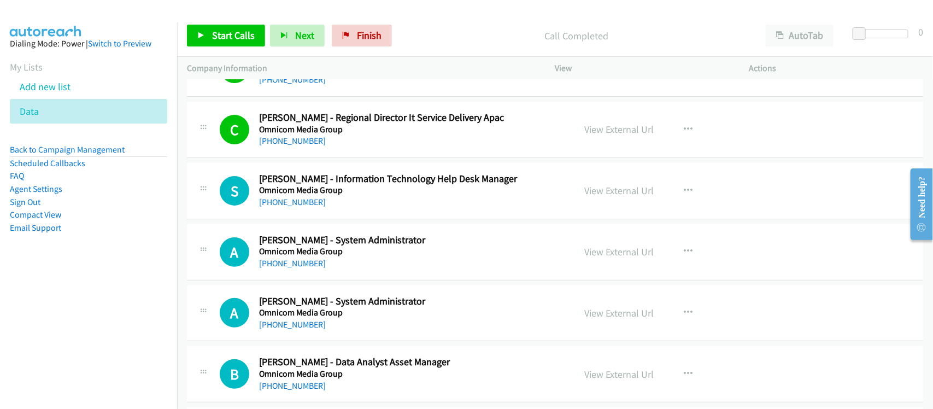
scroll to position [5668, 0]
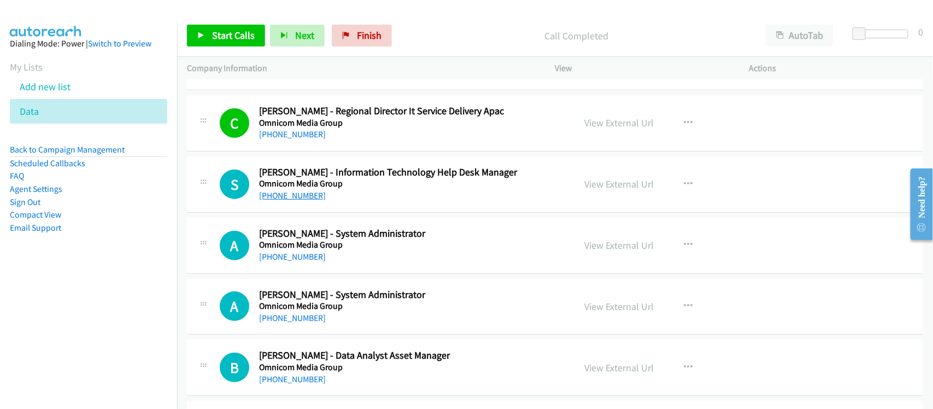
click at [312, 200] on link "[PHONE_NUMBER]" at bounding box center [292, 195] width 67 height 10
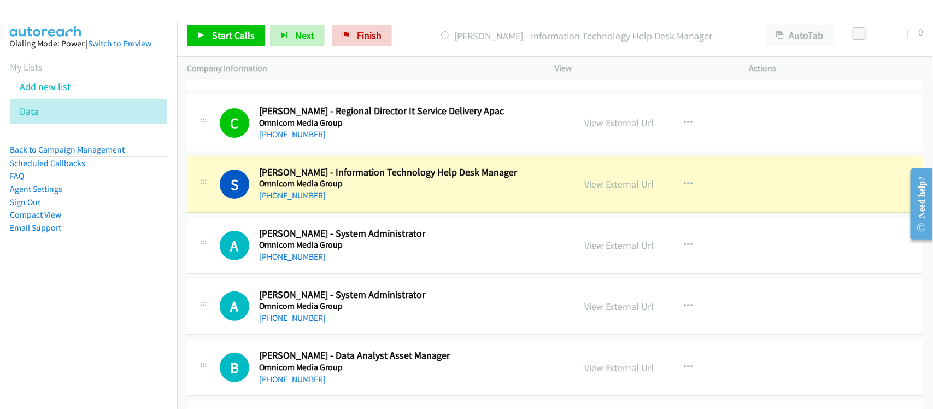
drag, startPoint x: 306, startPoint y: 266, endPoint x: 298, endPoint y: 272, distance: 10.9
click at [306, 262] on link "[PHONE_NUMBER]" at bounding box center [292, 256] width 67 height 10
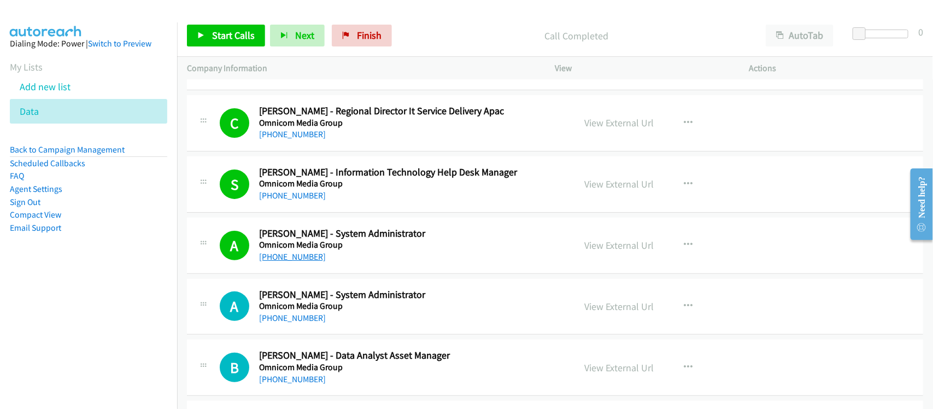
click at [302, 262] on link "[PHONE_NUMBER]" at bounding box center [292, 256] width 67 height 10
click at [359, 263] on div "[PHONE_NUMBER]" at bounding box center [409, 256] width 301 height 13
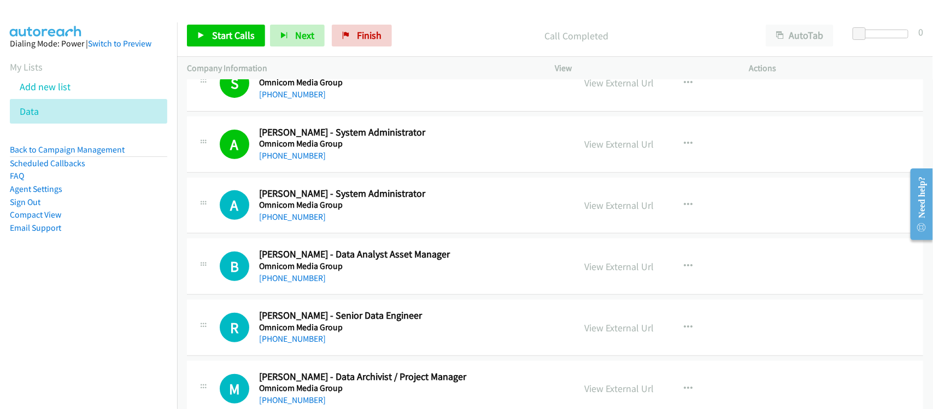
scroll to position [5805, 0]
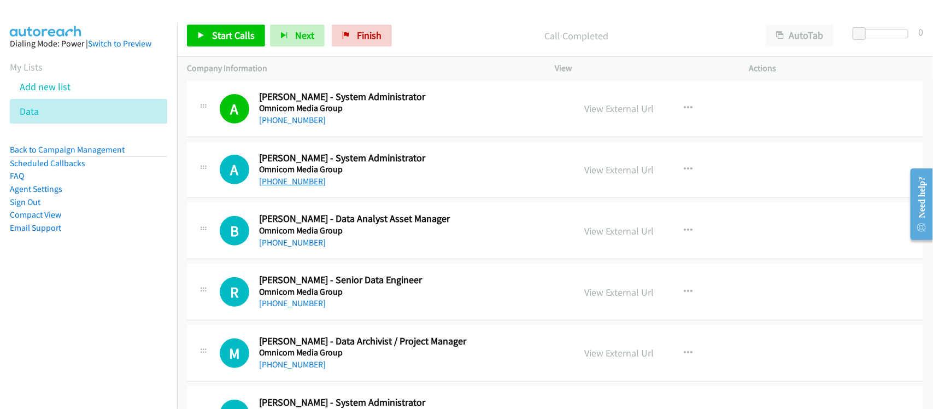
click at [296, 186] on link "[PHONE_NUMBER]" at bounding box center [292, 181] width 67 height 10
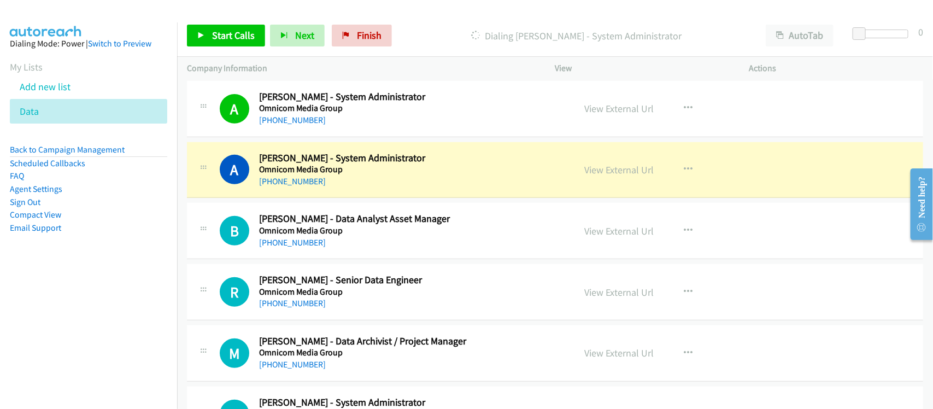
drag, startPoint x: 351, startPoint y: 195, endPoint x: 362, endPoint y: 195, distance: 10.9
click at [351, 188] on div "[PHONE_NUMBER]" at bounding box center [409, 181] width 301 height 13
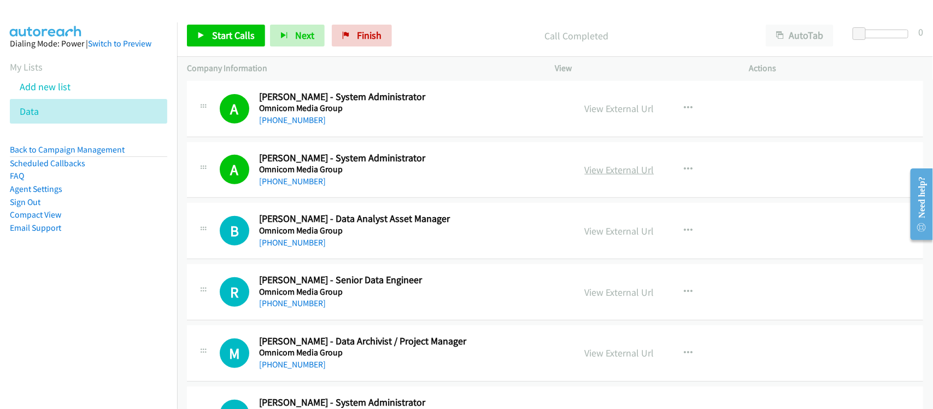
click at [641, 176] on link "View External Url" at bounding box center [619, 169] width 69 height 13
drag, startPoint x: 296, startPoint y: 190, endPoint x: 302, endPoint y: 180, distance: 11.4
click at [296, 186] on link "[PHONE_NUMBER]" at bounding box center [292, 181] width 67 height 10
click at [351, 212] on div "B Callback Scheduled [PERSON_NAME] - Data Analyst Asset Manager Omnicom Media G…" at bounding box center [555, 231] width 736 height 56
click at [621, 176] on link "View External Url" at bounding box center [619, 169] width 69 height 13
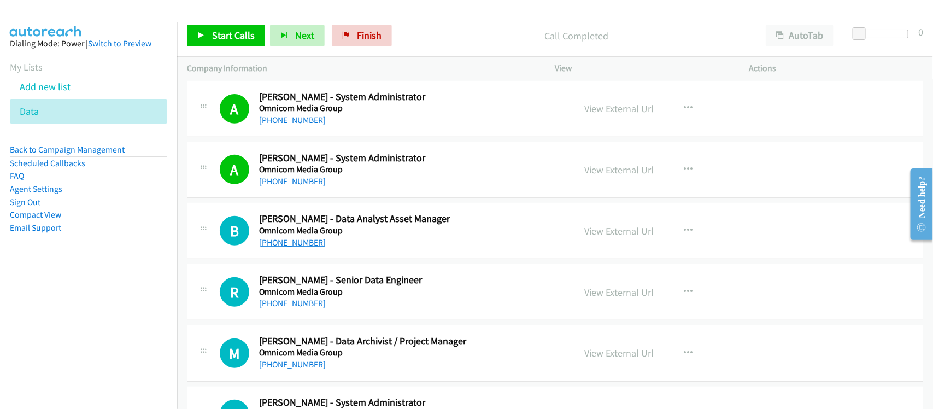
click at [306, 247] on link "[PHONE_NUMBER]" at bounding box center [292, 242] width 67 height 10
click at [362, 259] on div "B Callback Scheduled [PERSON_NAME] - Data Analyst Asset Manager Omnicom Media G…" at bounding box center [555, 231] width 736 height 56
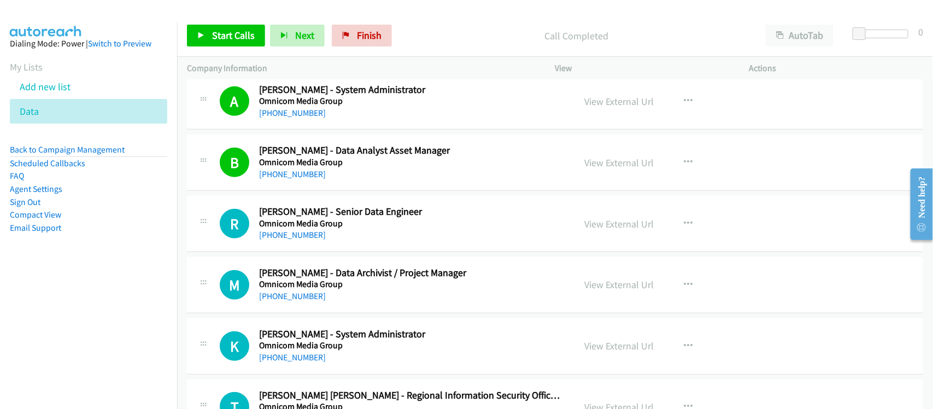
click at [300, 241] on div "[PHONE_NUMBER]" at bounding box center [409, 234] width 301 height 13
drag, startPoint x: 301, startPoint y: 246, endPoint x: 619, endPoint y: 308, distance: 323.9
click at [303, 240] on link "[PHONE_NUMBER]" at bounding box center [292, 234] width 67 height 10
click at [358, 302] on div "[PHONE_NUMBER]" at bounding box center [409, 296] width 301 height 13
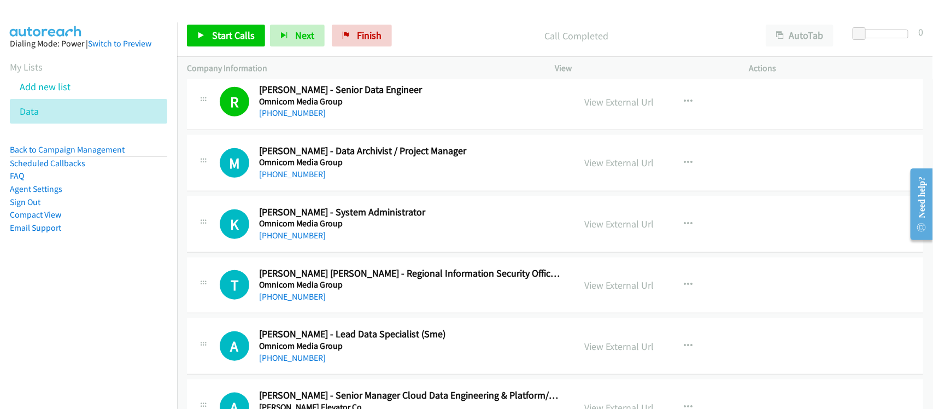
scroll to position [6010, 0]
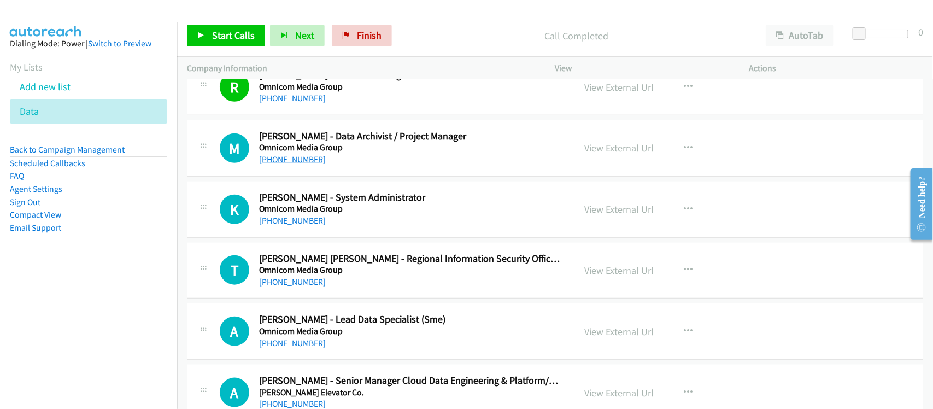
click at [282, 164] on link "[PHONE_NUMBER]" at bounding box center [292, 159] width 67 height 10
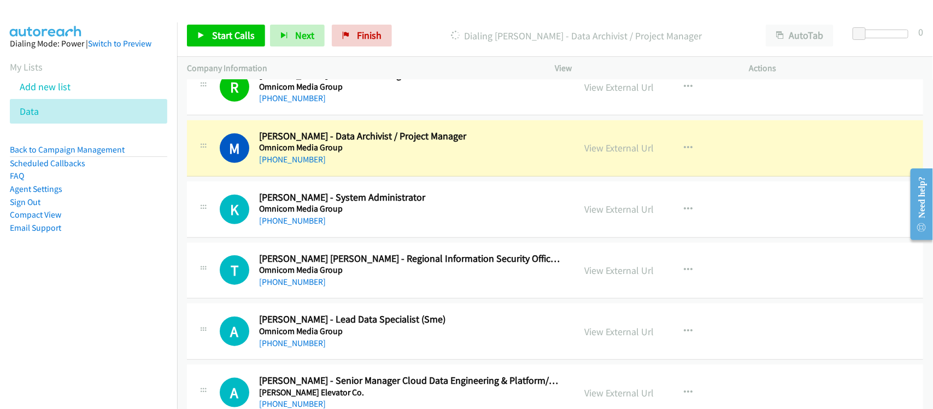
click at [366, 166] on div "[PHONE_NUMBER]" at bounding box center [409, 159] width 301 height 13
click at [595, 154] on link "View External Url" at bounding box center [619, 147] width 69 height 13
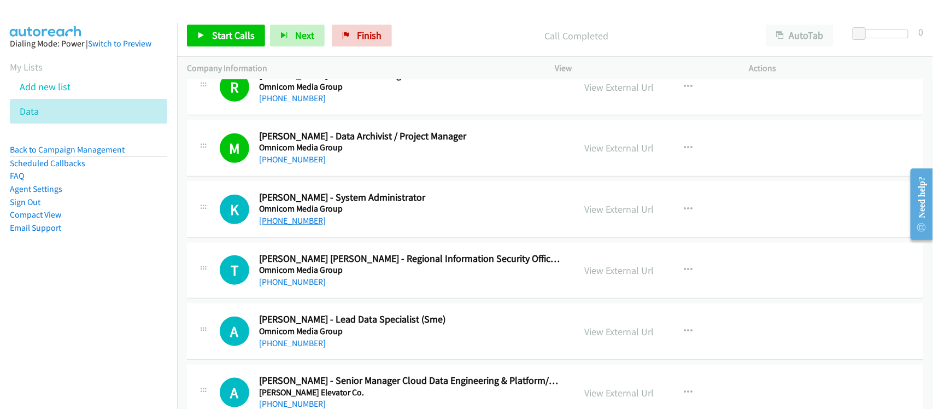
click at [294, 224] on link "[PHONE_NUMBER]" at bounding box center [292, 220] width 67 height 10
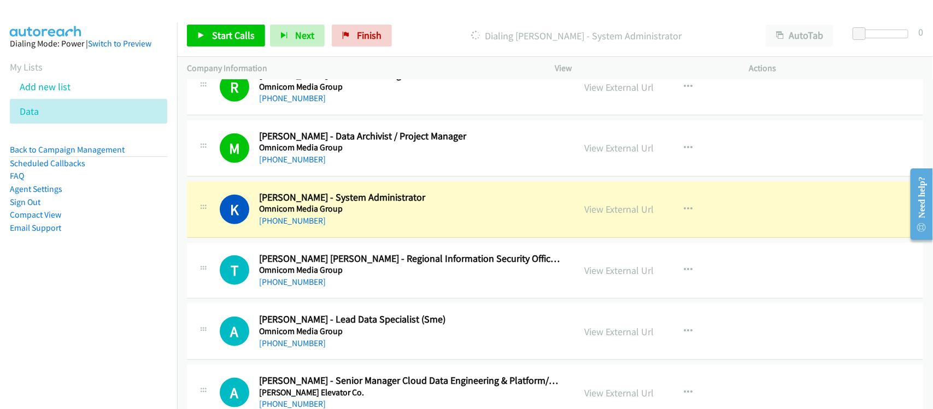
click at [63, 321] on nav "Dialing Mode: Power | Switch to Preview My Lists Add new list Data Back to Camp…" at bounding box center [89, 226] width 178 height 409
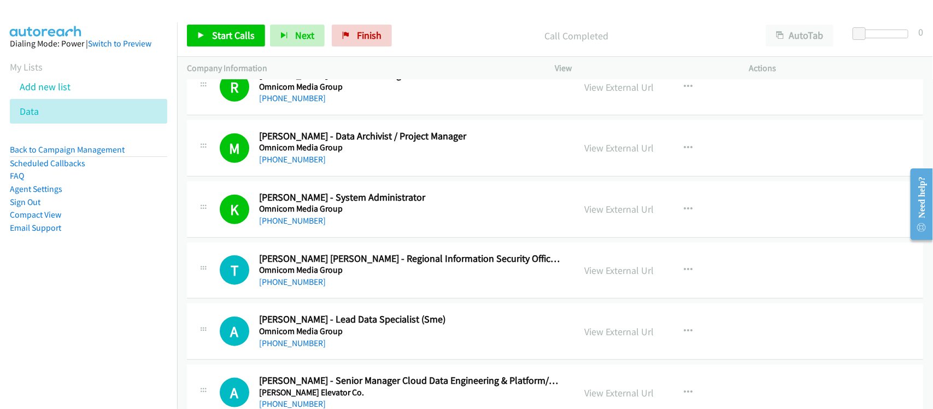
click at [344, 238] on div "K Callback Scheduled [PERSON_NAME] - System Administrator Omnicom Media Group […" at bounding box center [555, 209] width 736 height 56
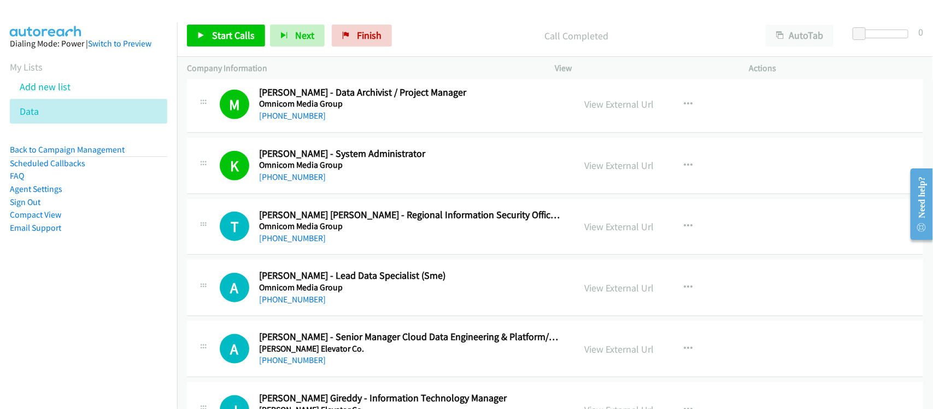
scroll to position [6078, 0]
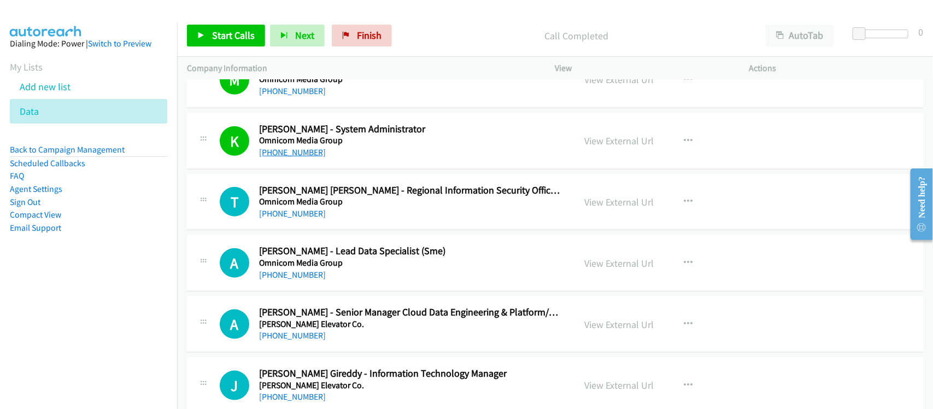
click at [303, 157] on link "[PHONE_NUMBER]" at bounding box center [292, 152] width 67 height 10
click at [100, 352] on nav "Dialing Mode: Power | Switch to Preview My Lists Add new list Data Back to Camp…" at bounding box center [89, 226] width 178 height 409
click at [344, 220] on div "[PHONE_NUMBER]" at bounding box center [409, 213] width 301 height 13
drag, startPoint x: 299, startPoint y: 225, endPoint x: 332, endPoint y: 233, distance: 33.7
click at [299, 219] on link "[PHONE_NUMBER]" at bounding box center [292, 213] width 67 height 10
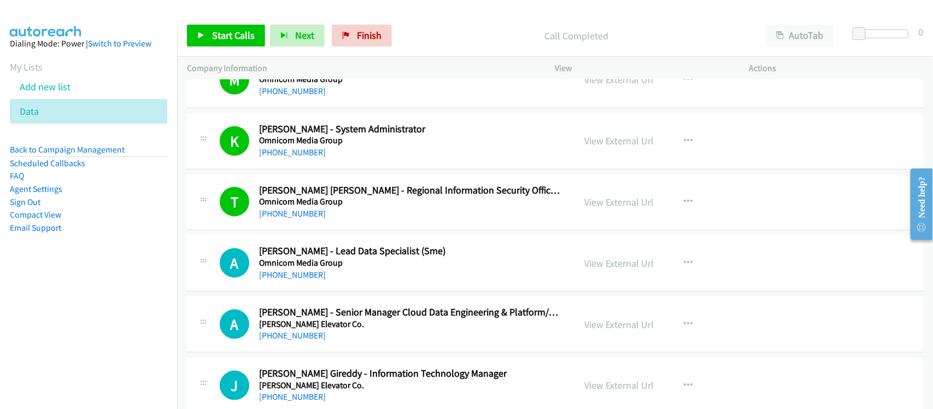
drag, startPoint x: 300, startPoint y: 285, endPoint x: 325, endPoint y: 279, distance: 25.3
click at [300, 280] on link "[PHONE_NUMBER]" at bounding box center [292, 274] width 67 height 10
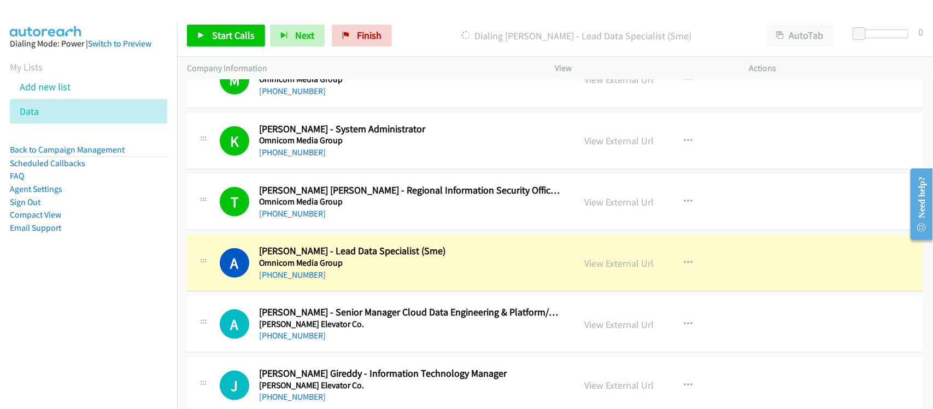
click at [373, 281] on div "[PHONE_NUMBER]" at bounding box center [409, 274] width 301 height 13
click at [627, 269] on link "View External Url" at bounding box center [619, 263] width 69 height 13
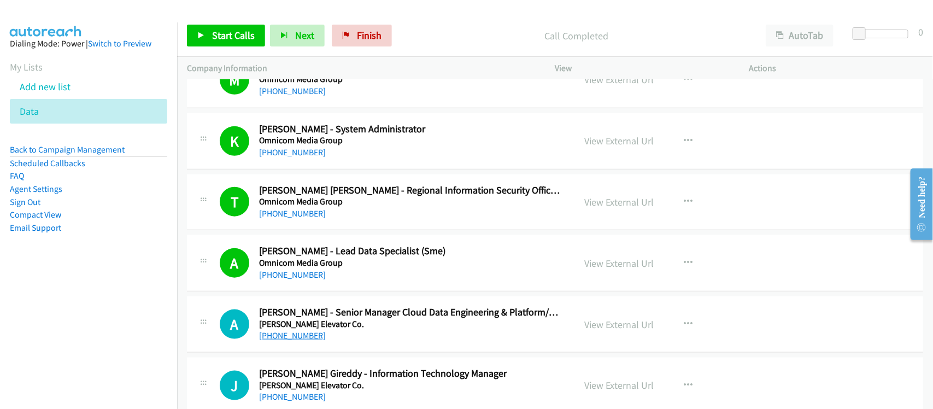
click at [306, 340] on link "[PHONE_NUMBER]" at bounding box center [292, 335] width 67 height 10
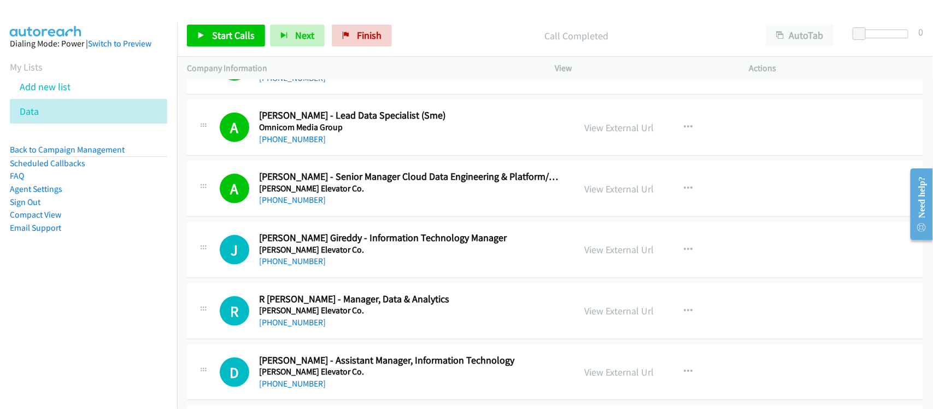
scroll to position [6214, 0]
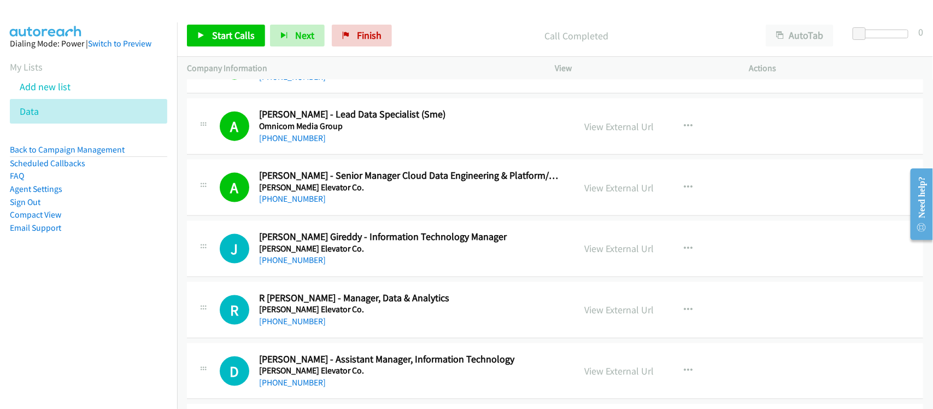
drag, startPoint x: 299, startPoint y: 205, endPoint x: 362, endPoint y: 211, distance: 63.1
click at [299, 204] on link "[PHONE_NUMBER]" at bounding box center [292, 198] width 67 height 10
drag, startPoint x: 291, startPoint y: 270, endPoint x: 306, endPoint y: 270, distance: 15.3
click at [291, 265] on link "[PHONE_NUMBER]" at bounding box center [292, 260] width 67 height 10
click at [355, 277] on div "J Callback Scheduled [PERSON_NAME] - Information Technology Manager [PERSON_NAM…" at bounding box center [555, 249] width 736 height 56
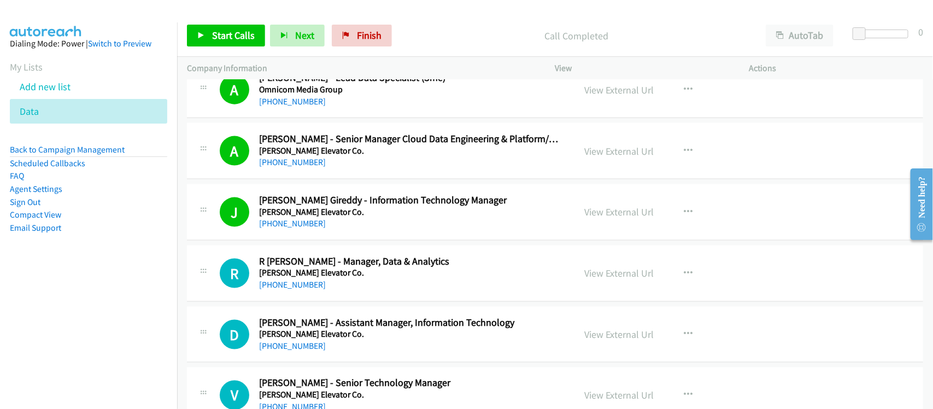
scroll to position [6351, 0]
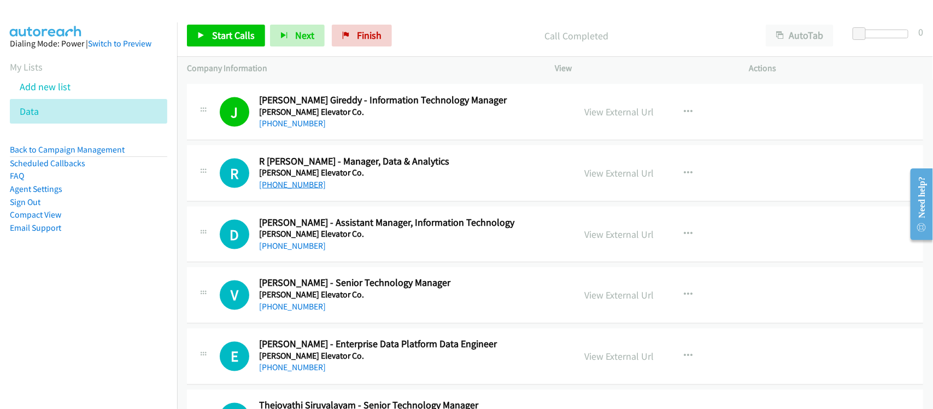
click at [293, 190] on link "[PHONE_NUMBER]" at bounding box center [292, 184] width 67 height 10
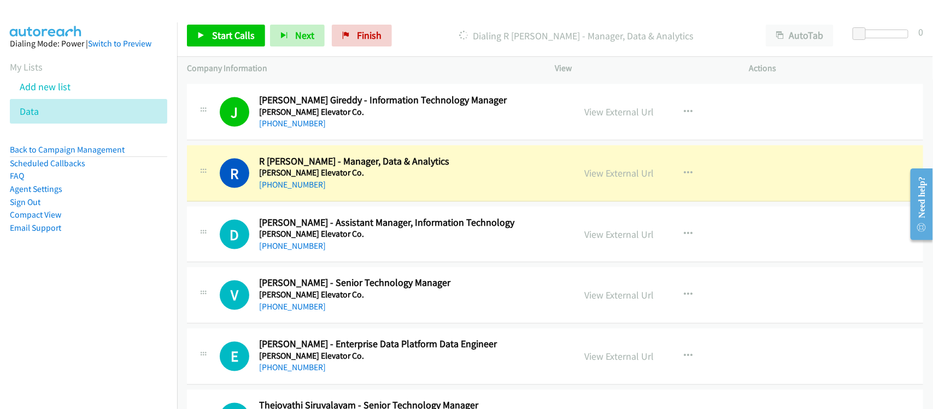
click at [89, 312] on nav "Dialing Mode: Power | Switch to Preview My Lists Add new list Data Back to Camp…" at bounding box center [89, 226] width 178 height 409
click at [286, 189] on link "[PHONE_NUMBER]" at bounding box center [292, 184] width 67 height 10
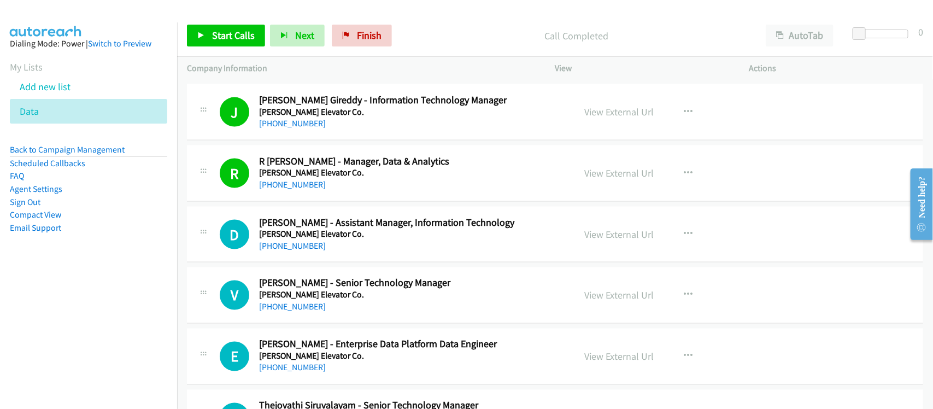
click at [299, 202] on div "R Callback Scheduled [PERSON_NAME] - Manager, Data & Analytics [PERSON_NAME] El…" at bounding box center [555, 173] width 736 height 56
click at [295, 251] on link "[PHONE_NUMBER]" at bounding box center [292, 245] width 67 height 10
drag, startPoint x: 297, startPoint y: 252, endPoint x: 443, endPoint y: 285, distance: 149.9
click at [297, 251] on link "[PHONE_NUMBER]" at bounding box center [292, 245] width 67 height 10
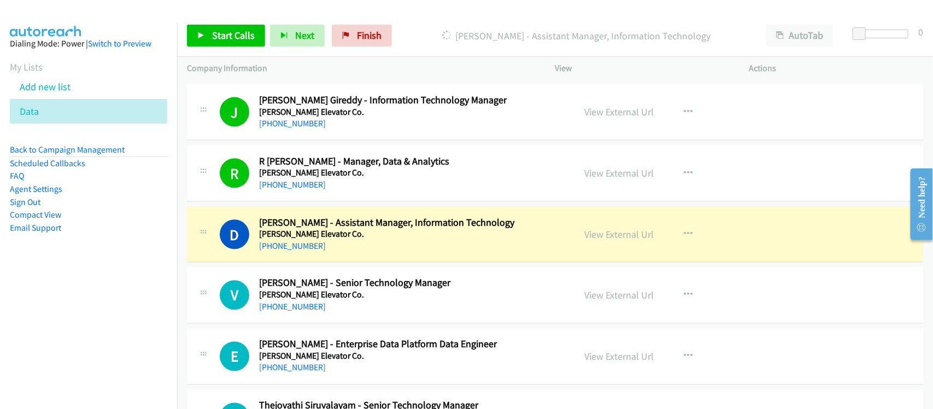
click at [337, 263] on div "D Callback Scheduled [PERSON_NAME] - Assistant Manager, Information Technology …" at bounding box center [555, 235] width 736 height 56
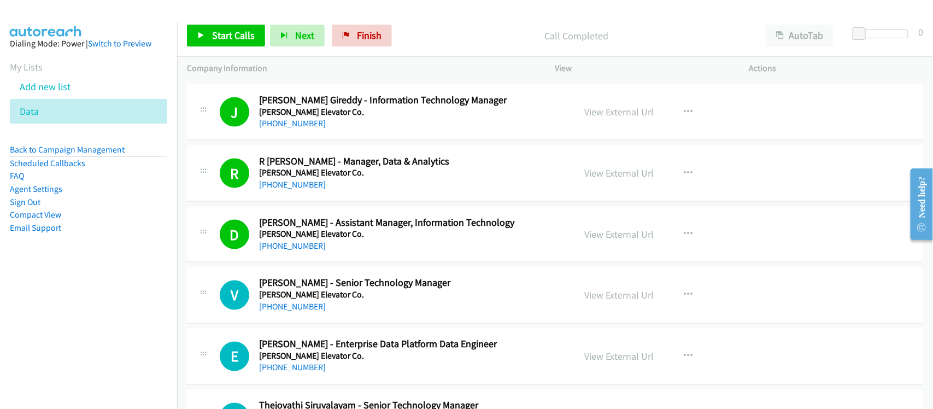
drag, startPoint x: 290, startPoint y: 315, endPoint x: 293, endPoint y: 295, distance: 19.9
click at [290, 312] on link "[PHONE_NUMBER]" at bounding box center [292, 307] width 67 height 10
click at [345, 263] on div "D Callback Scheduled [PERSON_NAME] - Assistant Manager, Information Technology …" at bounding box center [555, 235] width 736 height 56
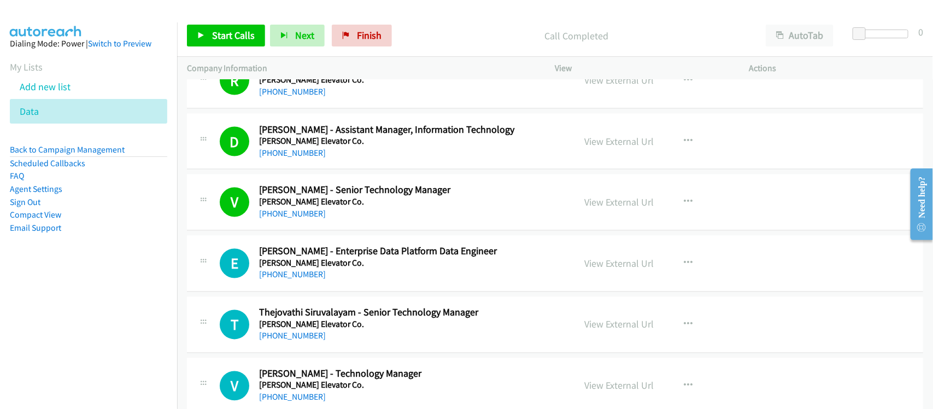
scroll to position [6556, 0]
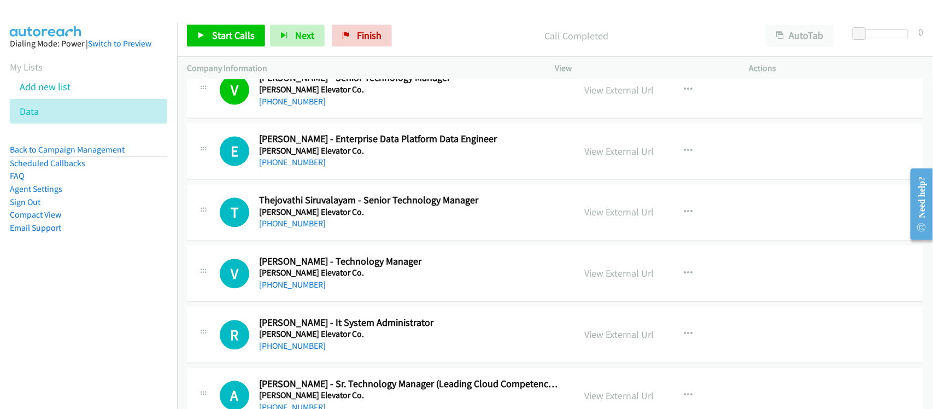
drag, startPoint x: 291, startPoint y: 170, endPoint x: 388, endPoint y: 171, distance: 96.7
click at [291, 168] on link "[PHONE_NUMBER]" at bounding box center [292, 162] width 67 height 10
click at [295, 229] on link "[PHONE_NUMBER]" at bounding box center [292, 224] width 67 height 10
click at [321, 231] on div "[PHONE_NUMBER]" at bounding box center [409, 223] width 301 height 13
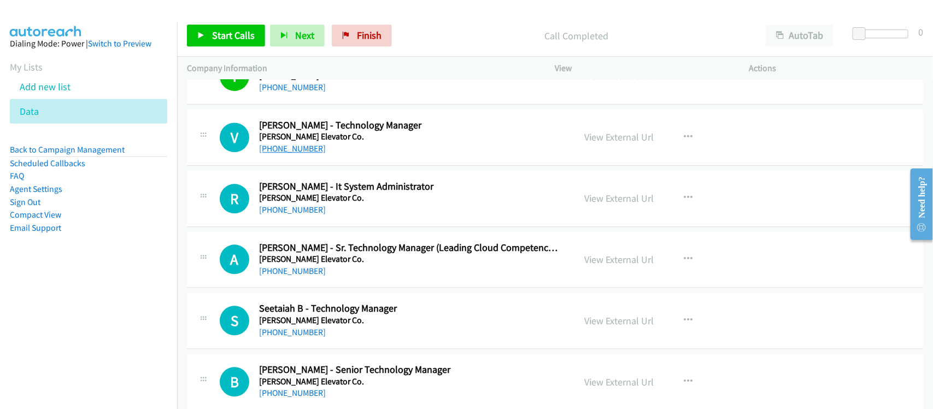
click at [307, 154] on link "[PHONE_NUMBER]" at bounding box center [292, 148] width 67 height 10
click at [312, 215] on link "[PHONE_NUMBER]" at bounding box center [292, 209] width 67 height 10
click at [290, 215] on link "[PHONE_NUMBER]" at bounding box center [292, 209] width 67 height 10
click at [274, 215] on link "[PHONE_NUMBER]" at bounding box center [292, 209] width 67 height 10
click at [302, 276] on link "[PHONE_NUMBER]" at bounding box center [292, 271] width 67 height 10
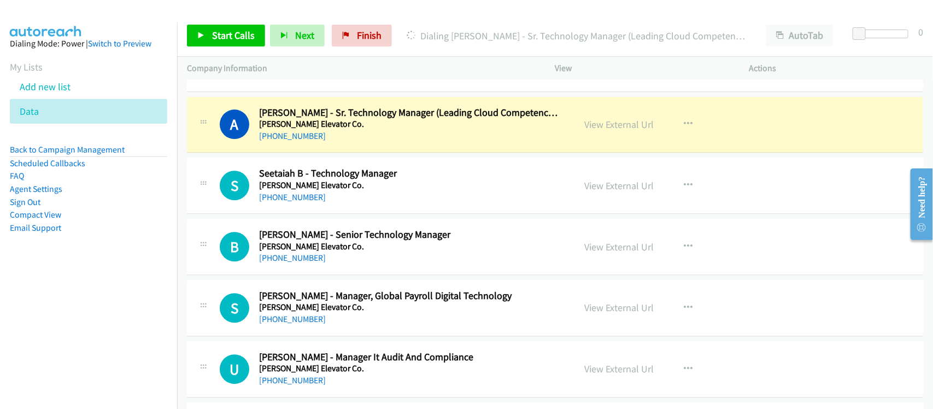
scroll to position [6829, 0]
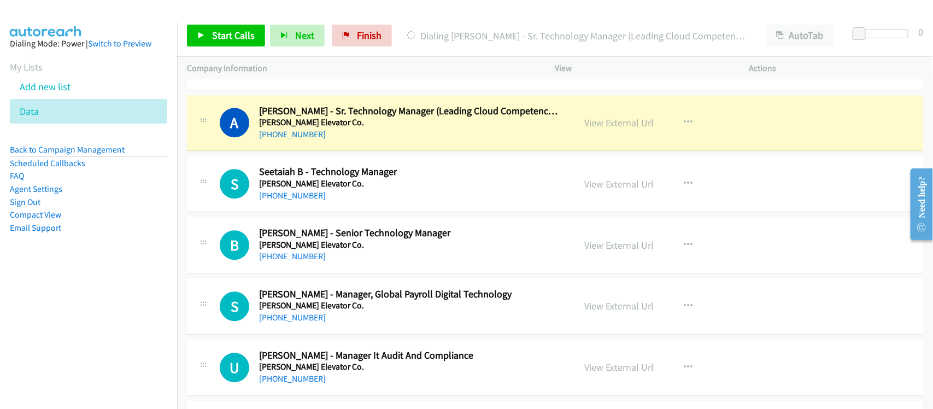
click at [357, 151] on div "A Callback Scheduled [PERSON_NAME] - Sr. Technology Manager (Leading Cloud Comp…" at bounding box center [555, 123] width 736 height 56
click at [626, 129] on link "View External Url" at bounding box center [619, 122] width 69 height 13
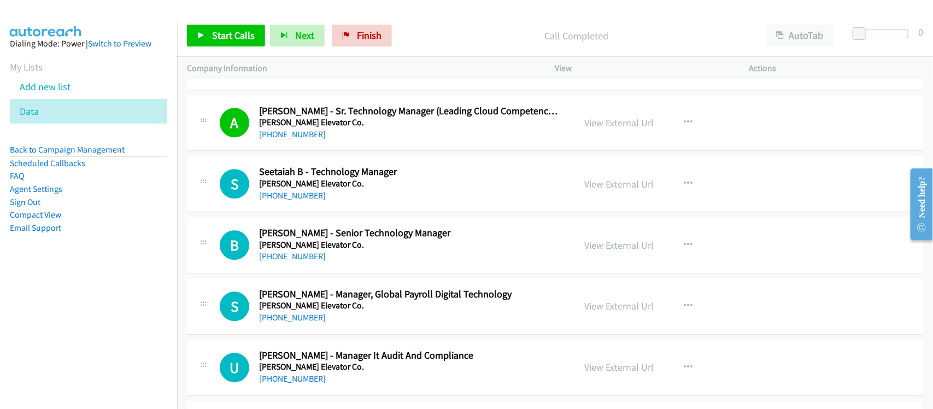
drag, startPoint x: 305, startPoint y: 207, endPoint x: 373, endPoint y: 205, distance: 67.8
click at [305, 200] on link "[PHONE_NUMBER]" at bounding box center [292, 195] width 67 height 10
click at [369, 250] on h5 "[PERSON_NAME] Elevator Co." at bounding box center [409, 244] width 301 height 11
drag, startPoint x: 293, startPoint y: 271, endPoint x: 384, endPoint y: 276, distance: 90.9
click at [293, 261] on link "[PHONE_NUMBER]" at bounding box center [292, 256] width 67 height 10
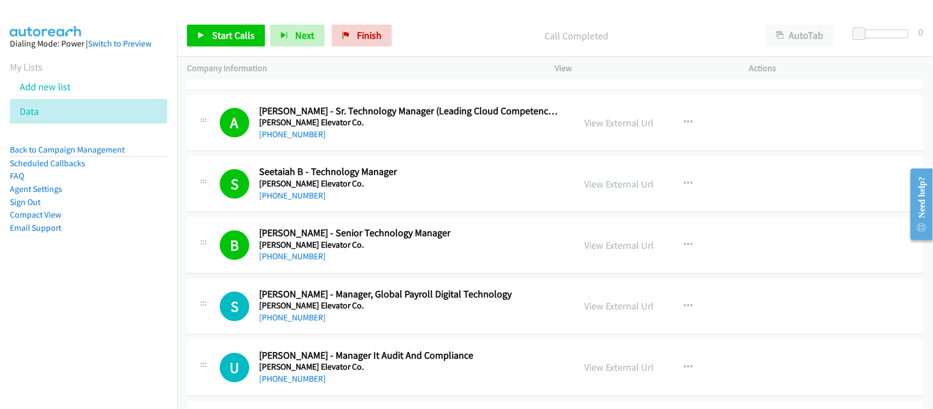
click at [323, 273] on div "B Callback Scheduled [PERSON_NAME] - Senior Technology Manager [PERSON_NAME] Co…" at bounding box center [555, 245] width 736 height 56
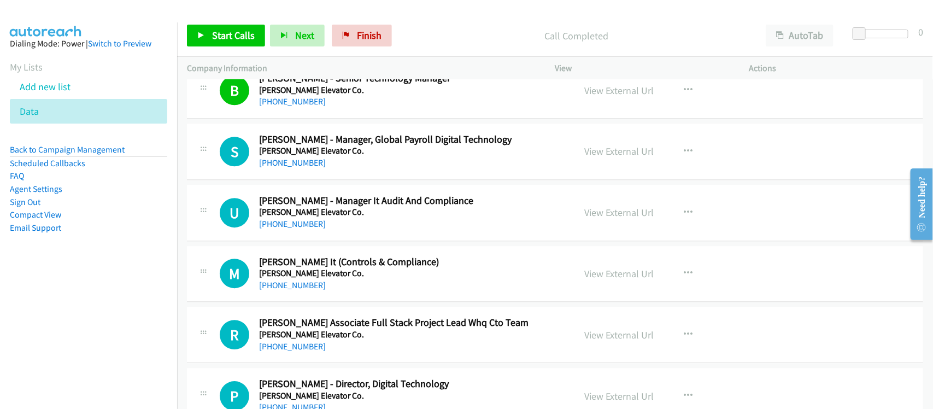
scroll to position [7034, 0]
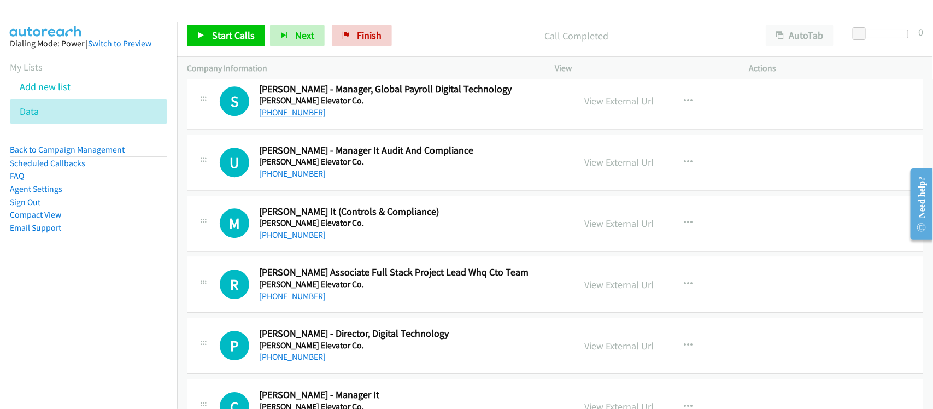
click at [302, 117] on link "[PHONE_NUMBER]" at bounding box center [292, 112] width 67 height 10
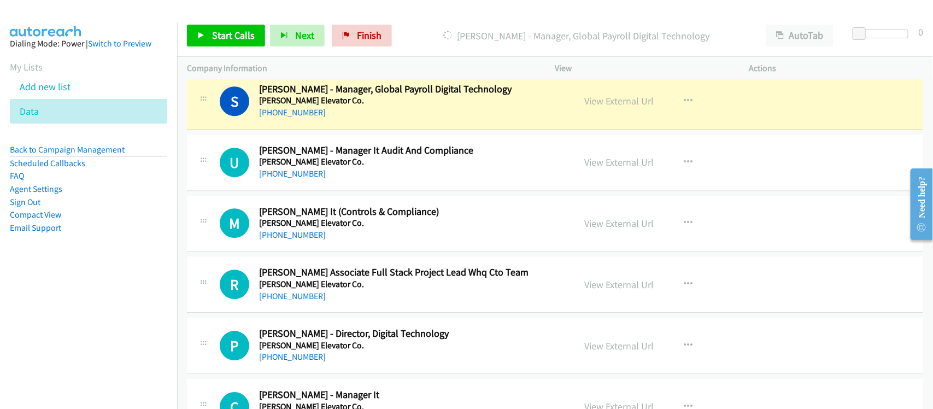
click at [359, 129] on div "S Callback Scheduled [PERSON_NAME] - Manager, Global Payroll Digital Technology…" at bounding box center [555, 101] width 736 height 56
click at [634, 107] on link "View External Url" at bounding box center [619, 101] width 69 height 13
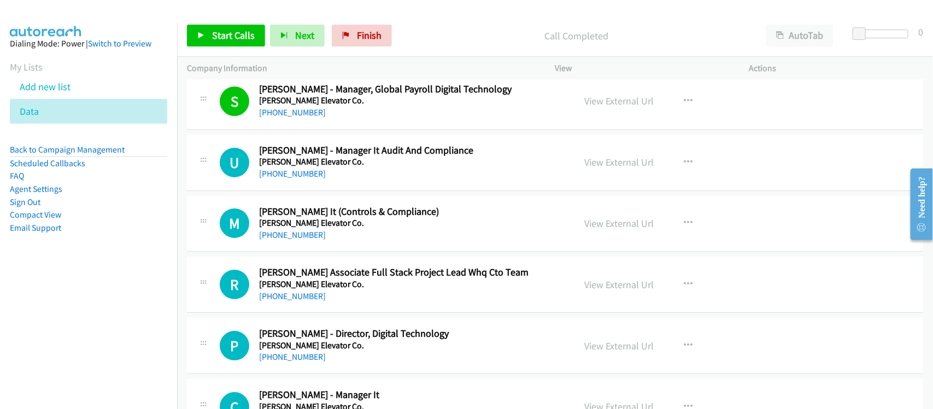
click at [304, 167] on h5 "[PERSON_NAME] Elevator Co." at bounding box center [409, 161] width 301 height 11
click at [299, 179] on link "[PHONE_NUMBER]" at bounding box center [292, 173] width 67 height 10
click at [338, 239] on div "[PHONE_NUMBER]" at bounding box center [409, 234] width 301 height 13
click at [306, 240] on link "[PHONE_NUMBER]" at bounding box center [292, 234] width 67 height 10
click at [312, 301] on link "[PHONE_NUMBER]" at bounding box center [292, 296] width 67 height 10
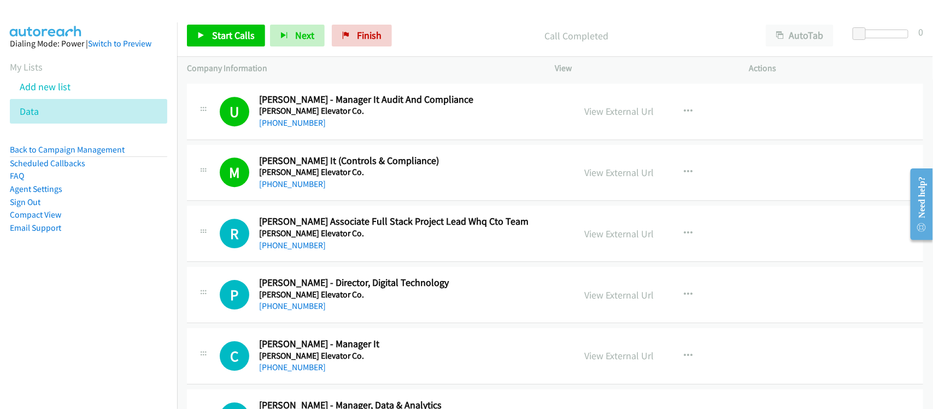
scroll to position [7170, 0]
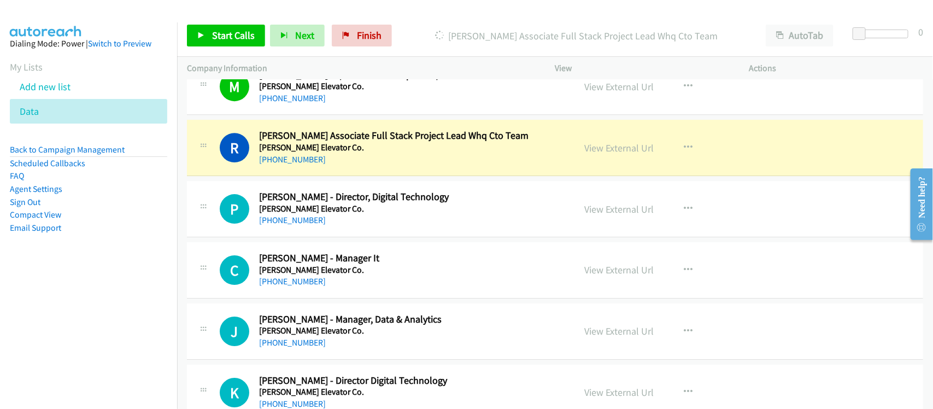
click at [355, 176] on div "R Callback Scheduled [PERSON_NAME] Associate Full Stack Project Lead Whq Cto Te…" at bounding box center [555, 148] width 736 height 56
click at [346, 227] on div "[PHONE_NUMBER]" at bounding box center [409, 220] width 301 height 13
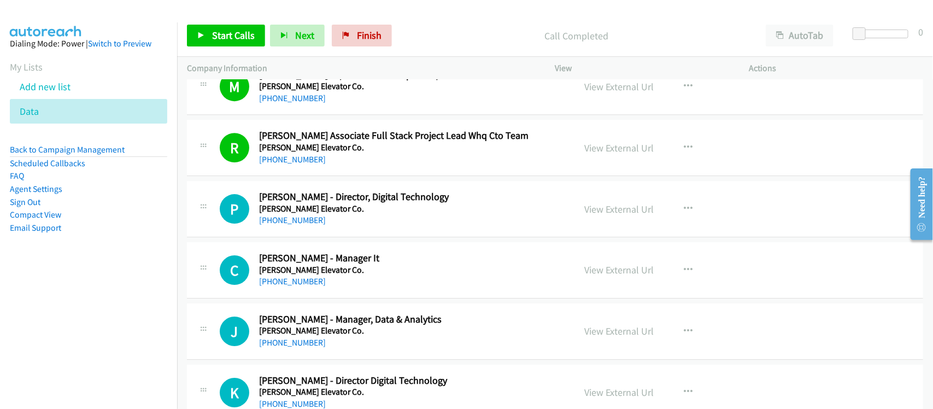
click at [301, 225] on link "[PHONE_NUMBER]" at bounding box center [292, 220] width 67 height 10
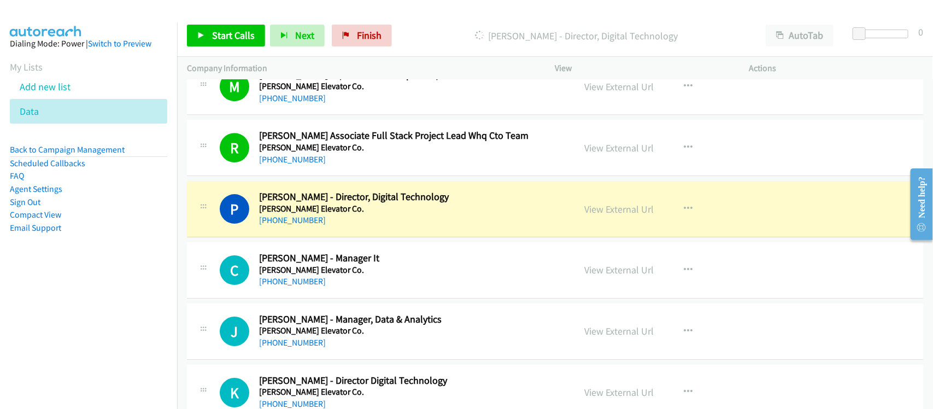
click at [353, 237] on div "P Callback Scheduled [PERSON_NAME] - Director, Digital Technology [PERSON_NAME]…" at bounding box center [555, 209] width 736 height 56
click at [356, 176] on div "R Callback Scheduled [PERSON_NAME] Associate Full Stack Project Lead Whq Cto Te…" at bounding box center [555, 148] width 736 height 56
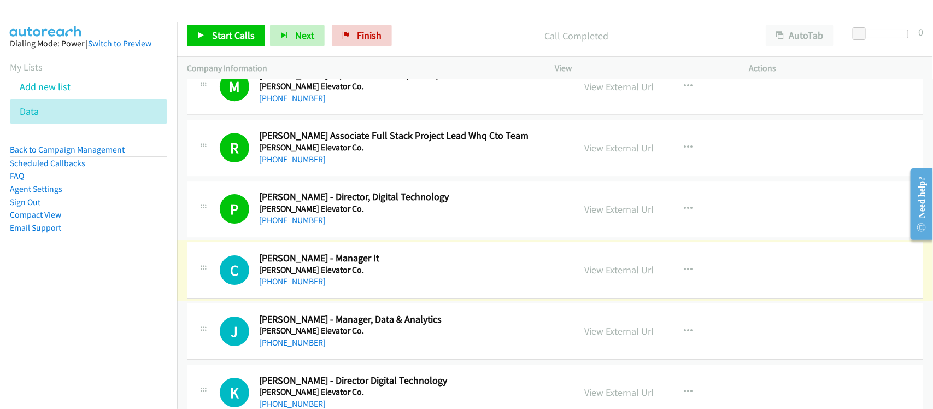
drag, startPoint x: 312, startPoint y: 293, endPoint x: 368, endPoint y: 293, distance: 55.2
click at [312, 286] on link "[PHONE_NUMBER]" at bounding box center [292, 281] width 67 height 10
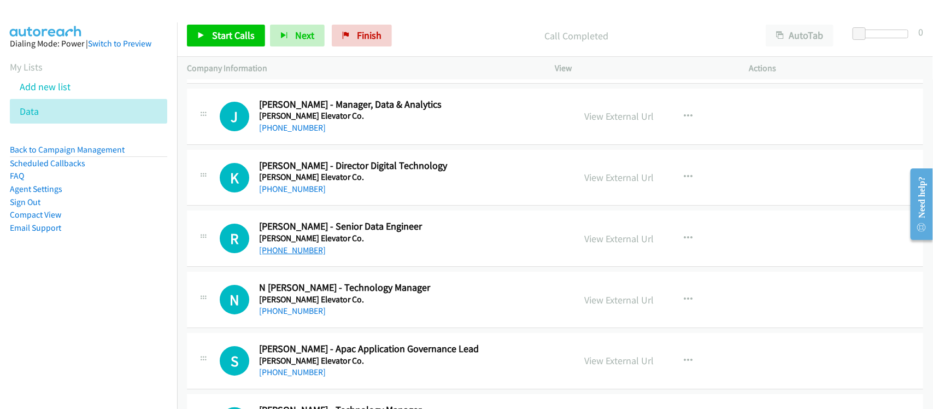
scroll to position [7307, 0]
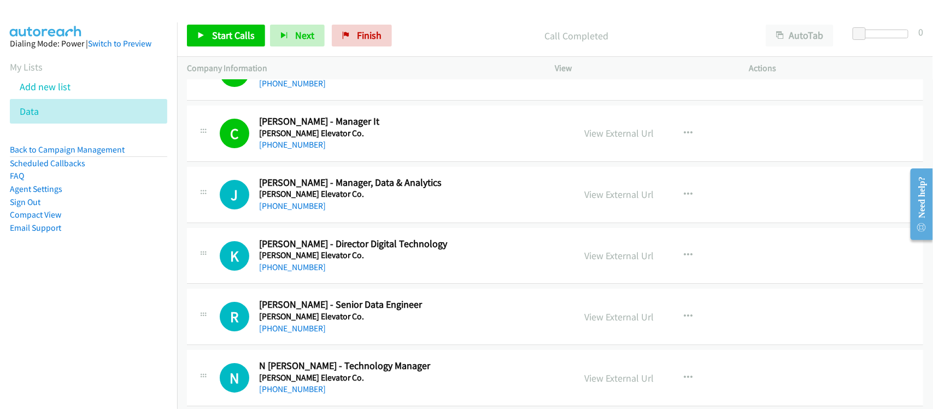
click at [343, 223] on div "J Callback Scheduled [PERSON_NAME] - Manager, Data & Analytics [PERSON_NAME] El…" at bounding box center [555, 195] width 736 height 56
click at [290, 211] on link "[PHONE_NUMBER]" at bounding box center [292, 205] width 67 height 10
click at [363, 261] on h5 "[PERSON_NAME] Elevator Co." at bounding box center [409, 255] width 301 height 11
click at [293, 272] on link "[PHONE_NUMBER]" at bounding box center [292, 267] width 67 height 10
click at [345, 274] on div "[PHONE_NUMBER]" at bounding box center [409, 267] width 301 height 13
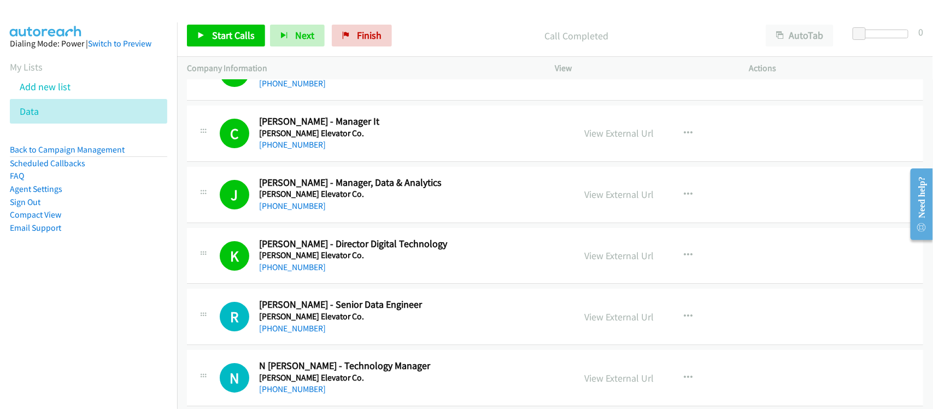
scroll to position [7375, 0]
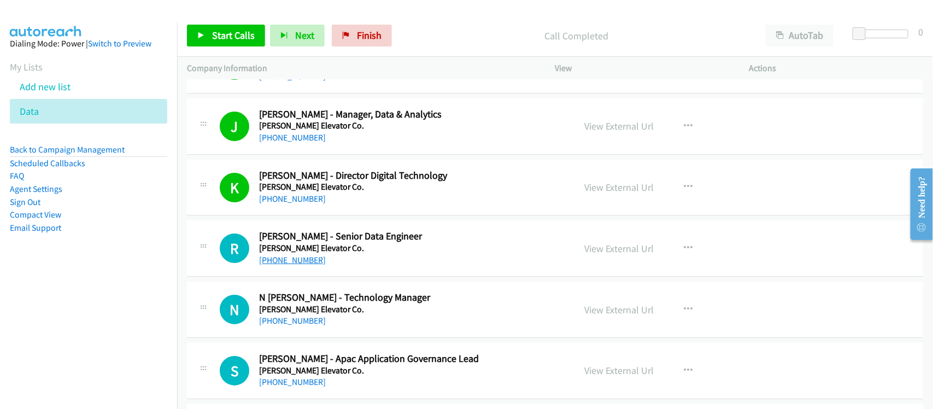
click at [291, 265] on link "[PHONE_NUMBER]" at bounding box center [292, 260] width 67 height 10
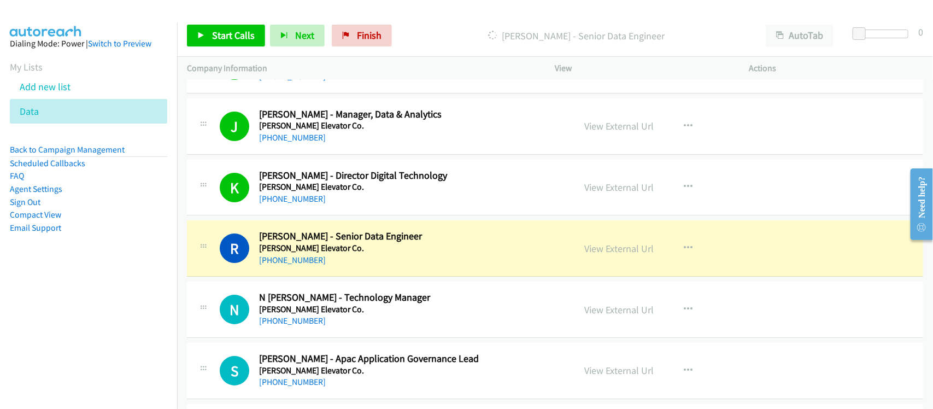
click at [363, 276] on div "R Callback Scheduled [PERSON_NAME] - Senior Data Engineer [PERSON_NAME] Elevato…" at bounding box center [555, 248] width 736 height 56
click at [626, 255] on link "View External Url" at bounding box center [619, 248] width 69 height 13
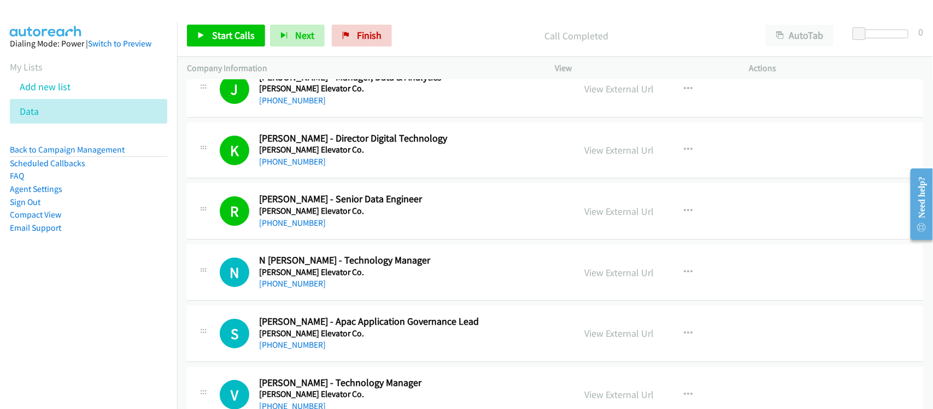
scroll to position [7512, 0]
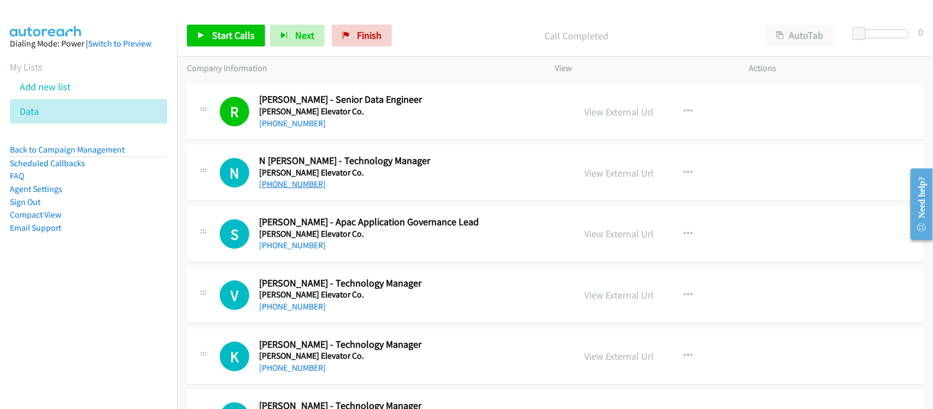
click at [283, 189] on link "[PHONE_NUMBER]" at bounding box center [292, 184] width 67 height 10
click at [114, 274] on aside "Dialing Mode: Power | Switch to Preview My Lists Add new list Data Back to Camp…" at bounding box center [88, 152] width 177 height 261
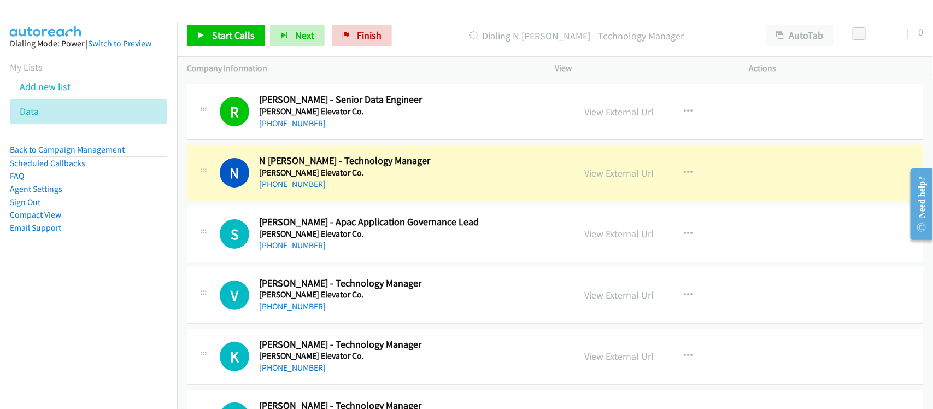
click at [344, 191] on div "[PHONE_NUMBER]" at bounding box center [409, 184] width 301 height 13
click at [624, 179] on link "View External Url" at bounding box center [619, 173] width 69 height 13
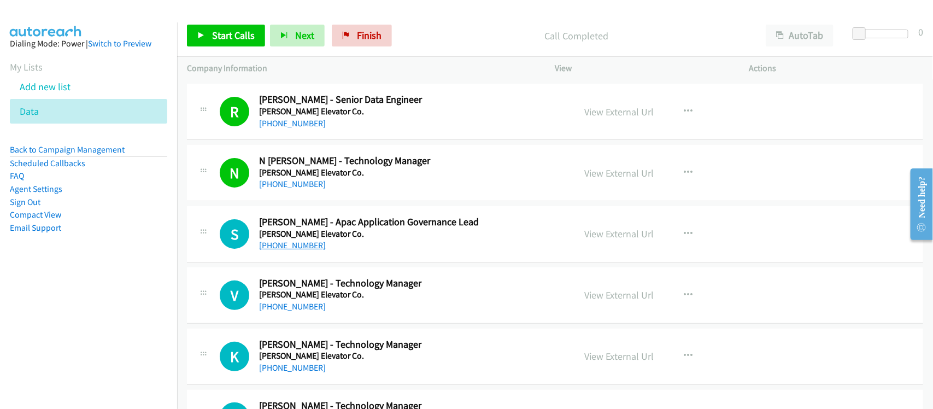
drag, startPoint x: 291, startPoint y: 256, endPoint x: 310, endPoint y: 255, distance: 18.6
click at [291, 250] on link "[PHONE_NUMBER]" at bounding box center [292, 245] width 67 height 10
drag, startPoint x: 285, startPoint y: 316, endPoint x: 309, endPoint y: 284, distance: 40.1
click at [285, 311] on link "[PHONE_NUMBER]" at bounding box center [292, 306] width 67 height 10
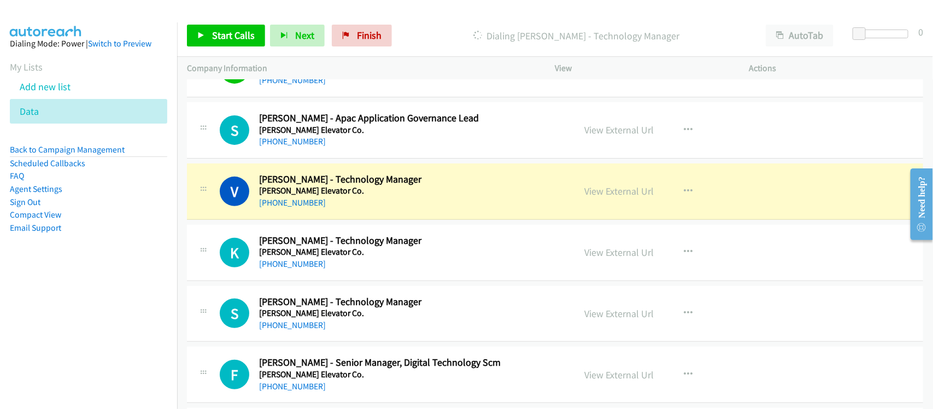
scroll to position [7717, 0]
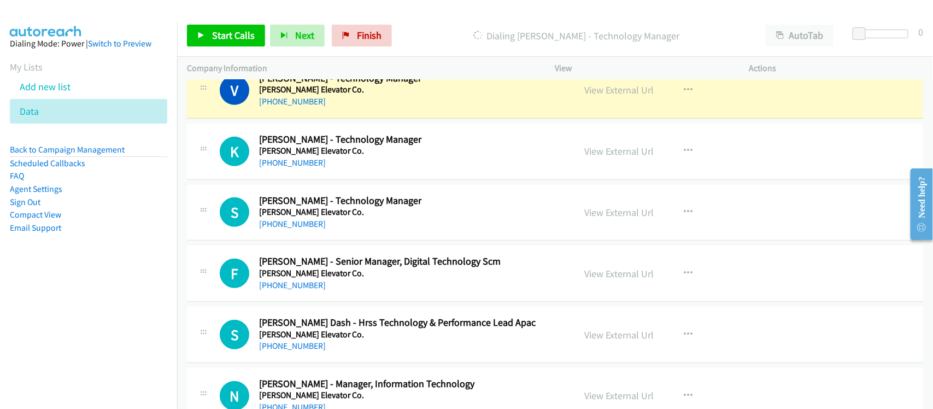
click at [352, 108] on div "[PHONE_NUMBER]" at bounding box center [409, 101] width 301 height 13
click at [609, 96] on link "View External Url" at bounding box center [619, 90] width 69 height 13
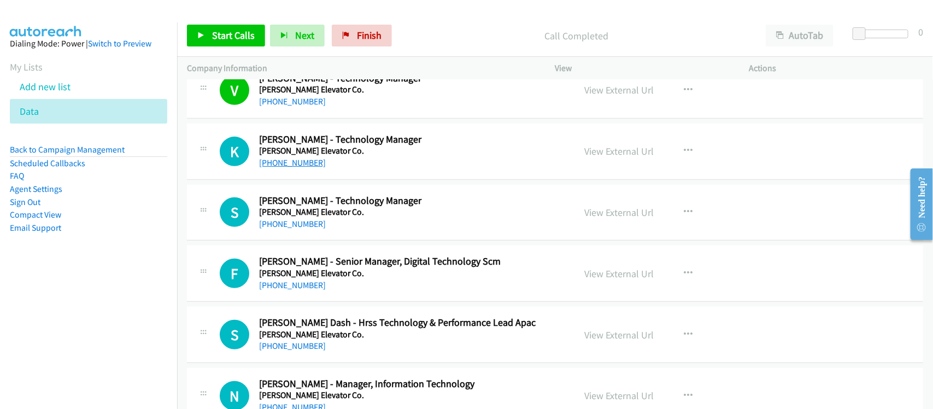
click at [298, 168] on link "[PHONE_NUMBER]" at bounding box center [292, 162] width 67 height 10
click at [357, 231] on div "[PHONE_NUMBER]" at bounding box center [409, 223] width 301 height 13
drag, startPoint x: 291, startPoint y: 240, endPoint x: 300, endPoint y: 219, distance: 23.7
click at [291, 229] on link "[PHONE_NUMBER]" at bounding box center [292, 224] width 67 height 10
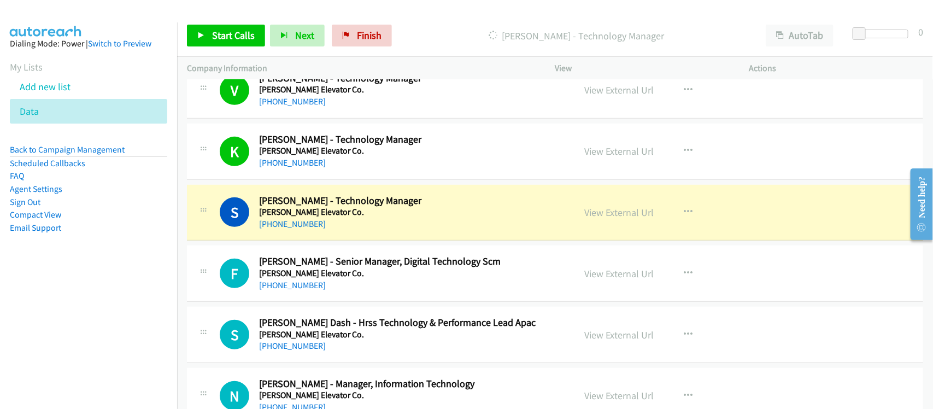
click at [350, 241] on div "S Callback Scheduled [PERSON_NAME] - Technology Manager [PERSON_NAME] Elevator …" at bounding box center [555, 213] width 736 height 56
click at [635, 219] on link "View External Url" at bounding box center [619, 212] width 69 height 13
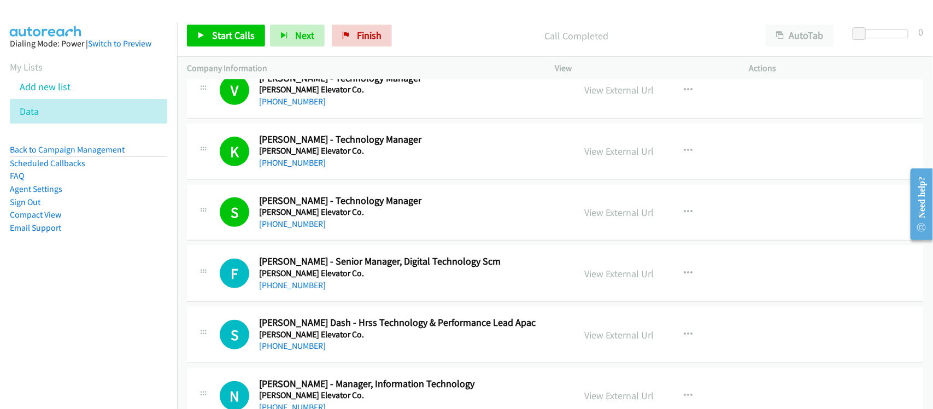
drag, startPoint x: 296, startPoint y: 295, endPoint x: 302, endPoint y: 276, distance: 19.4
click at [296, 290] on link "[PHONE_NUMBER]" at bounding box center [292, 285] width 67 height 10
click at [356, 302] on div "F Callback Scheduled [PERSON_NAME] - Senior Manager, Digital Technology Scm [PE…" at bounding box center [555, 273] width 736 height 56
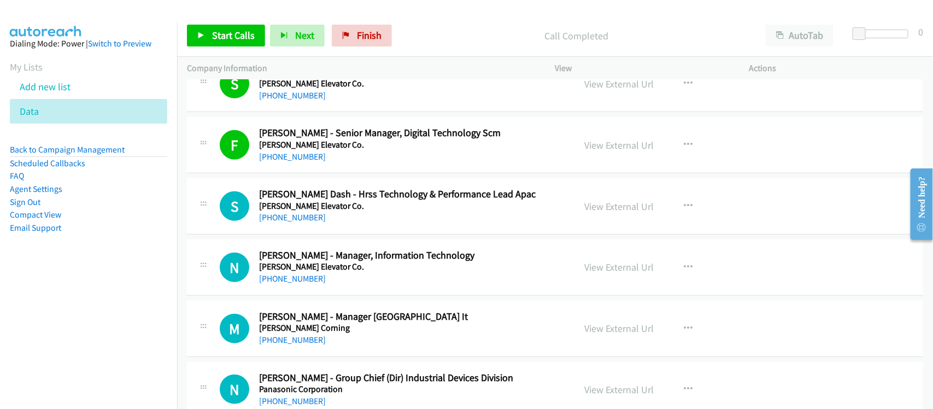
scroll to position [7853, 0]
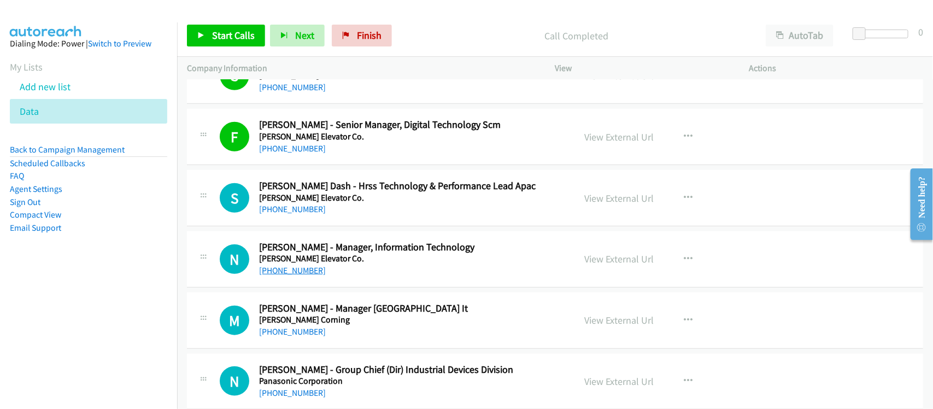
click at [297, 275] on link "[PHONE_NUMBER]" at bounding box center [292, 270] width 67 height 10
click at [367, 338] on div "[PHONE_NUMBER]" at bounding box center [409, 331] width 301 height 13
click at [290, 337] on link "[PHONE_NUMBER]" at bounding box center [292, 331] width 67 height 10
click at [298, 214] on link "[PHONE_NUMBER]" at bounding box center [292, 209] width 67 height 10
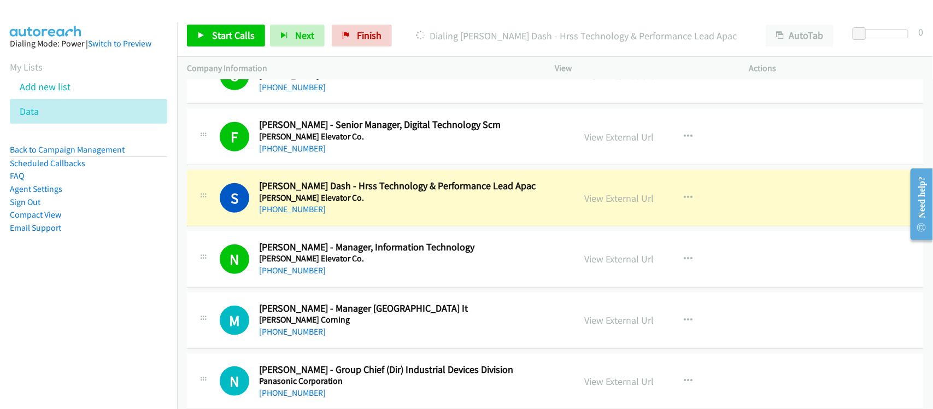
click at [365, 226] on div "S Callback Scheduled [PERSON_NAME] Dash - Hrss Technology & Performance Lead Ap…" at bounding box center [555, 198] width 736 height 56
click at [622, 204] on link "View External Url" at bounding box center [619, 198] width 69 height 13
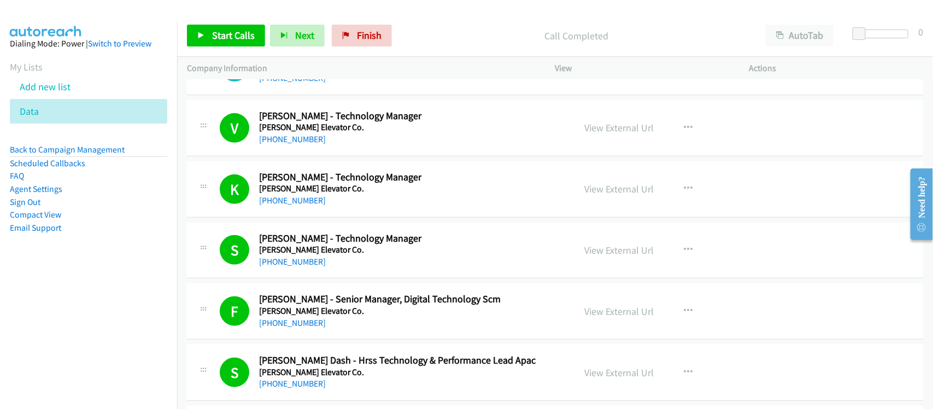
scroll to position [7580, 0]
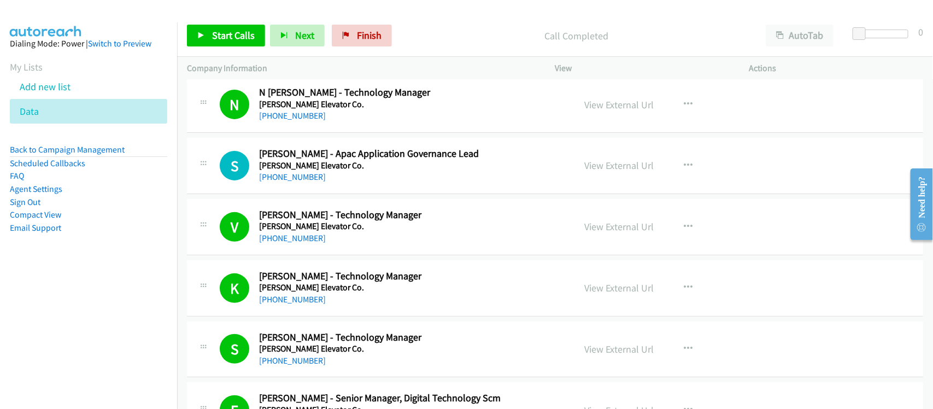
drag, startPoint x: 288, startPoint y: 185, endPoint x: 298, endPoint y: 178, distance: 11.4
click at [288, 182] on link "[PHONE_NUMBER]" at bounding box center [292, 177] width 67 height 10
click at [370, 282] on h2 "[PERSON_NAME] - Technology Manager" at bounding box center [409, 276] width 301 height 13
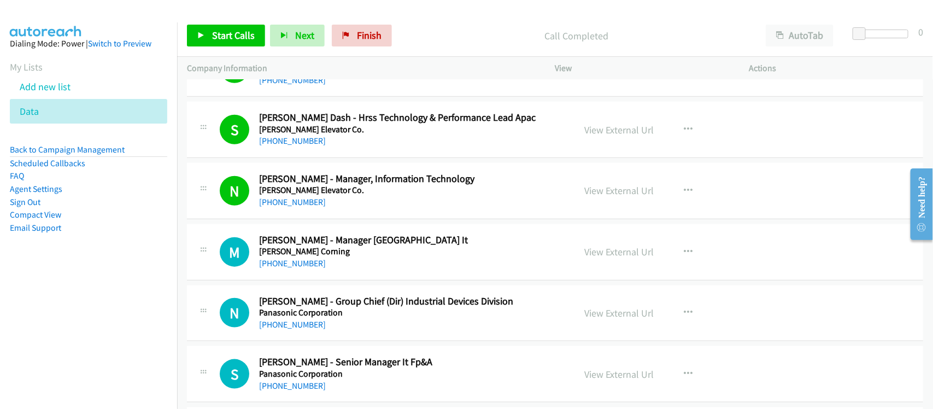
scroll to position [7990, 0]
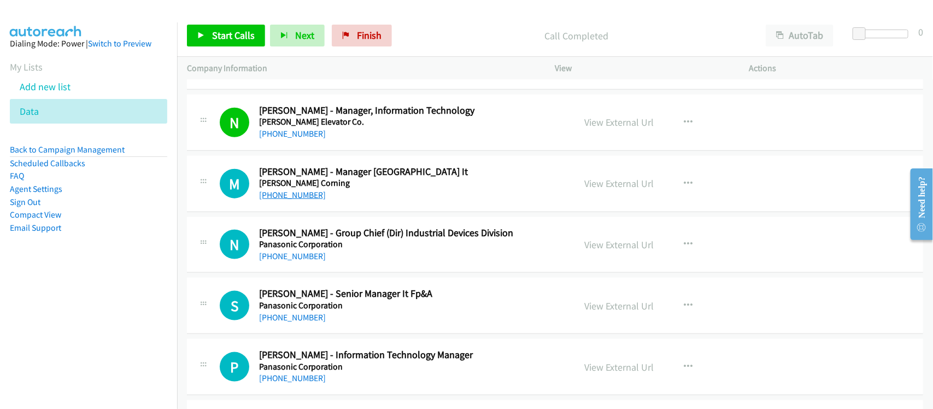
click at [306, 200] on link "[PHONE_NUMBER]" at bounding box center [292, 195] width 67 height 10
click at [353, 263] on div "[PHONE_NUMBER]" at bounding box center [409, 256] width 301 height 13
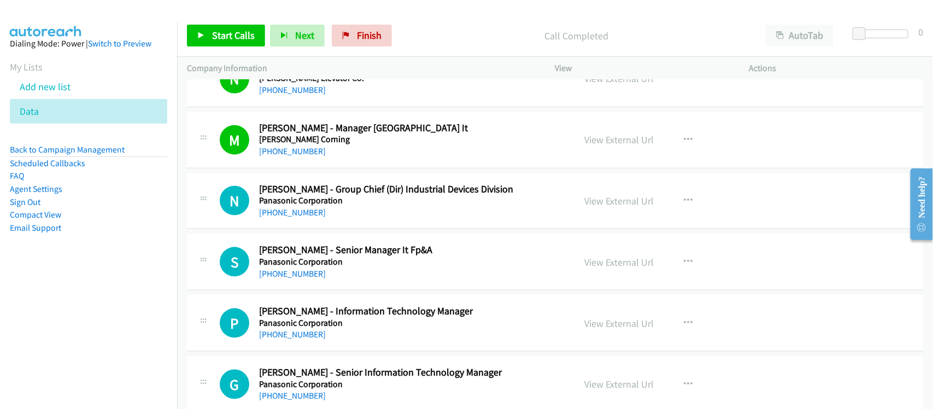
scroll to position [8058, 0]
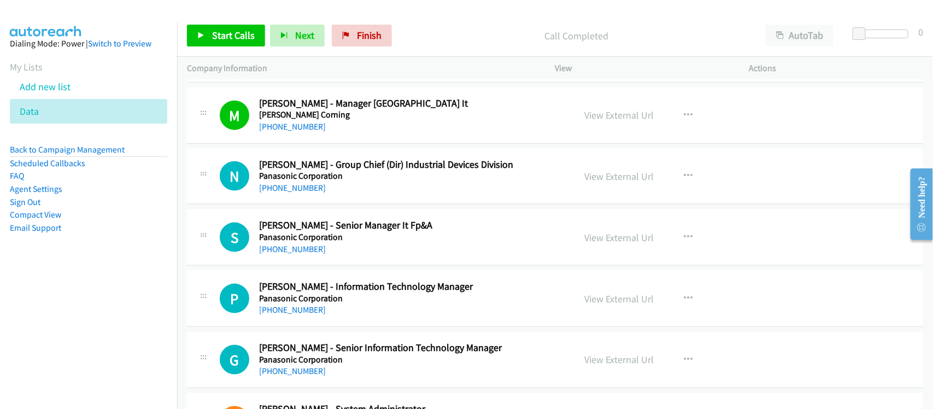
click at [294, 243] on h5 "Panasonic Corporation" at bounding box center [409, 237] width 301 height 11
click at [294, 254] on link "[PHONE_NUMBER]" at bounding box center [292, 249] width 67 height 10
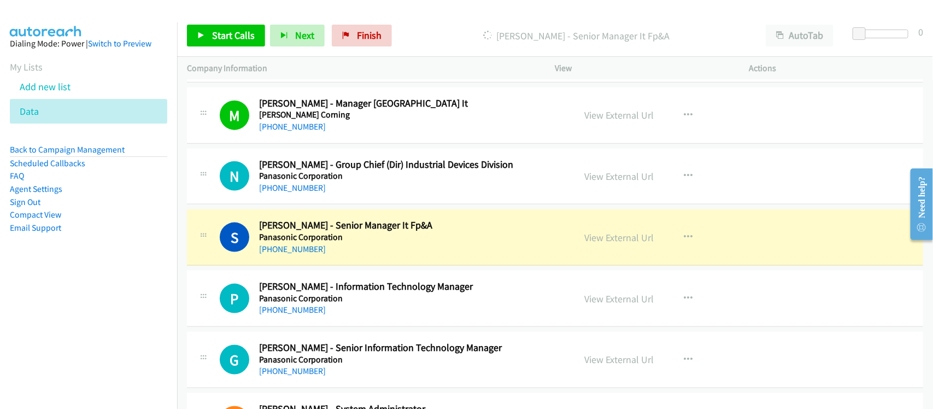
click at [340, 256] on div "[PHONE_NUMBER]" at bounding box center [409, 249] width 301 height 13
click at [586, 244] on link "View External Url" at bounding box center [619, 237] width 69 height 13
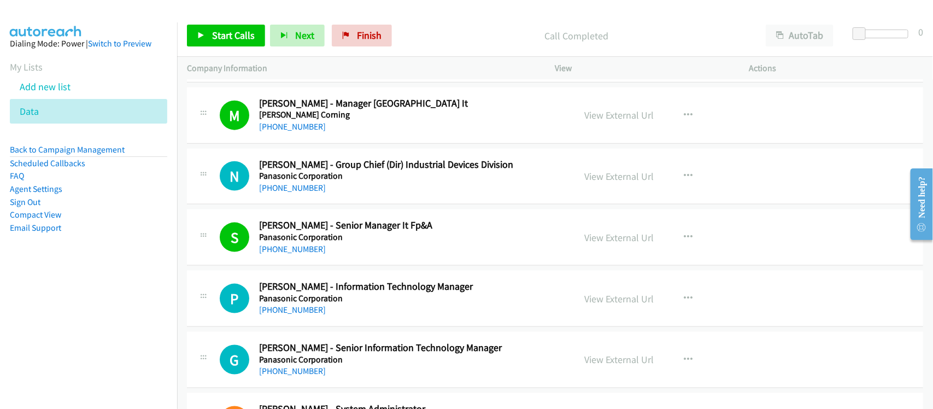
drag, startPoint x: 295, startPoint y: 322, endPoint x: 424, endPoint y: 319, distance: 129.5
drag, startPoint x: 287, startPoint y: 326, endPoint x: 297, endPoint y: 307, distance: 21.5
click at [287, 315] on link "[PHONE_NUMBER]" at bounding box center [292, 309] width 67 height 10
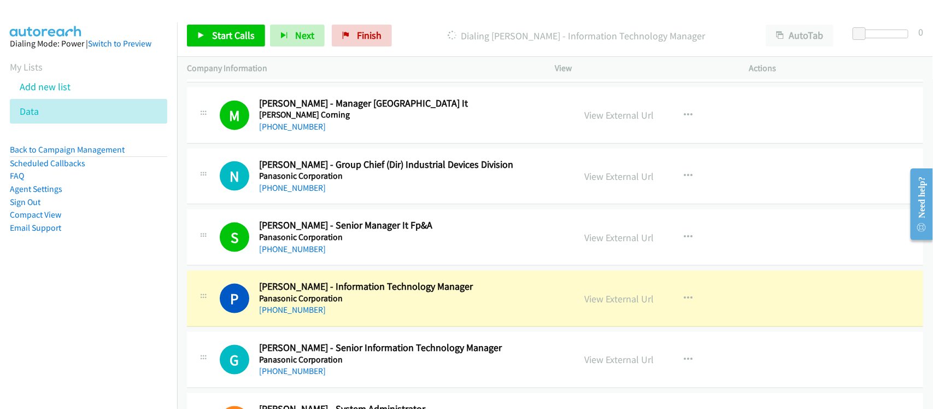
click at [361, 316] on div "[PHONE_NUMBER]" at bounding box center [409, 309] width 301 height 13
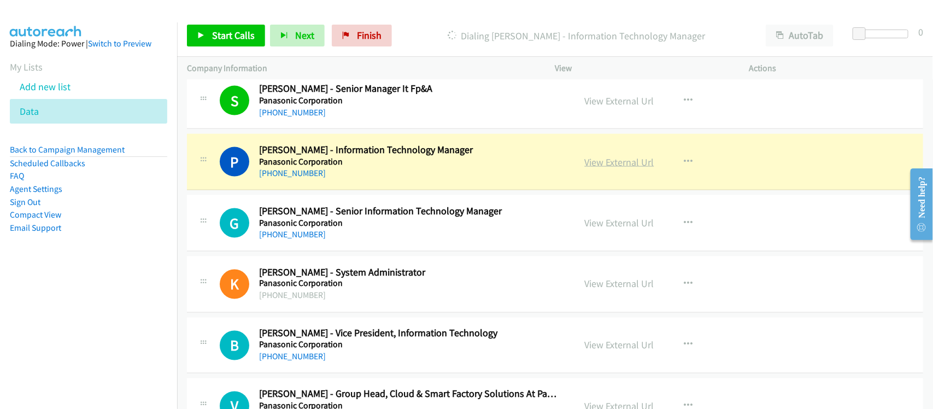
click at [605, 168] on link "View External Url" at bounding box center [619, 162] width 69 height 13
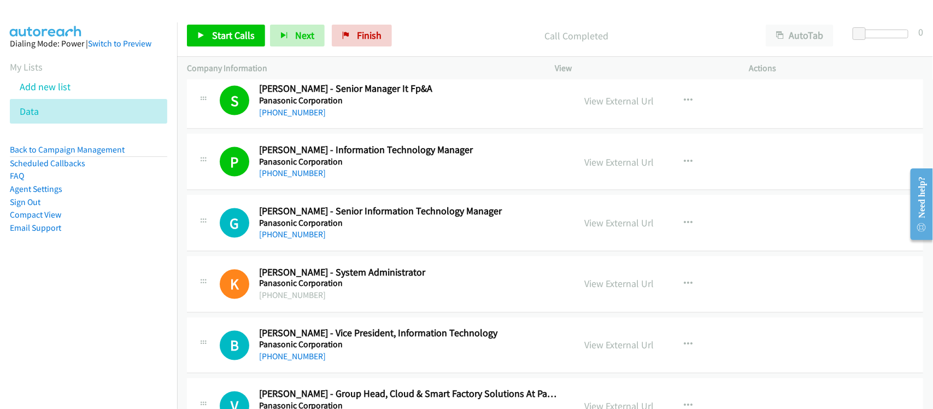
click at [312, 239] on link "[PHONE_NUMBER]" at bounding box center [292, 234] width 67 height 10
click at [307, 251] on div "G Callback Scheduled [PERSON_NAME] - Senior Information Technology Manager Pana…" at bounding box center [555, 223] width 736 height 56
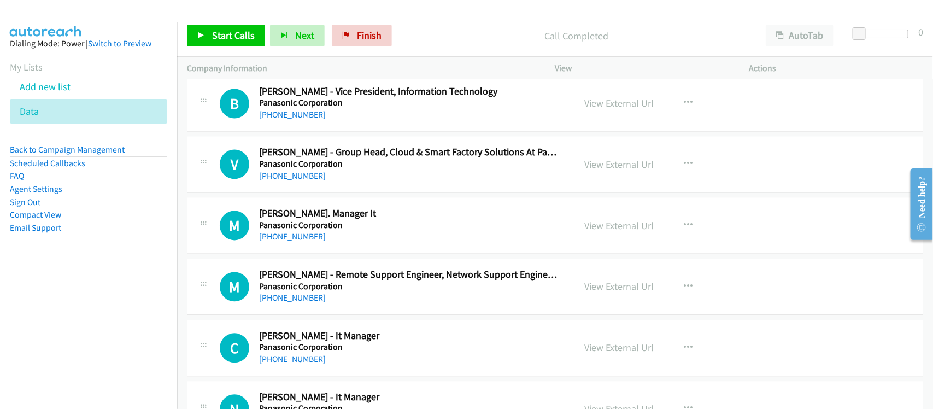
scroll to position [8468, 0]
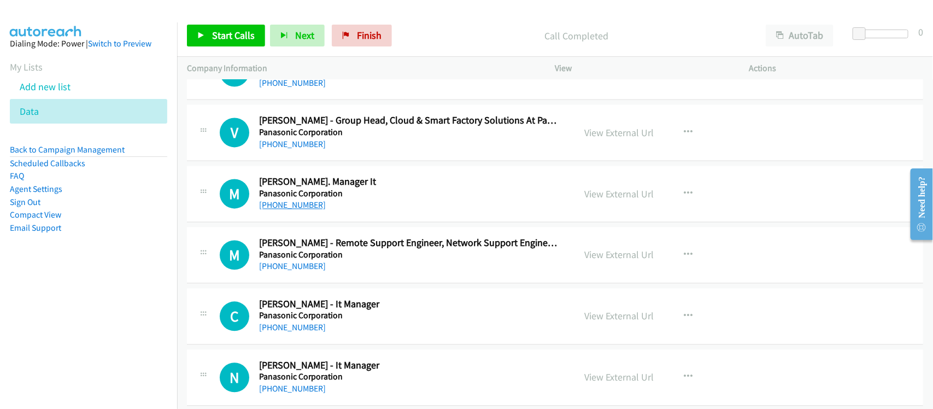
click at [297, 210] on link "[PHONE_NUMBER]" at bounding box center [292, 205] width 67 height 10
click at [310, 273] on div "[PHONE_NUMBER]" at bounding box center [409, 266] width 301 height 13
click at [297, 333] on link "[PHONE_NUMBER]" at bounding box center [292, 327] width 67 height 10
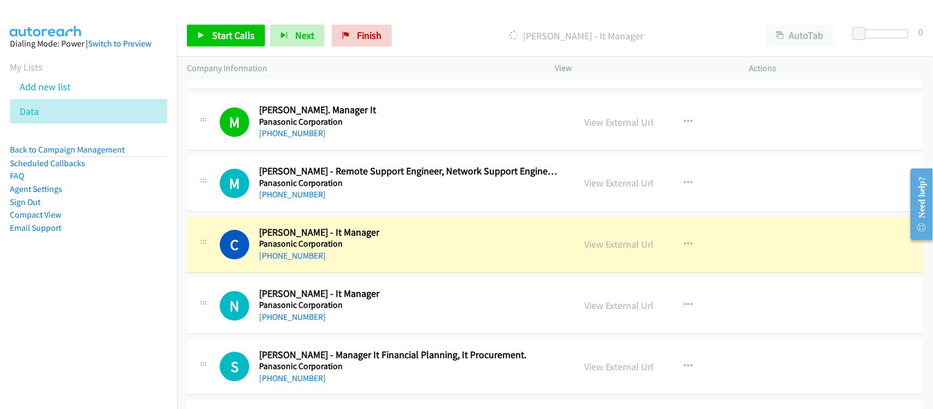
scroll to position [8605, 0]
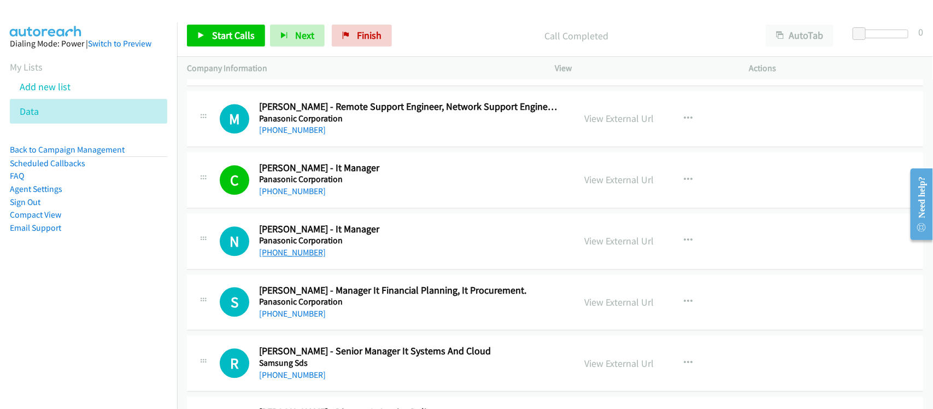
click at [306, 257] on link "[PHONE_NUMBER]" at bounding box center [292, 252] width 67 height 10
click at [357, 286] on td "S Callback Scheduled [PERSON_NAME] - Manager It Financial Planning, It Procurem…" at bounding box center [555, 302] width 756 height 61
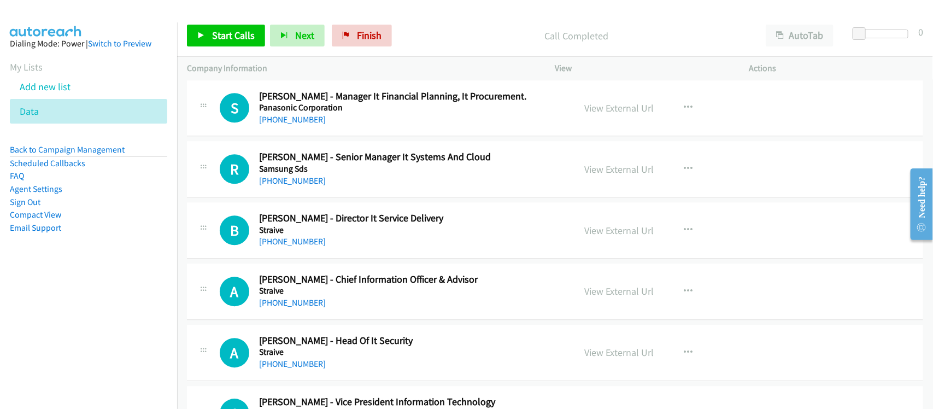
scroll to position [8809, 0]
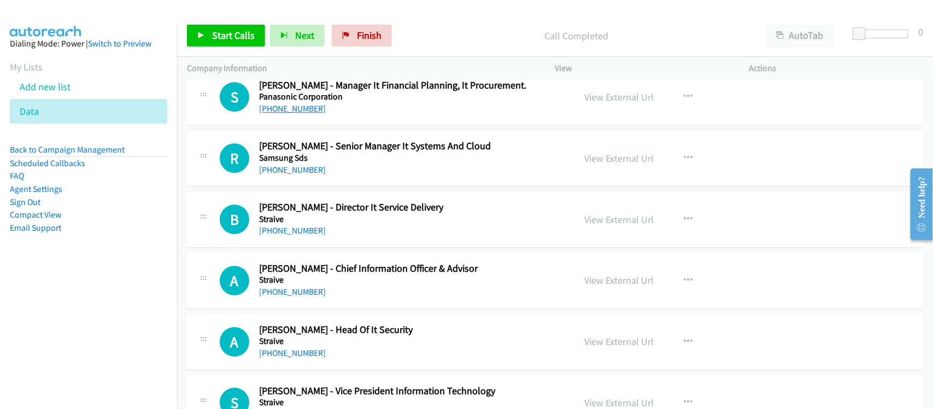
click at [307, 114] on link "[PHONE_NUMBER]" at bounding box center [292, 108] width 67 height 10
click at [332, 186] on div "R Callback Scheduled [PERSON_NAME] - Senior Manager It Systems And Cloud Samsun…" at bounding box center [555, 158] width 736 height 56
click at [276, 175] on link "[PHONE_NUMBER]" at bounding box center [292, 169] width 67 height 10
click at [343, 176] on div "[PHONE_NUMBER]" at bounding box center [409, 169] width 301 height 13
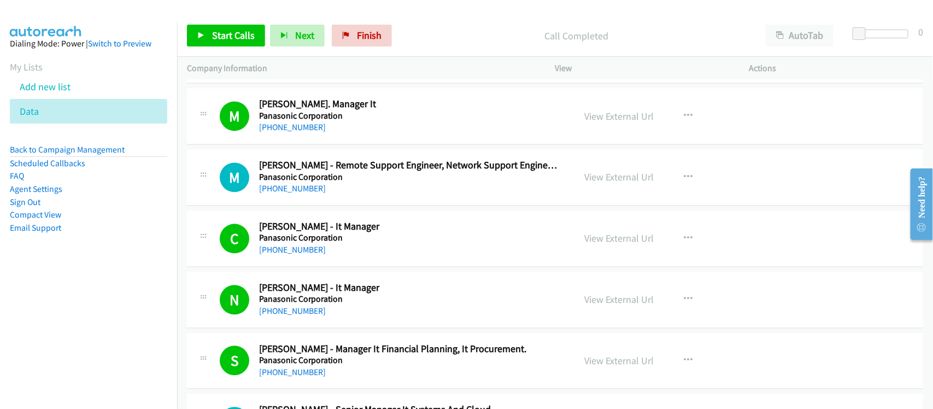
scroll to position [8471, 0]
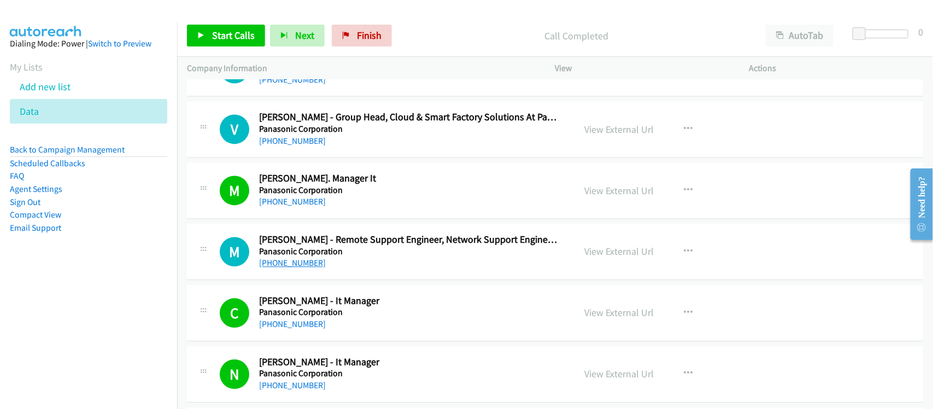
click at [305, 268] on link "[PHONE_NUMBER]" at bounding box center [292, 263] width 67 height 10
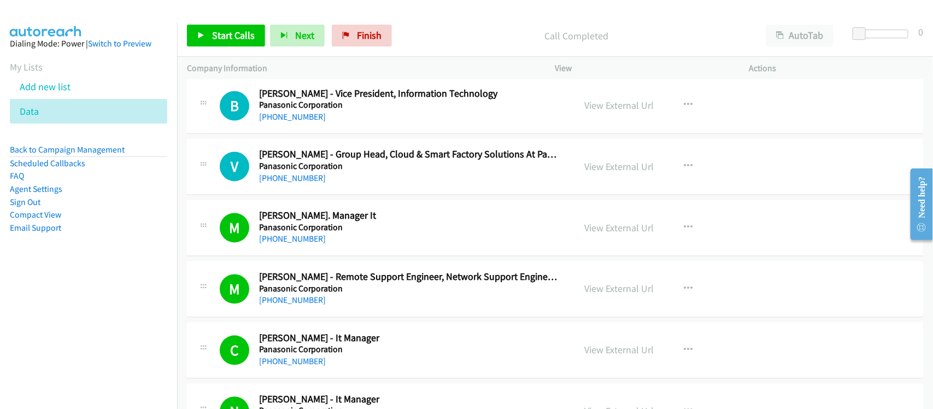
scroll to position [8403, 0]
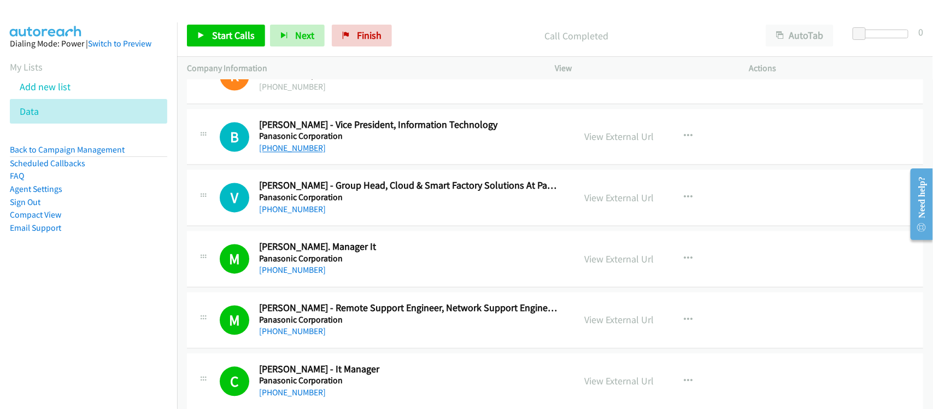
click at [280, 154] on link "[PHONE_NUMBER]" at bounding box center [292, 148] width 67 height 10
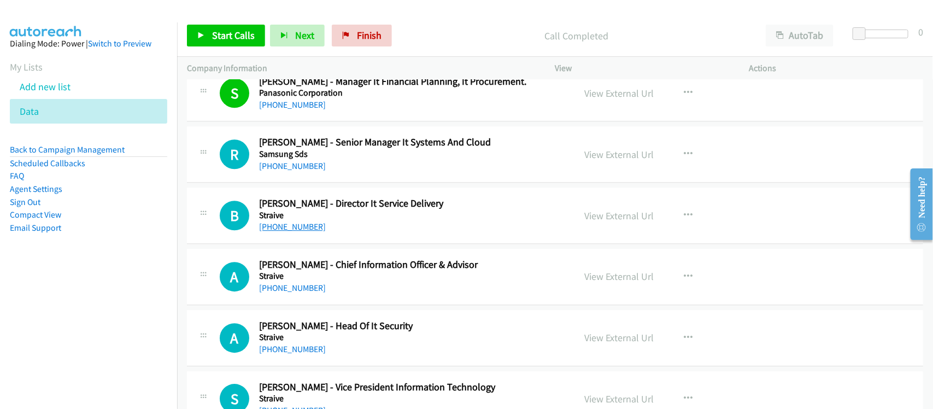
scroll to position [8813, 0]
click at [291, 172] on link "[PHONE_NUMBER]" at bounding box center [292, 166] width 67 height 10
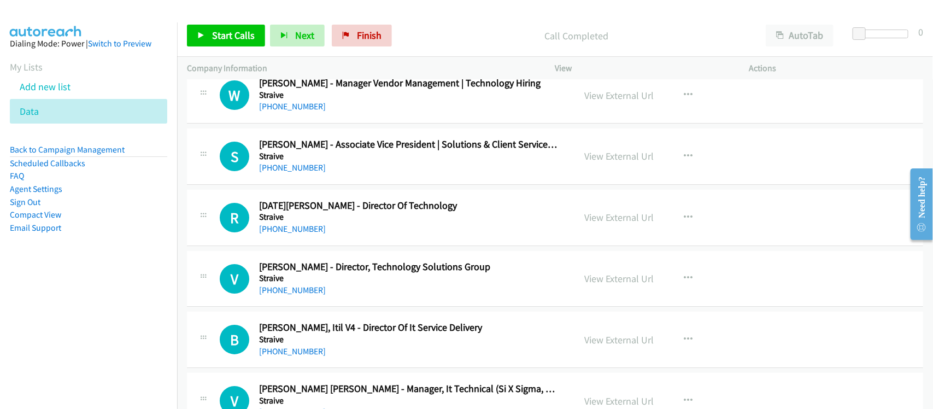
scroll to position [8881, 0]
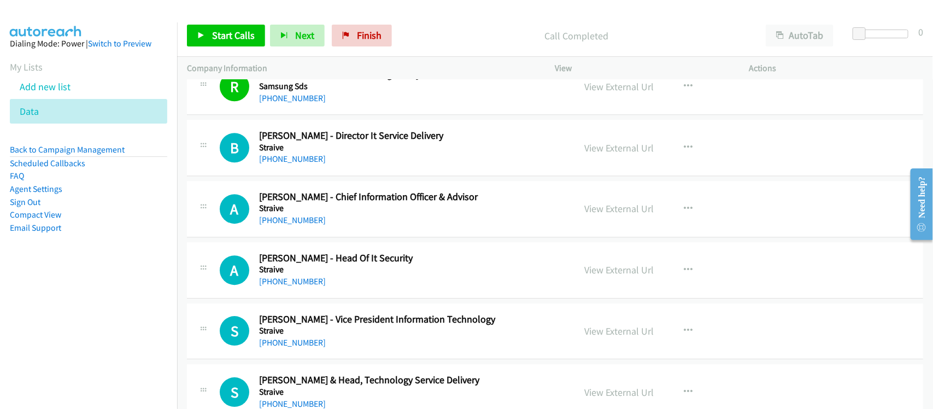
drag, startPoint x: 309, startPoint y: 168, endPoint x: 318, endPoint y: 162, distance: 11.1
click at [309, 164] on link "[PHONE_NUMBER]" at bounding box center [292, 159] width 67 height 10
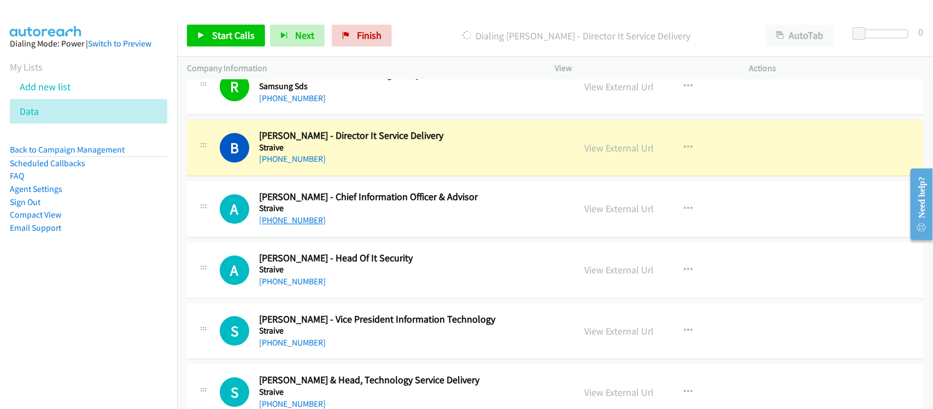
click at [306, 225] on link "[PHONE_NUMBER]" at bounding box center [292, 220] width 67 height 10
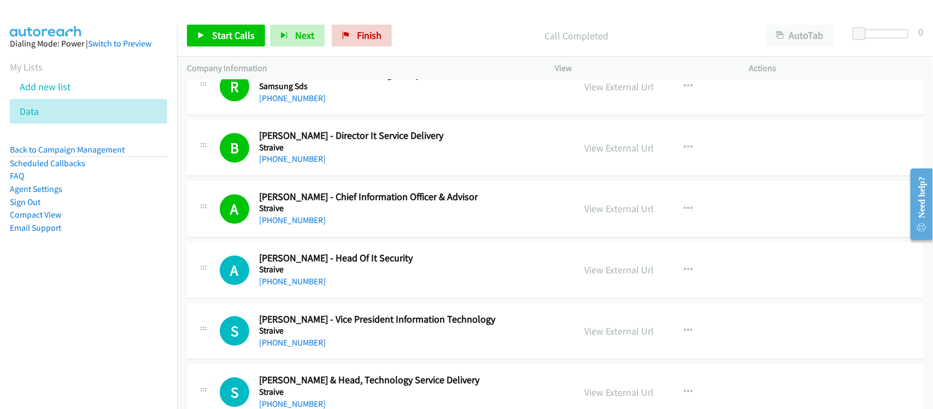
click at [340, 288] on div "[PHONE_NUMBER]" at bounding box center [409, 281] width 301 height 13
click at [306, 286] on link "[PHONE_NUMBER]" at bounding box center [292, 281] width 67 height 10
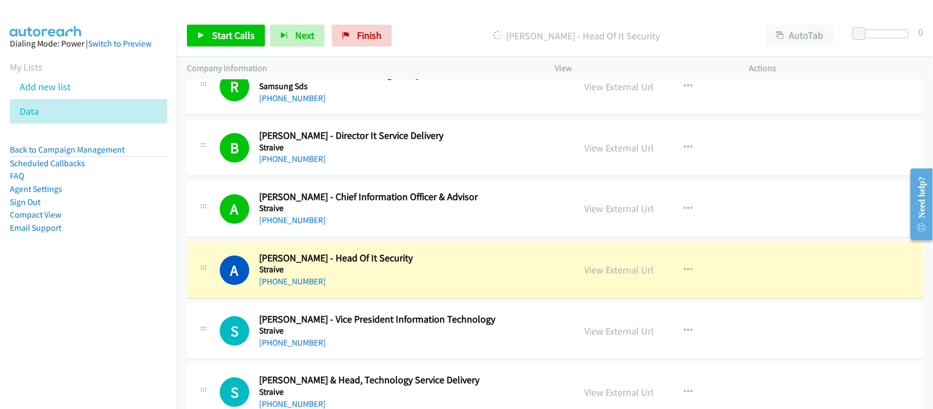
click at [362, 298] on div "A Callback Scheduled [PERSON_NAME] - Head Of It Security Straive [GEOGRAPHIC_DA…" at bounding box center [555, 270] width 736 height 56
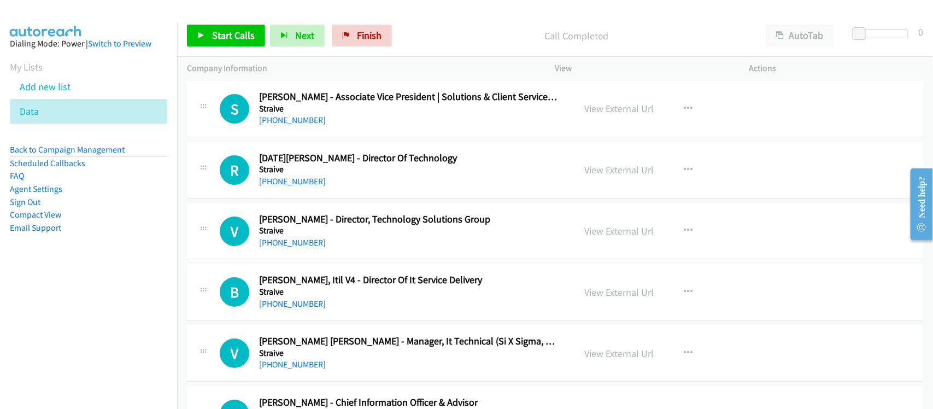
scroll to position [9291, 0]
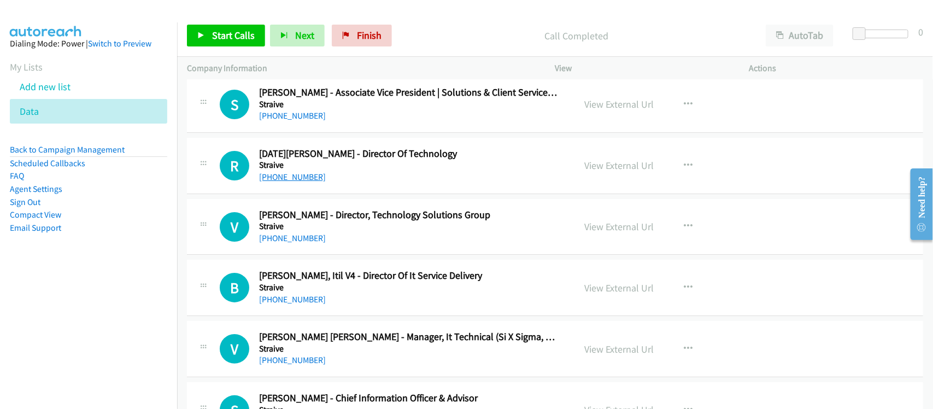
click at [309, 182] on link "[PHONE_NUMBER]" at bounding box center [292, 177] width 67 height 10
click at [304, 304] on link "[PHONE_NUMBER]" at bounding box center [292, 299] width 67 height 10
drag, startPoint x: 294, startPoint y: 310, endPoint x: 310, endPoint y: 285, distance: 30.0
click at [294, 304] on link "[PHONE_NUMBER]" at bounding box center [292, 299] width 67 height 10
click at [351, 306] on div "[PHONE_NUMBER]" at bounding box center [409, 299] width 301 height 13
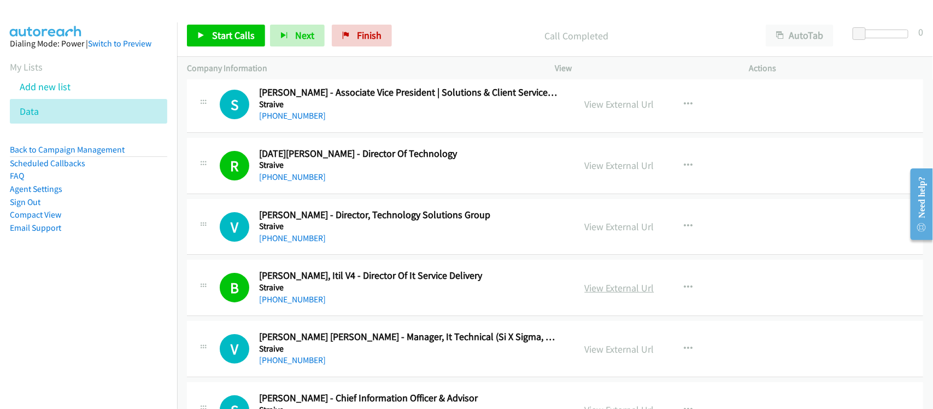
click at [608, 294] on link "View External Url" at bounding box center [619, 287] width 69 height 13
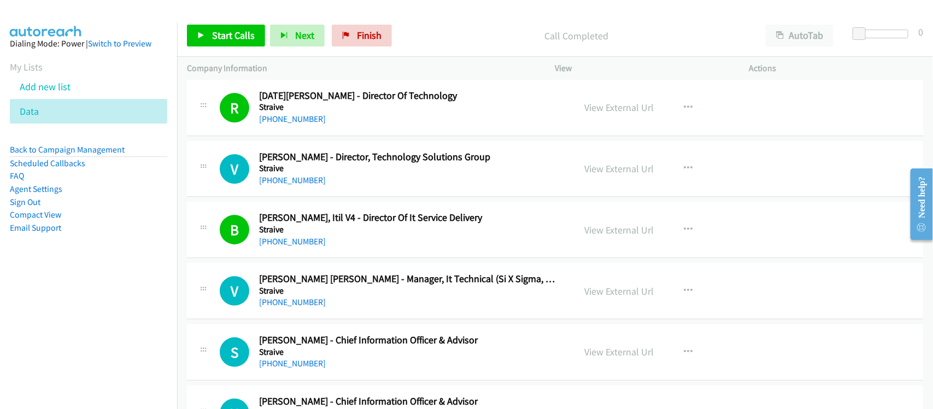
scroll to position [9427, 0]
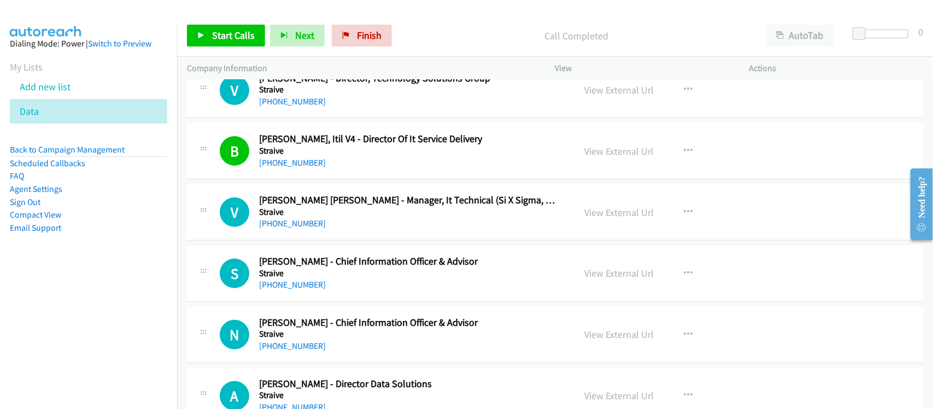
click at [298, 228] on link "[PHONE_NUMBER]" at bounding box center [292, 223] width 67 height 10
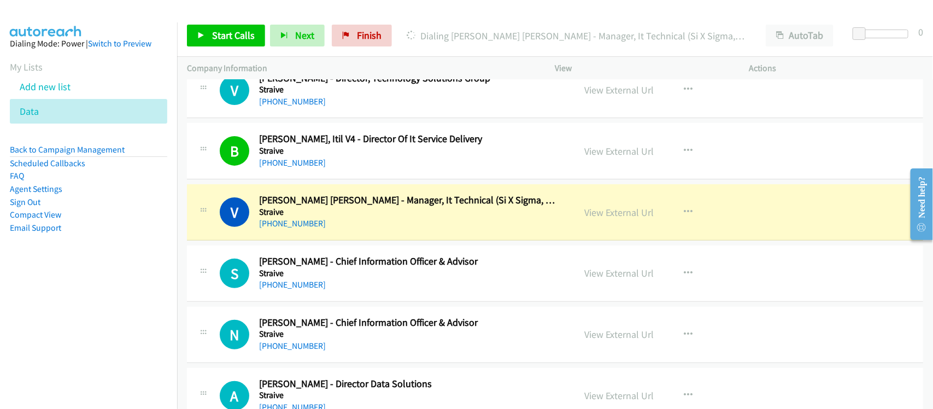
click at [359, 291] on div "[PHONE_NUMBER]" at bounding box center [409, 284] width 301 height 13
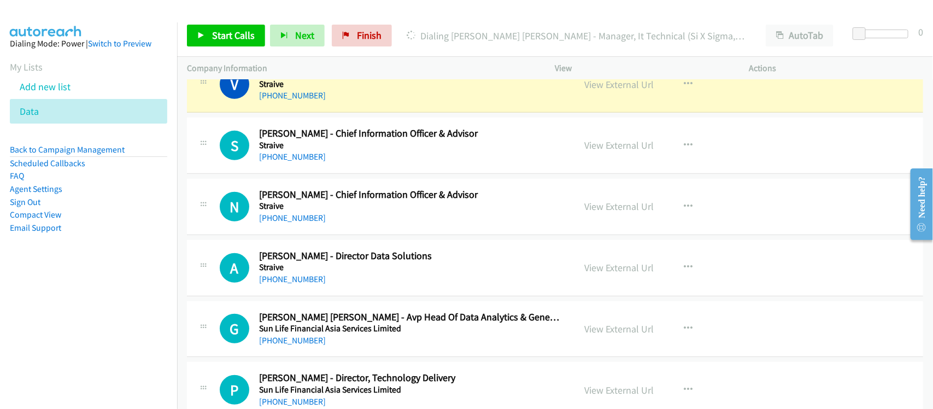
scroll to position [9564, 0]
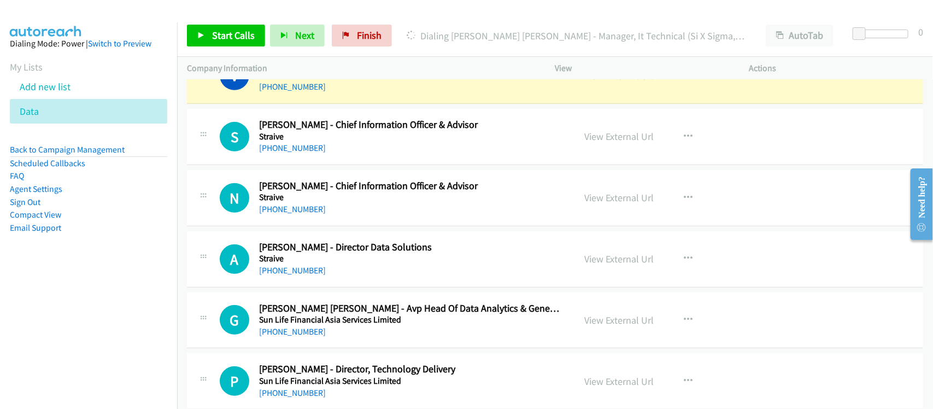
click at [298, 226] on div "N Callback Scheduled [PERSON_NAME] - Chief Information Officer & Advisor Straiv…" at bounding box center [555, 198] width 736 height 56
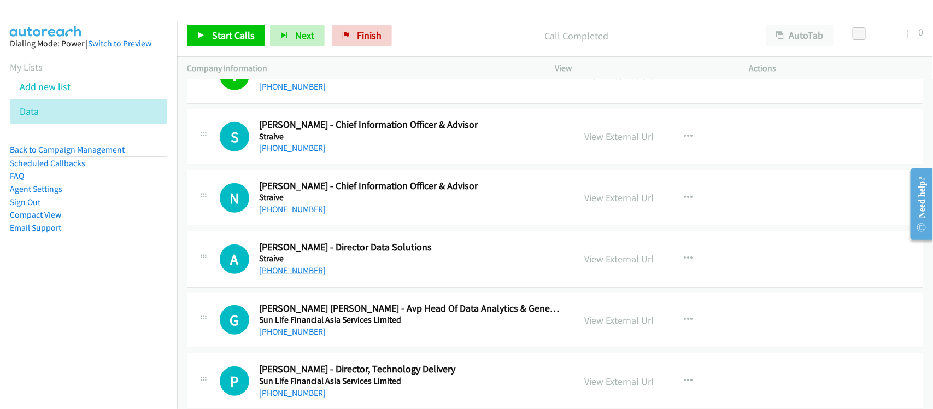
click at [300, 275] on link "[PHONE_NUMBER]" at bounding box center [292, 270] width 67 height 10
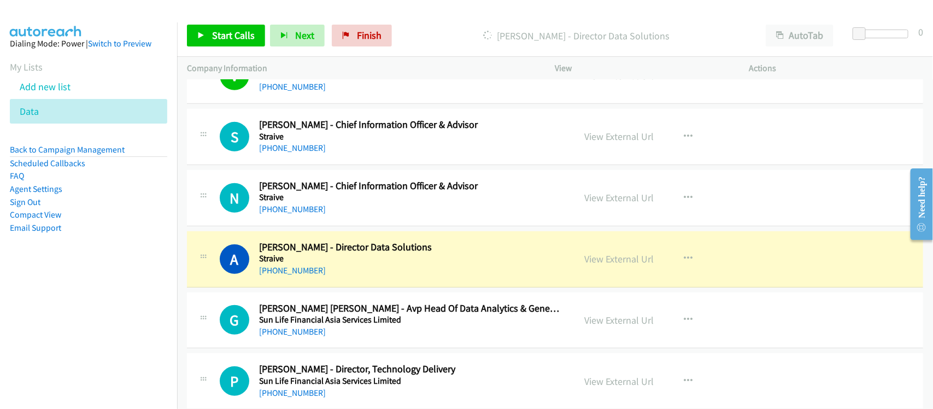
click at [343, 277] on div "[PHONE_NUMBER]" at bounding box center [409, 270] width 301 height 13
click at [611, 265] on link "View External Url" at bounding box center [619, 258] width 69 height 13
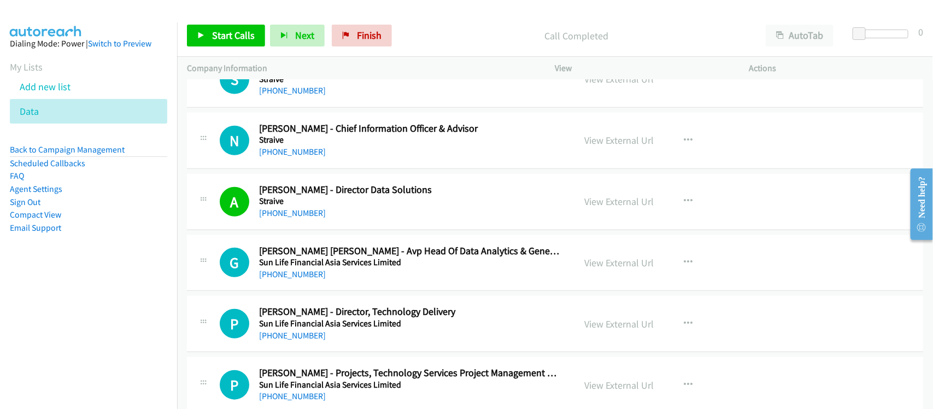
scroll to position [9632, 0]
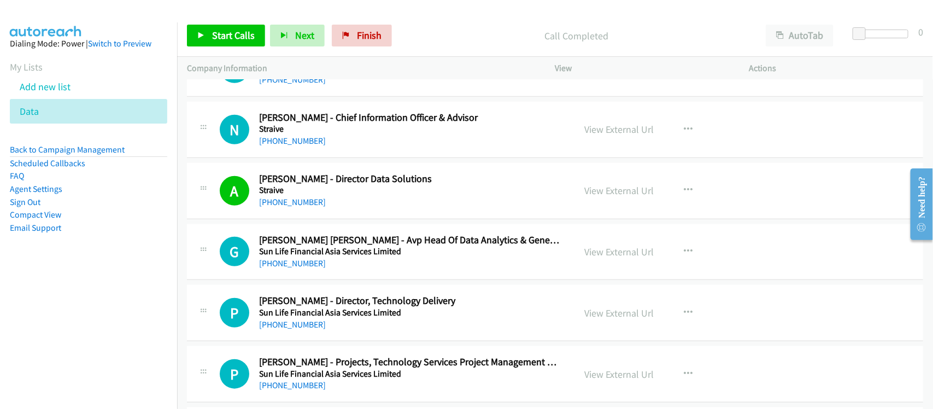
drag, startPoint x: 303, startPoint y: 280, endPoint x: 320, endPoint y: 263, distance: 23.6
click at [303, 268] on link "[PHONE_NUMBER]" at bounding box center [292, 263] width 67 height 10
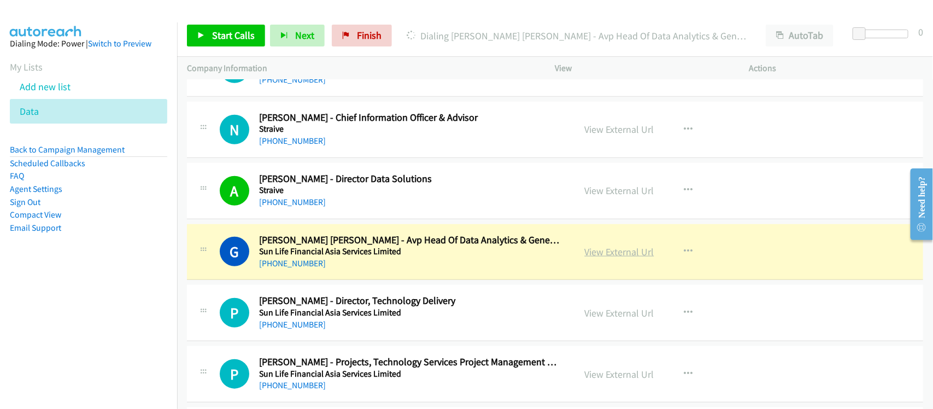
click at [630, 258] on link "View External Url" at bounding box center [619, 251] width 69 height 13
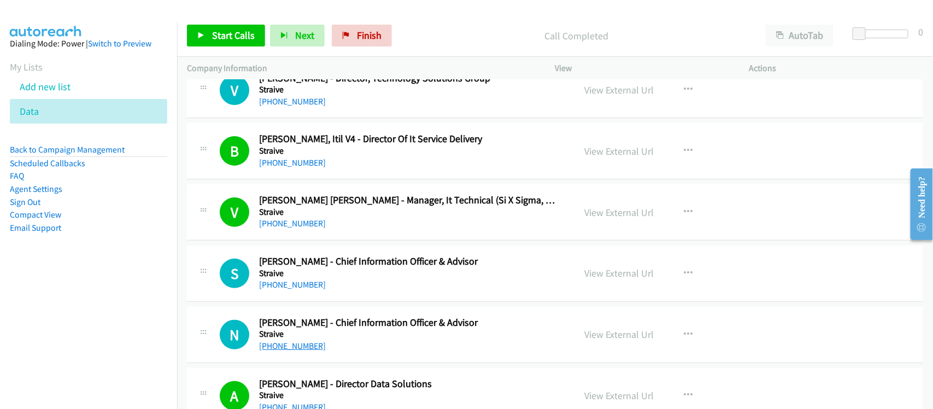
scroll to position [9359, 0]
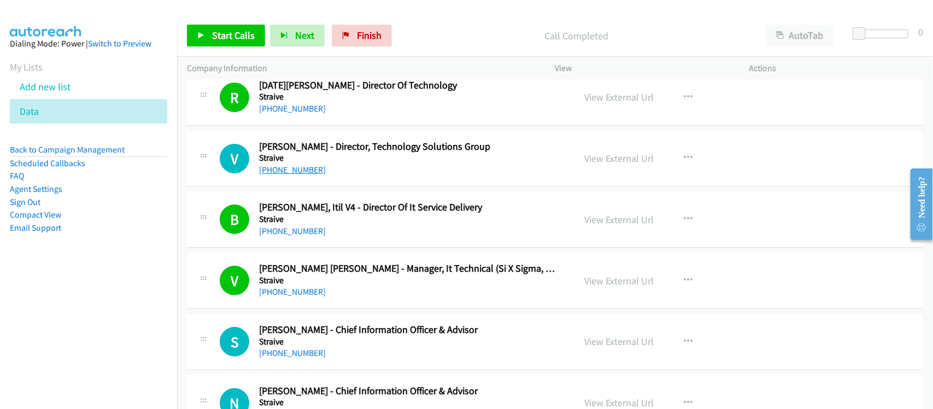
click at [296, 175] on link "[PHONE_NUMBER]" at bounding box center [292, 169] width 67 height 10
click at [372, 187] on div "V Callback Scheduled [PERSON_NAME] - Director, Technology Solutions Group Strai…" at bounding box center [555, 159] width 736 height 56
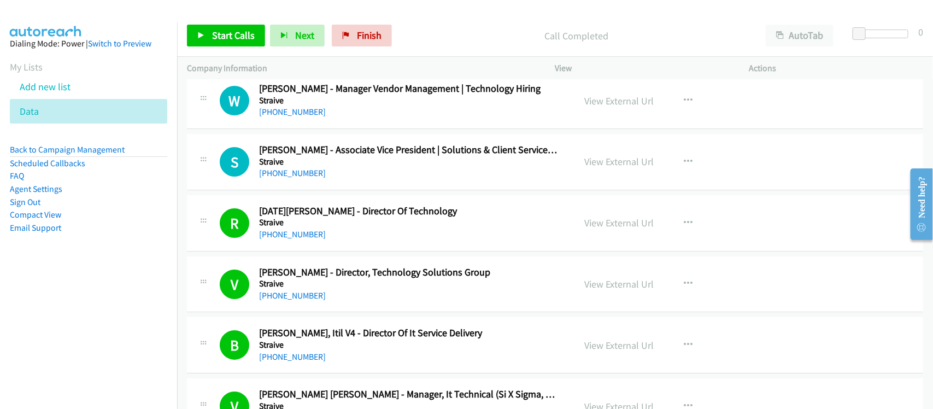
scroll to position [9018, 0]
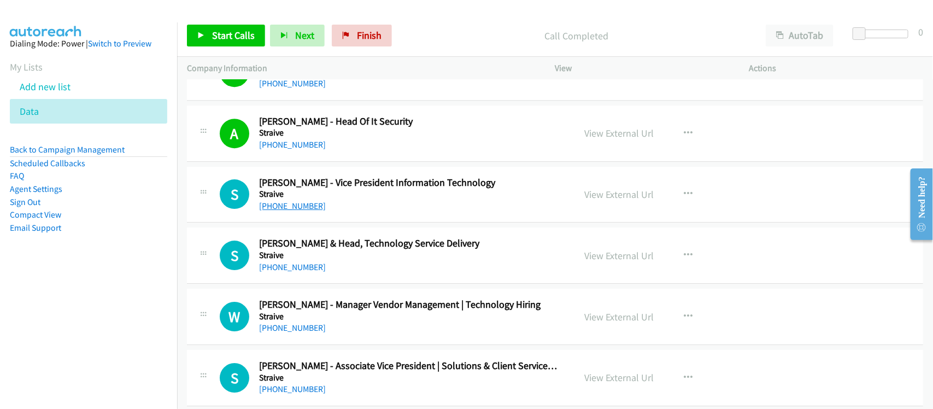
click at [301, 211] on link "[PHONE_NUMBER]" at bounding box center [292, 205] width 67 height 10
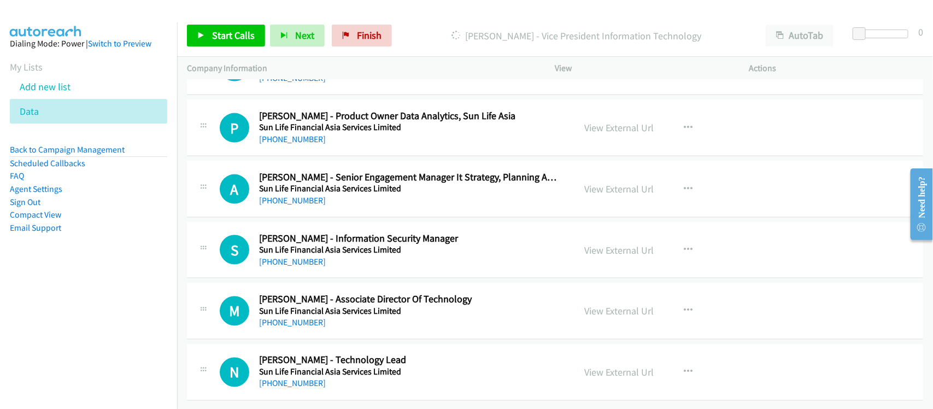
scroll to position [11923, 0]
click at [296, 378] on link "[PHONE_NUMBER]" at bounding box center [292, 383] width 67 height 10
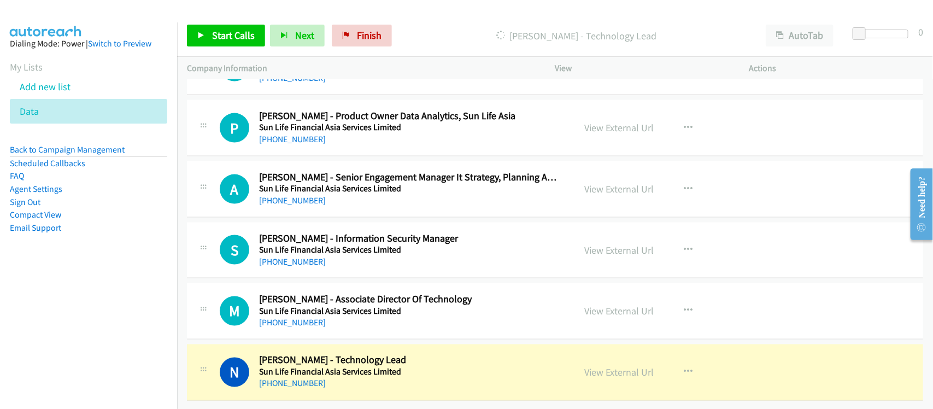
click at [367, 378] on div "[PHONE_NUMBER]" at bounding box center [409, 383] width 301 height 13
click at [592, 366] on link "View External Url" at bounding box center [619, 372] width 69 height 13
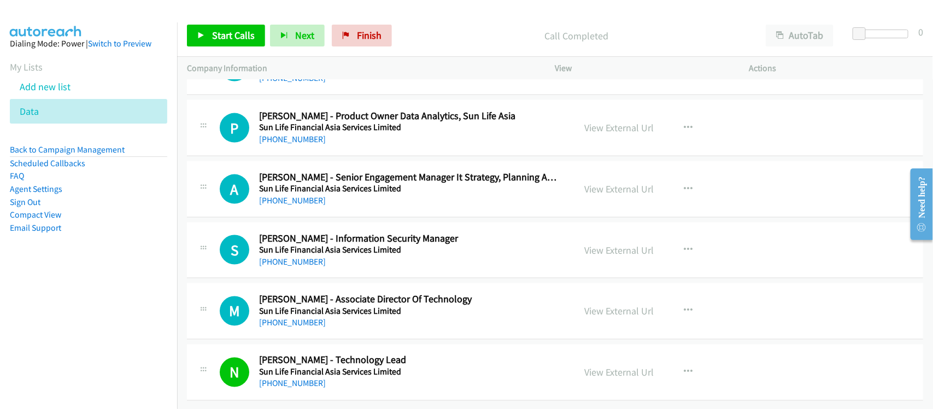
click at [288, 317] on link "[PHONE_NUMBER]" at bounding box center [292, 322] width 67 height 10
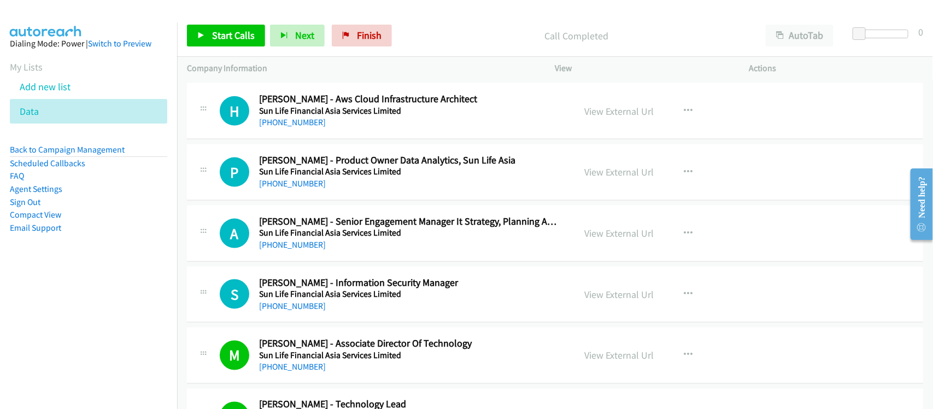
scroll to position [11787, 0]
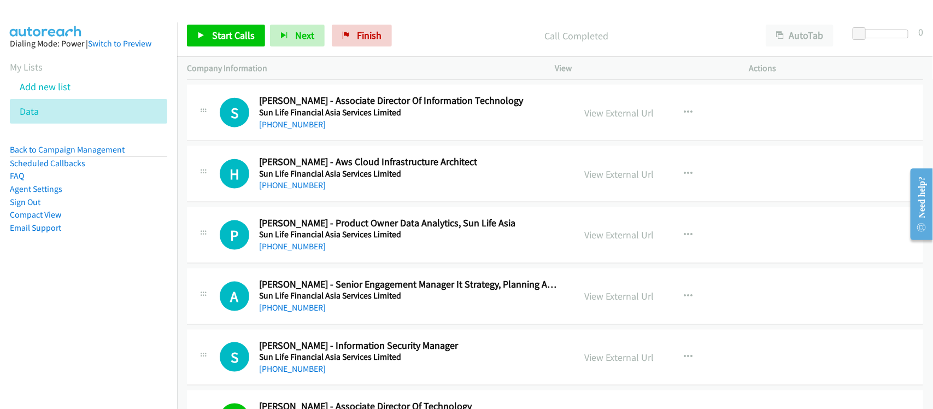
click at [306, 263] on div "P Callback Scheduled [PERSON_NAME] - Product Owner Data Analytics, Sun Life Asi…" at bounding box center [555, 235] width 736 height 56
click at [306, 251] on link "[PHONE_NUMBER]" at bounding box center [292, 246] width 67 height 10
click at [356, 202] on div "H Callback Scheduled [PERSON_NAME] - Aws Cloud Infrastructure Architect Sun Lif…" at bounding box center [555, 174] width 736 height 56
drag, startPoint x: 290, startPoint y: 202, endPoint x: 297, endPoint y: 200, distance: 6.9
click at [290, 190] on link "[PHONE_NUMBER]" at bounding box center [292, 185] width 67 height 10
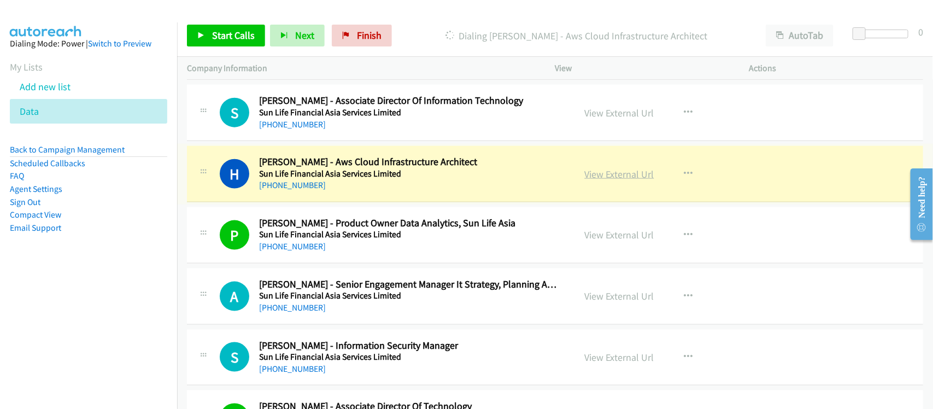
click at [616, 180] on link "View External Url" at bounding box center [619, 174] width 69 height 13
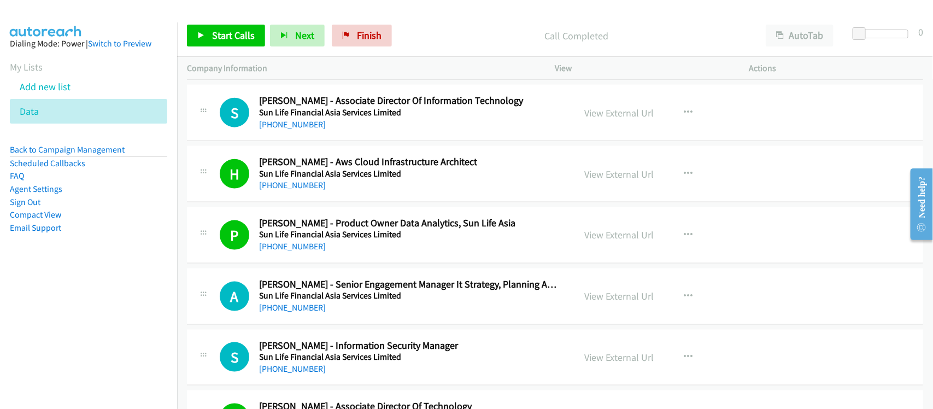
click at [371, 13] on div at bounding box center [461, 21] width 923 height 42
click at [358, 31] on span "Finish" at bounding box center [369, 35] width 25 height 13
